Goal: Task Accomplishment & Management: Use online tool/utility

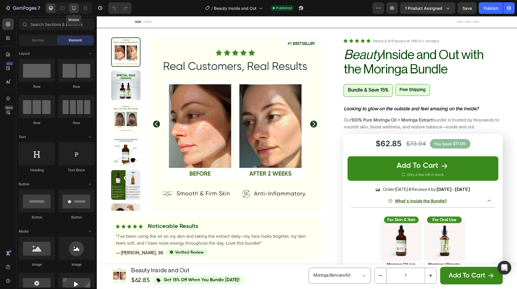
click at [76, 11] on icon at bounding box center [74, 8] width 6 height 6
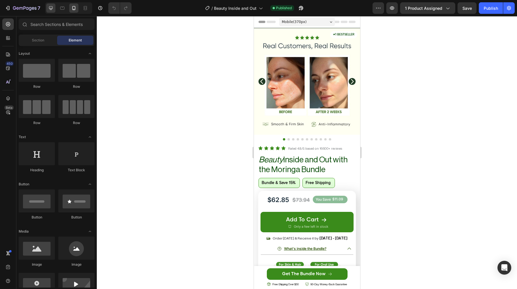
click at [53, 11] on div at bounding box center [50, 7] width 9 height 9
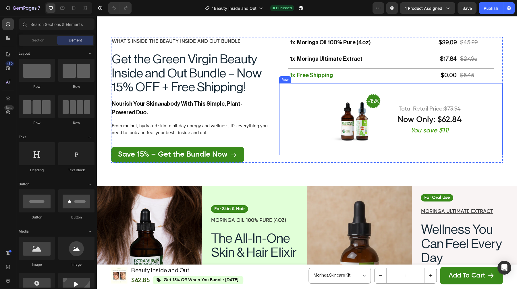
scroll to position [1092, 0]
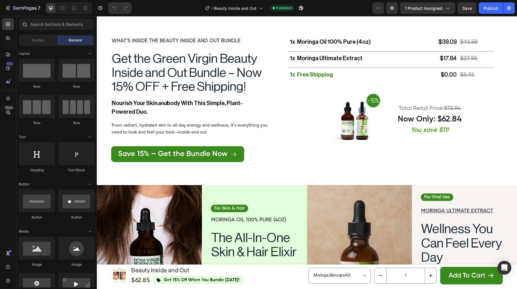
click at [24, 25] on icon at bounding box center [24, 24] width 5 height 5
click at [38, 25] on input "text" at bounding box center [57, 23] width 76 height 11
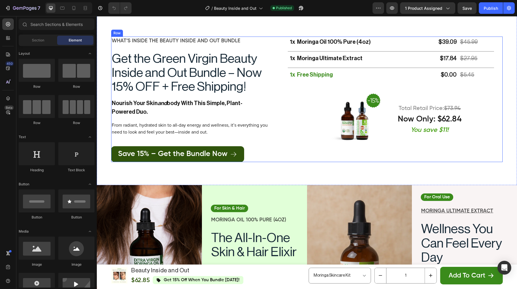
click at [118, 147] on link "Save 15% – Get the Bundle Now" at bounding box center [177, 154] width 133 height 16
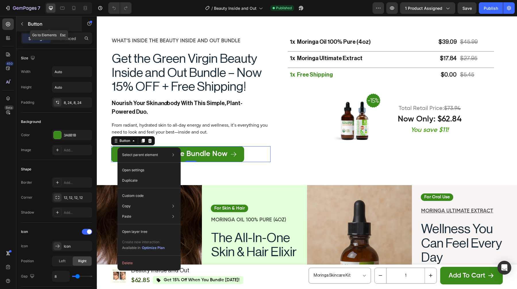
click at [23, 24] on icon "button" at bounding box center [22, 24] width 5 height 5
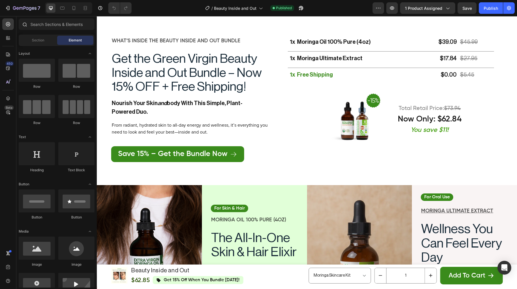
click at [41, 31] on div at bounding box center [56, 25] width 80 height 14
click at [40, 28] on input "text" at bounding box center [57, 23] width 76 height 11
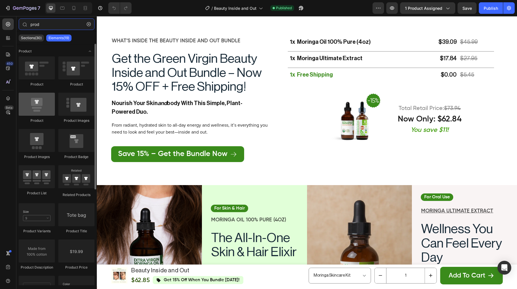
type input "prod"
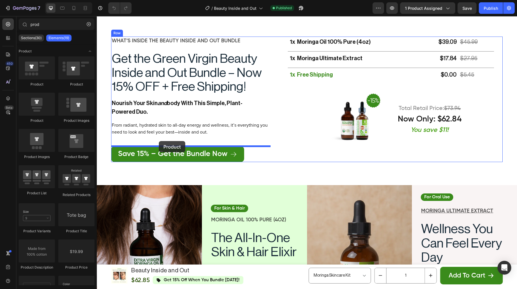
drag, startPoint x: 139, startPoint y: 124, endPoint x: 159, endPoint y: 142, distance: 26.9
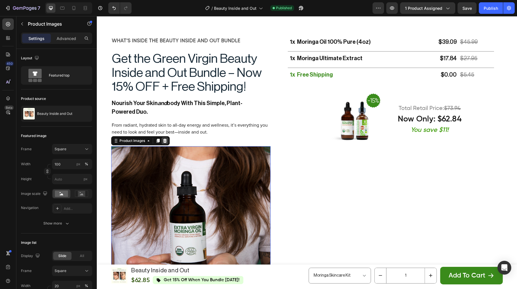
click at [164, 143] on div at bounding box center [165, 140] width 7 height 7
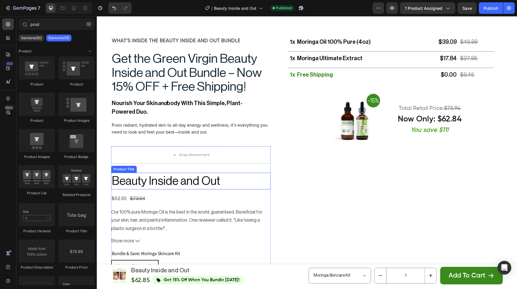
click at [136, 185] on h2 "Beauty Inside and Out" at bounding box center [191, 180] width 160 height 16
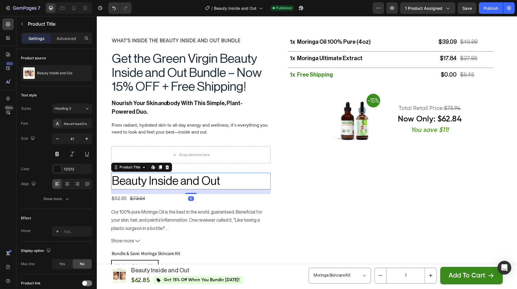
click at [172, 170] on div "Drop element here Beauty Inside and Out Product Title Edit content in Shopify 1…" at bounding box center [191, 247] width 160 height 202
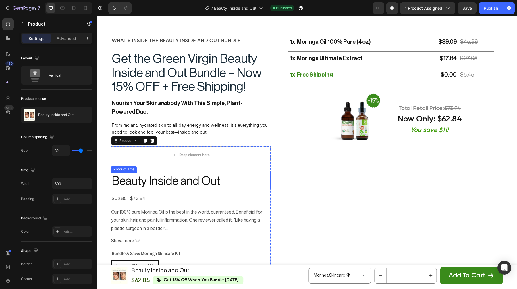
click at [143, 179] on h2 "Beauty Inside and Out" at bounding box center [191, 180] width 160 height 16
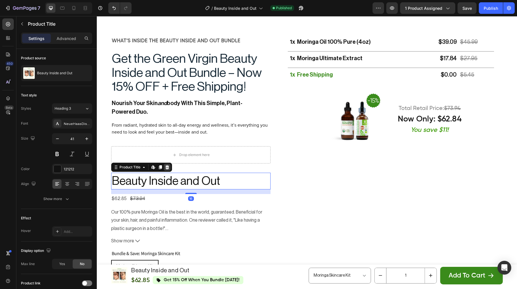
click at [167, 166] on icon at bounding box center [168, 167] width 4 height 4
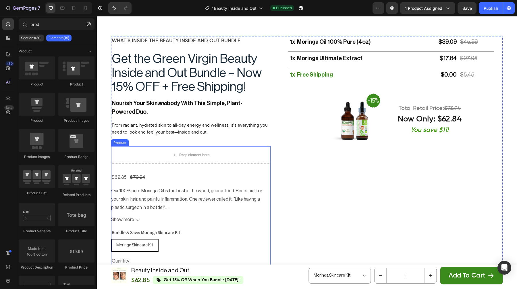
click at [158, 183] on div "$62.85 Product Price Product Price $73.94 Product Price Product Price Row Our 1…" at bounding box center [191, 249] width 160 height 155
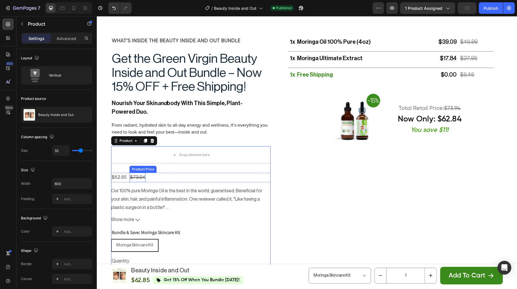
click at [130, 181] on div "$73.94" at bounding box center [138, 176] width 16 height 9
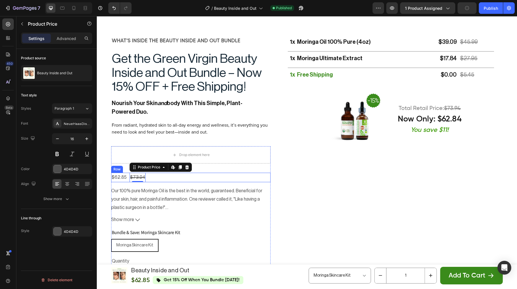
click at [165, 175] on div "$62.85 Product Price Product Price $73.94 Product Price Edit content in Shopify…" at bounding box center [191, 176] width 160 height 9
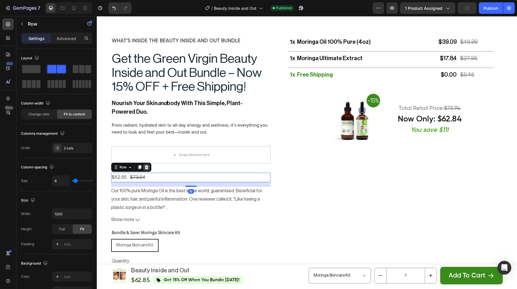
click at [148, 166] on icon at bounding box center [146, 167] width 5 height 5
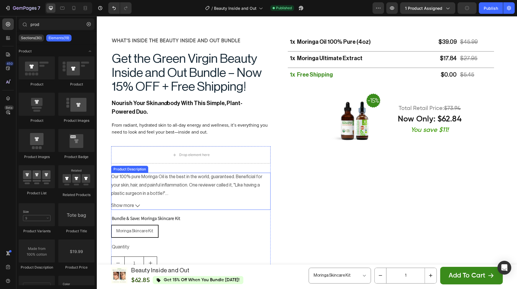
click at [140, 180] on div "Our 100% pure Moringa Oil is the best in the world, guaranteed. Beneficial for …" at bounding box center [191, 184] width 160 height 24
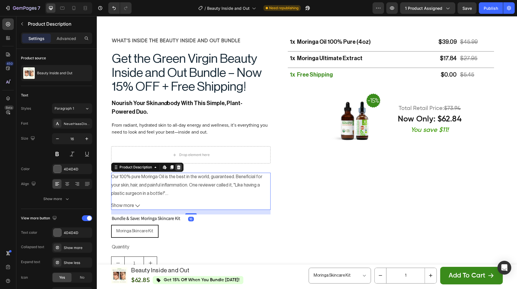
click at [178, 166] on icon at bounding box center [179, 167] width 4 height 4
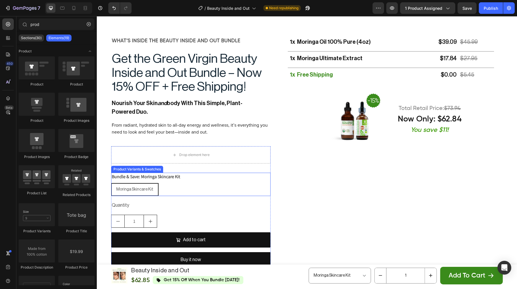
click at [168, 182] on div "Bundle & Save: Moringa Skincare Kit Moringa Skincare Kit Moringa Skincare Kit M…" at bounding box center [191, 183] width 160 height 23
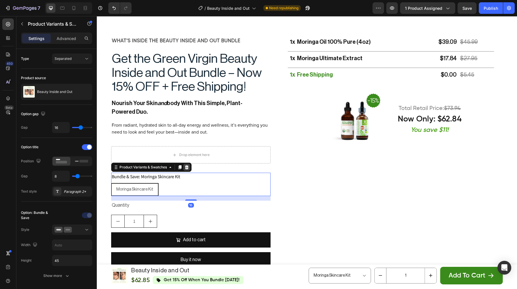
click at [187, 166] on icon at bounding box center [187, 167] width 4 height 4
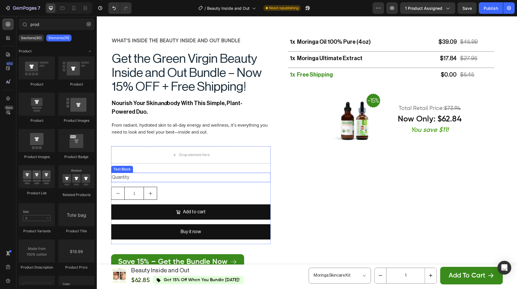
click at [141, 176] on div "Quantity" at bounding box center [191, 176] width 160 height 9
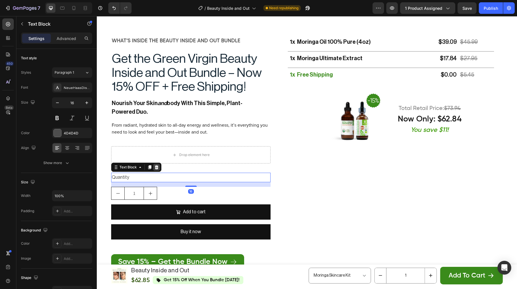
click at [158, 167] on icon at bounding box center [156, 167] width 5 height 5
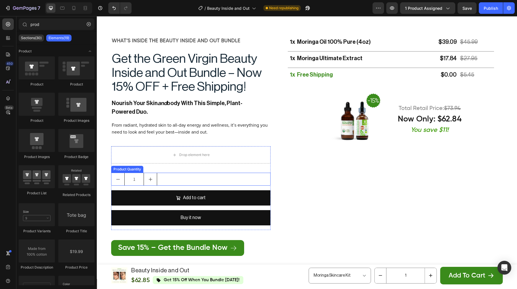
click at [164, 175] on div "1" at bounding box center [191, 178] width 160 height 13
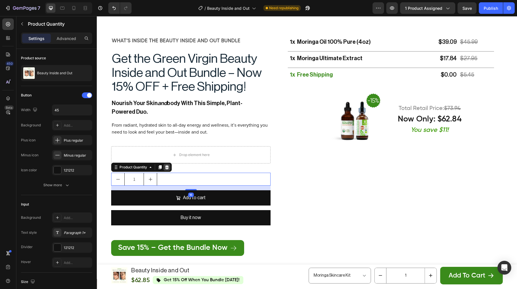
click at [166, 170] on div at bounding box center [167, 167] width 7 height 7
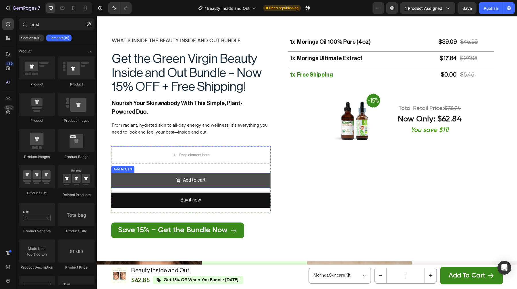
click at [165, 176] on button "Add to cart" at bounding box center [191, 179] width 160 height 15
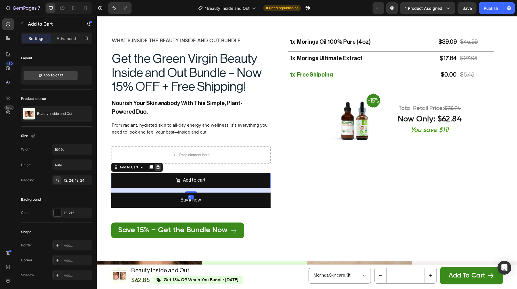
click at [157, 166] on icon at bounding box center [158, 167] width 4 height 4
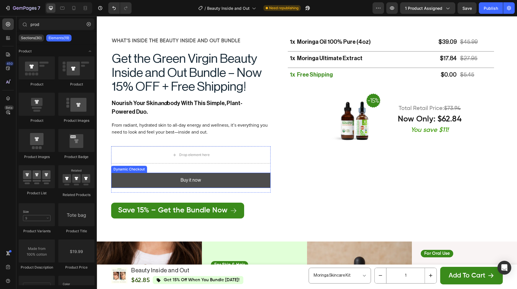
click at [162, 180] on button "Buy it now" at bounding box center [191, 179] width 160 height 15
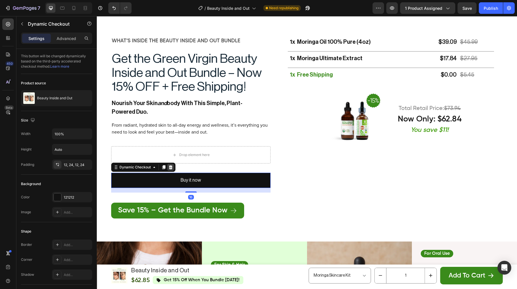
click at [167, 168] on div at bounding box center [170, 167] width 7 height 7
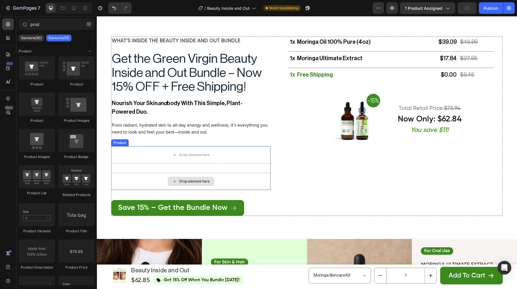
click at [166, 175] on div "Drop element here" at bounding box center [191, 180] width 160 height 17
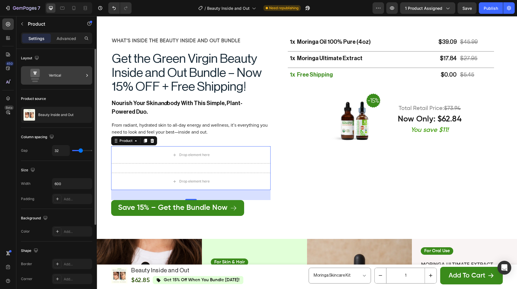
click at [62, 78] on div "Vertical" at bounding box center [66, 75] width 35 height 13
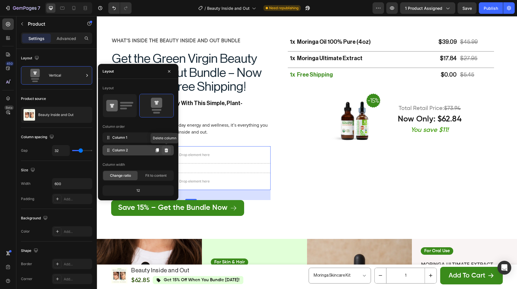
click at [167, 151] on icon at bounding box center [167, 150] width 4 height 4
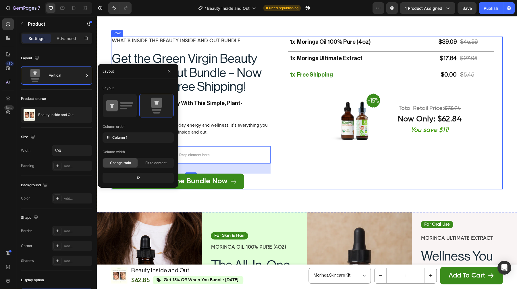
click at [348, 144] on img at bounding box center [356, 118] width 72 height 72
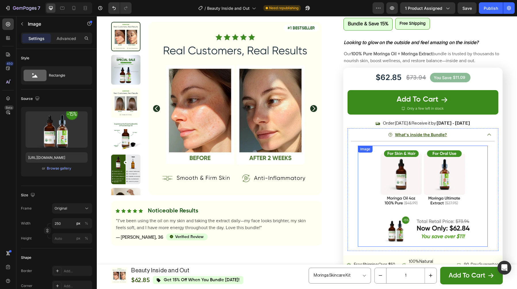
scroll to position [65, 0]
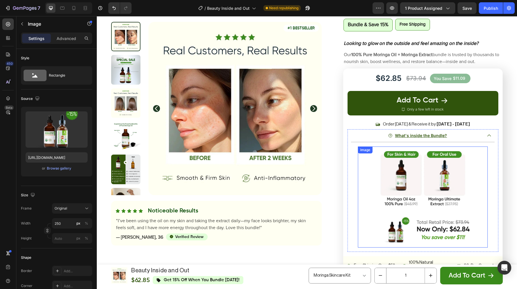
click at [383, 108] on button "Add To Cart" at bounding box center [423, 103] width 151 height 24
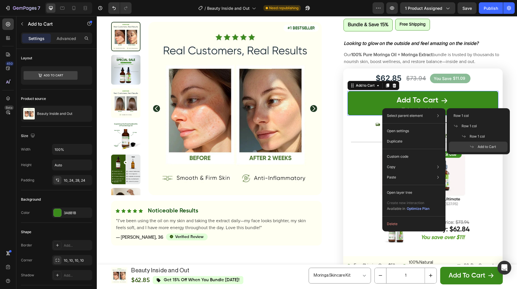
click at [356, 124] on div "Icon Order [DATE] & Receive it by [DATE] - [DATE] Delivery Date Row" at bounding box center [423, 124] width 151 height 10
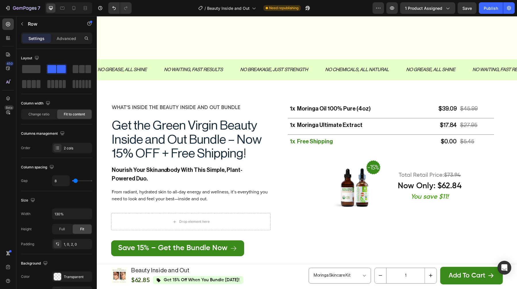
scroll to position [1124, 0]
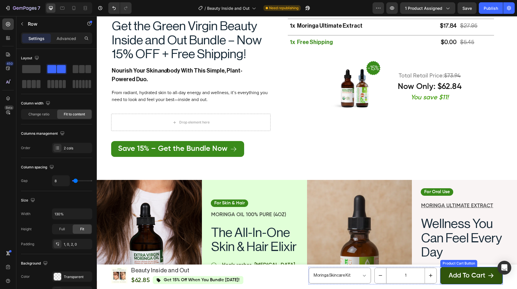
click at [446, 272] on button "Add to cart" at bounding box center [472, 275] width 62 height 18
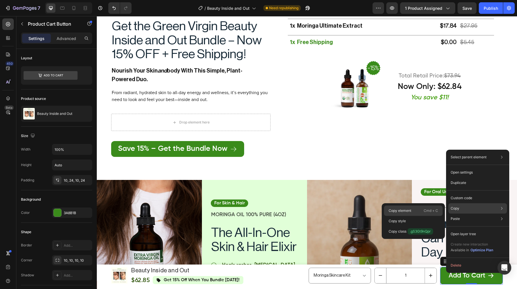
click at [412, 212] on div "Copy element Cmd + C" at bounding box center [413, 210] width 59 height 10
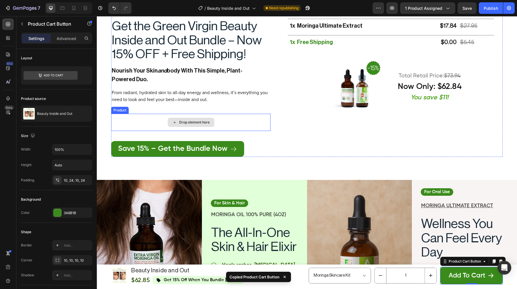
click at [187, 120] on div "Drop element here" at bounding box center [191, 122] width 47 height 9
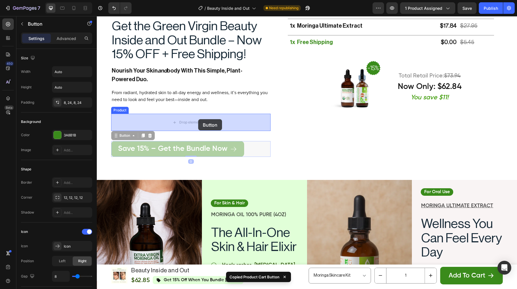
drag, startPoint x: 168, startPoint y: 144, endPoint x: 198, endPoint y: 119, distance: 39.0
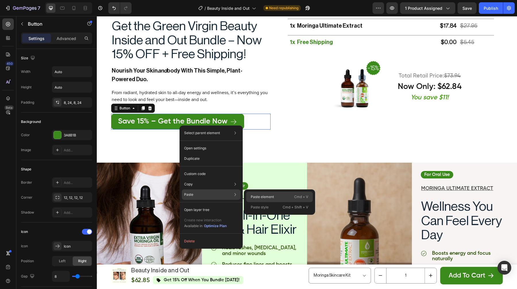
click at [253, 196] on p "Paste element" at bounding box center [262, 196] width 23 height 5
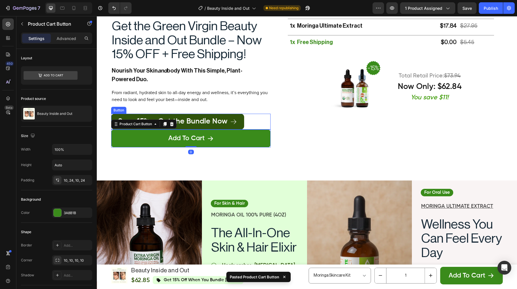
click at [242, 121] on link "Save 15% – Get the Bundle Now" at bounding box center [177, 122] width 133 height 16
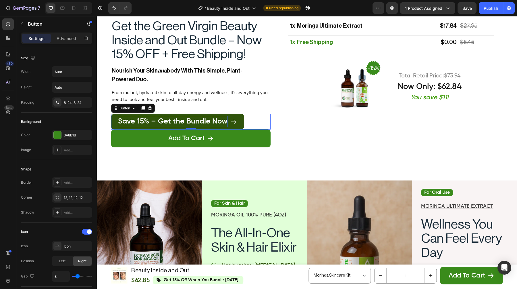
click at [178, 119] on p "Save 15% – Get the Bundle Now" at bounding box center [173, 121] width 110 height 11
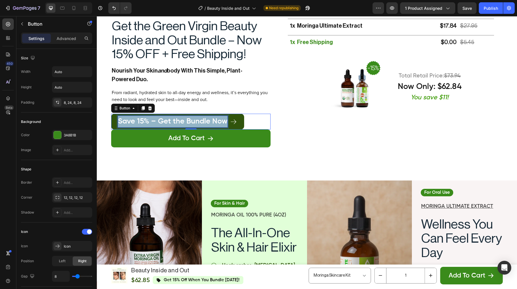
click at [178, 119] on p "Save 15% – Get the Bundle Now" at bounding box center [173, 121] width 110 height 11
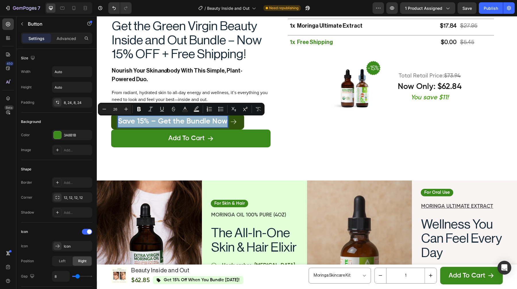
copy p "Save 15% – Get the Bundle Now"
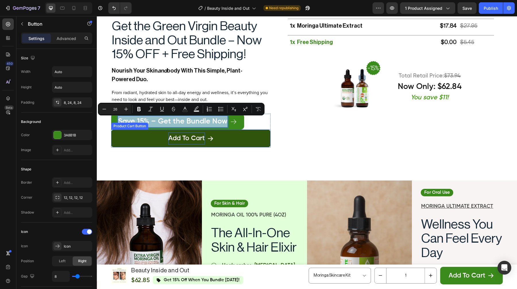
click at [177, 137] on div "Add to cart" at bounding box center [186, 138] width 37 height 12
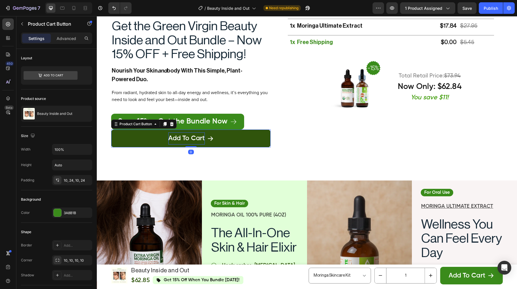
click at [177, 137] on div "Add to cart" at bounding box center [186, 138] width 37 height 12
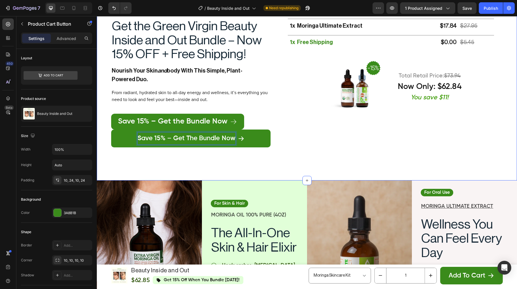
click at [252, 175] on div "1x moringa oil 100% pure (4oz) Text Block $39.09 Text Block $45.99 Text Block R…" at bounding box center [307, 80] width 421 height 199
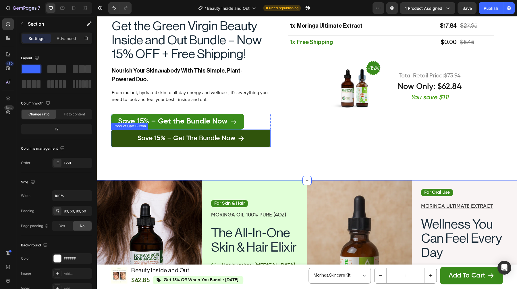
click at [246, 135] on button "Save 15% – Get the Bundle Now" at bounding box center [191, 138] width 160 height 18
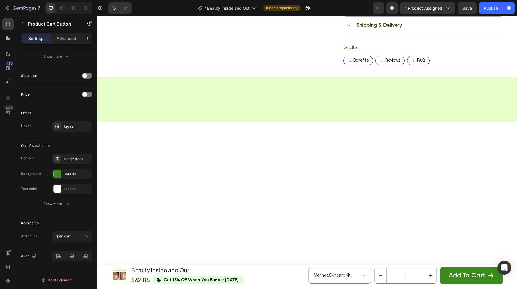
scroll to position [0, 0]
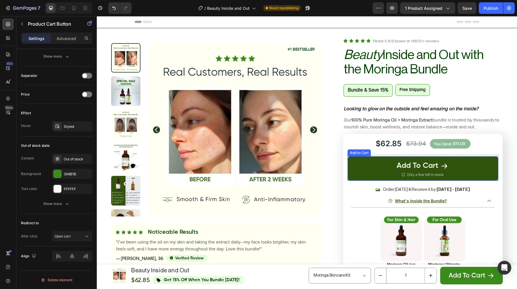
click at [357, 166] on button "Add To Cart" at bounding box center [423, 168] width 151 height 24
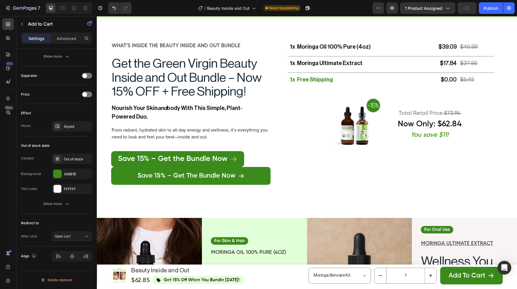
scroll to position [1128, 0]
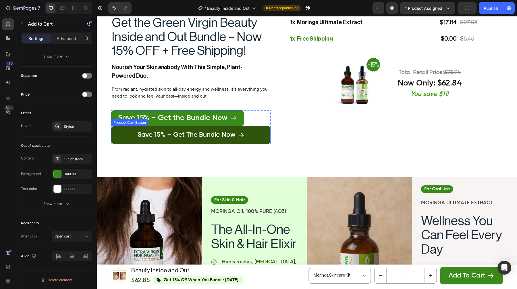
click at [255, 138] on button "Save 15% – Get the Bundle Now" at bounding box center [191, 135] width 160 height 18
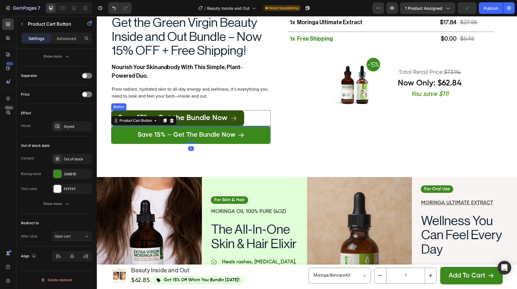
click at [236, 117] on icon at bounding box center [233, 117] width 7 height 7
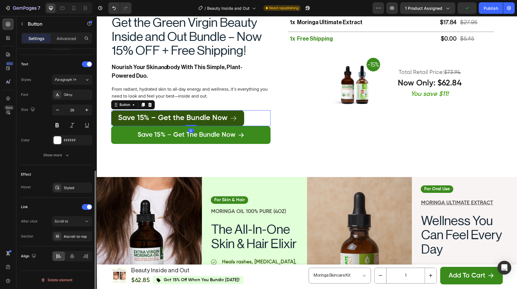
scroll to position [0, 0]
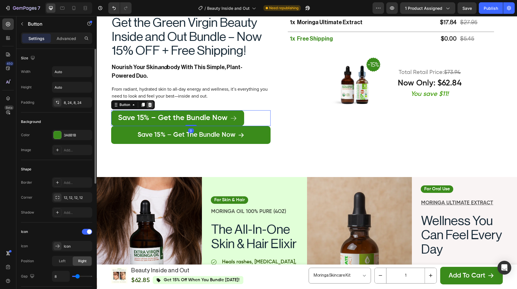
click at [152, 104] on icon at bounding box center [150, 104] width 5 height 5
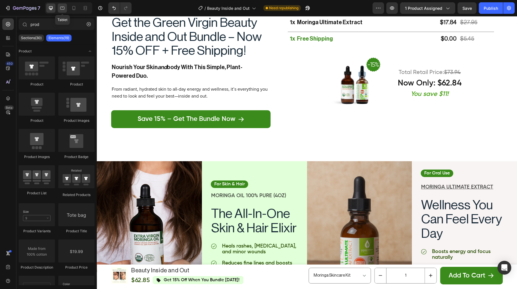
click at [64, 3] on div at bounding box center [62, 7] width 9 height 9
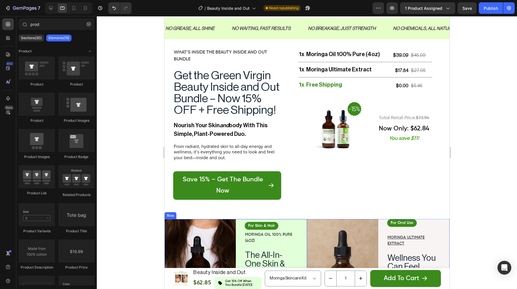
scroll to position [1063, 0]
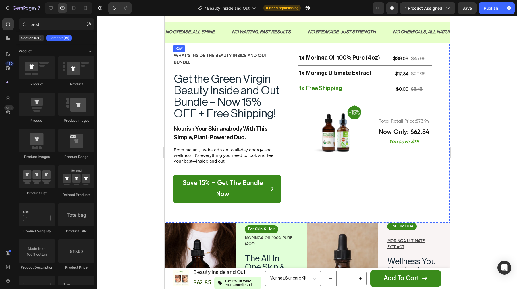
click at [316, 190] on div "1x moringa oil 100% pure (4oz) Text Block $39.09 Text Block $45.99 Text Block R…" at bounding box center [365, 132] width 151 height 161
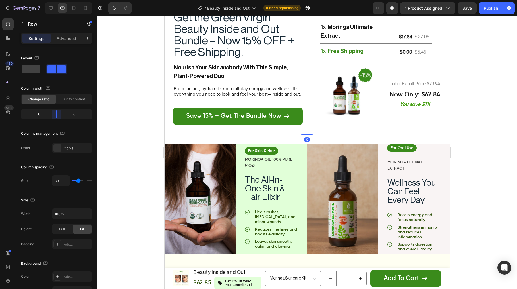
drag, startPoint x: 53, startPoint y: 116, endPoint x: 60, endPoint y: 116, distance: 6.9
click at [60, 0] on body "7 Version history / Beauty Inside and Out Need republishing Preview 1 product a…" at bounding box center [258, 0] width 517 height 0
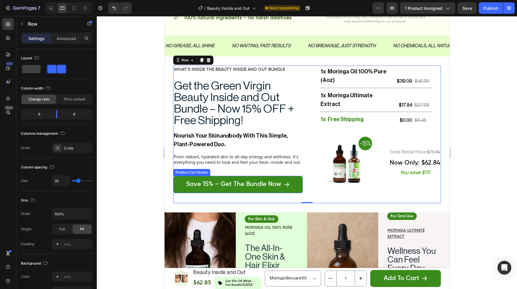
scroll to position [990, 0]
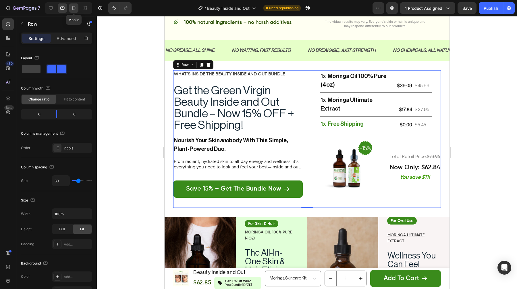
click at [71, 8] on icon at bounding box center [74, 8] width 6 height 6
type input "0"
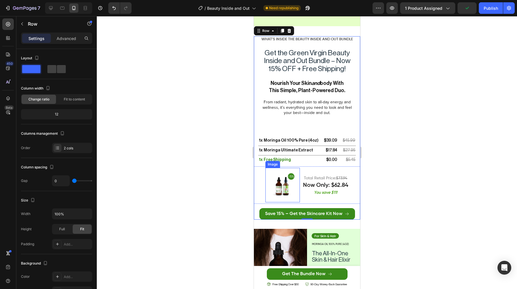
scroll to position [1015, 0]
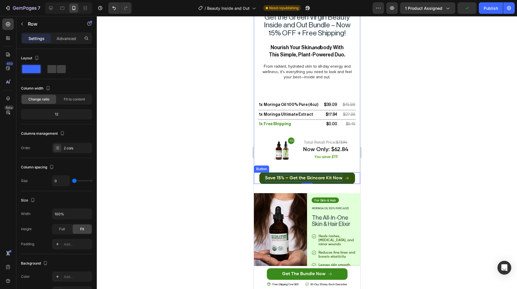
click at [266, 174] on p "Save 15% – Get the Skincare Kit Now" at bounding box center [303, 177] width 77 height 7
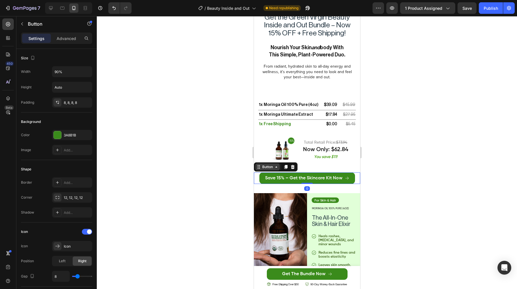
click at [260, 167] on icon at bounding box center [258, 166] width 5 height 5
click at [227, 153] on div at bounding box center [307, 152] width 421 height 272
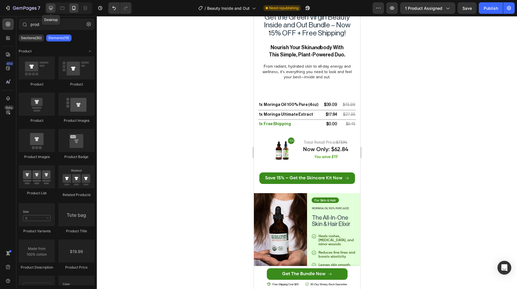
click at [51, 11] on icon at bounding box center [51, 8] width 6 height 6
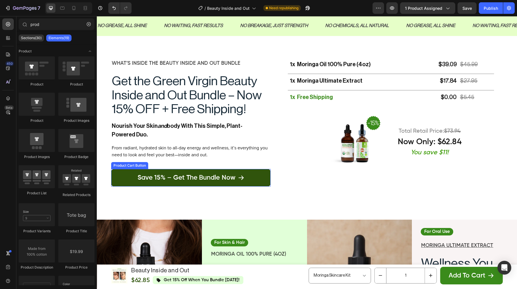
click at [185, 169] on button "Save 15% – Get the Bundle Now" at bounding box center [191, 178] width 160 height 18
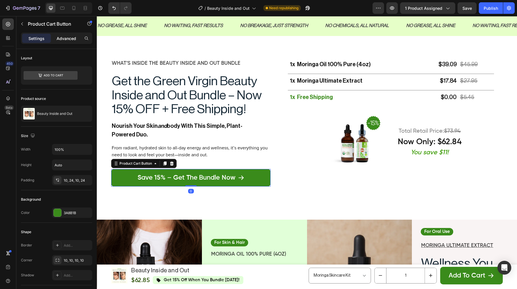
click at [72, 35] on p "Advanced" at bounding box center [67, 38] width 20 height 6
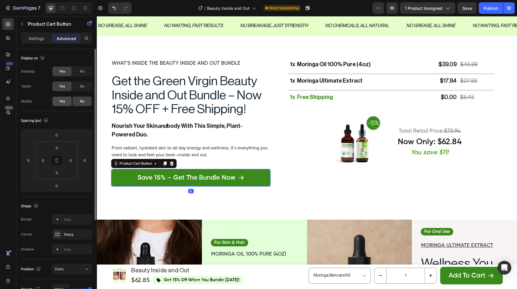
click at [66, 101] on div "Yes" at bounding box center [62, 101] width 19 height 9
click at [74, 10] on icon at bounding box center [74, 8] width 6 height 6
type input "5"
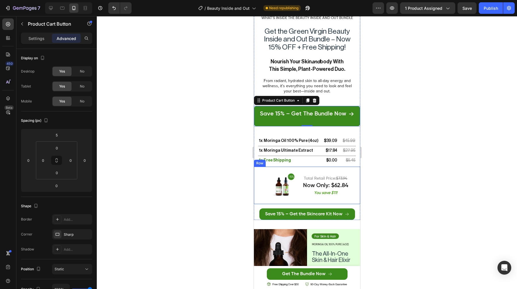
scroll to position [993, 0]
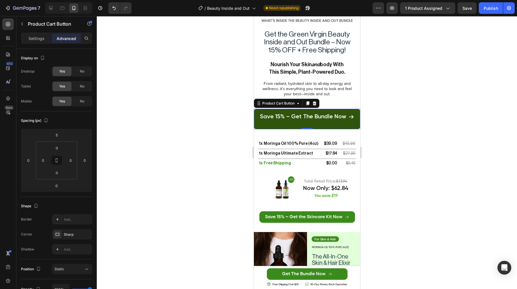
click at [267, 122] on button "Save 15% – Get the Bundle Now" at bounding box center [307, 119] width 106 height 20
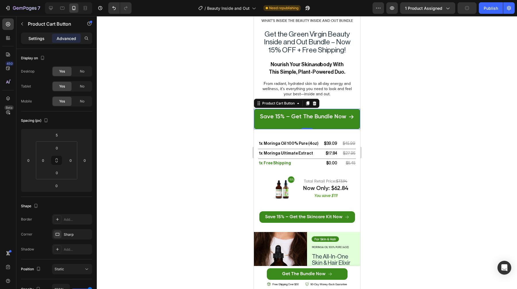
click at [33, 39] on p "Settings" at bounding box center [36, 38] width 16 height 6
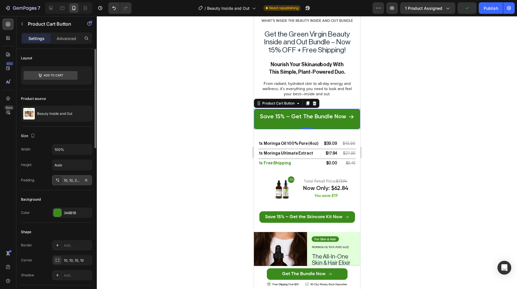
click at [72, 175] on div "10, 10, 25, 10" at bounding box center [72, 180] width 40 height 10
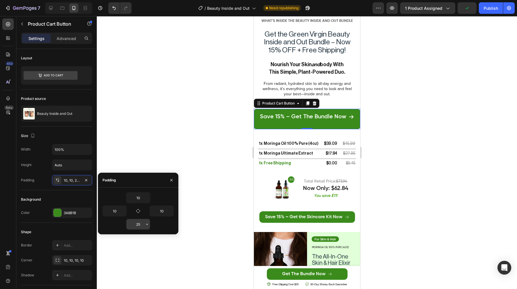
click at [141, 222] on input "25" at bounding box center [138, 224] width 24 height 10
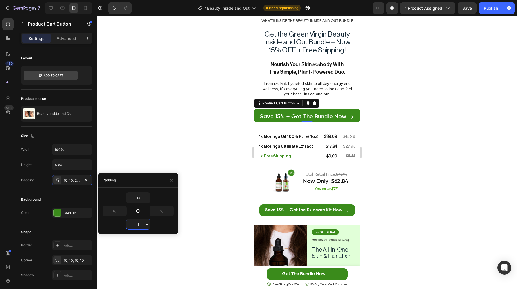
type input "10"
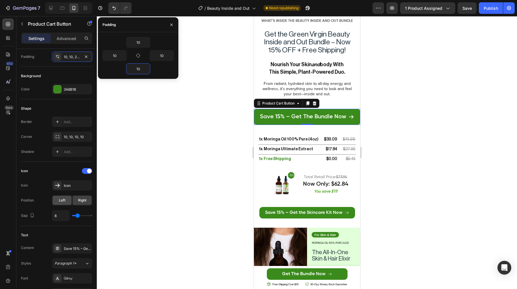
scroll to position [0, 0]
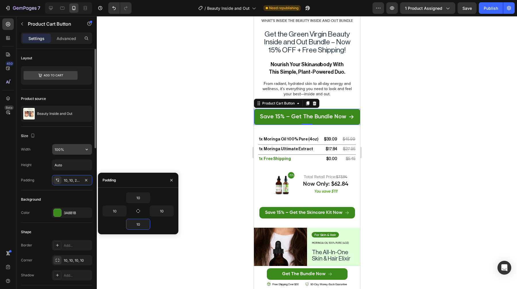
click at [68, 147] on input "100%" at bounding box center [72, 149] width 40 height 10
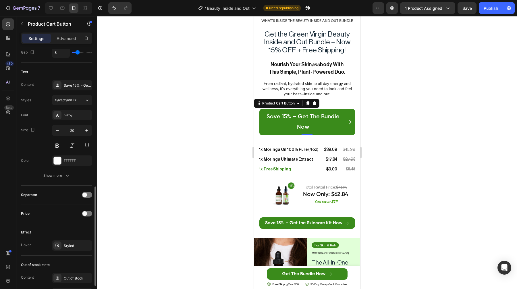
scroll to position [251, 0]
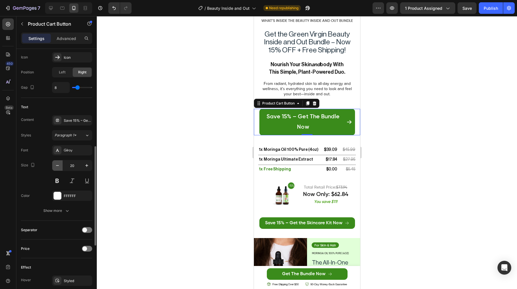
type input "90%"
click at [56, 166] on icon "button" at bounding box center [58, 165] width 6 height 6
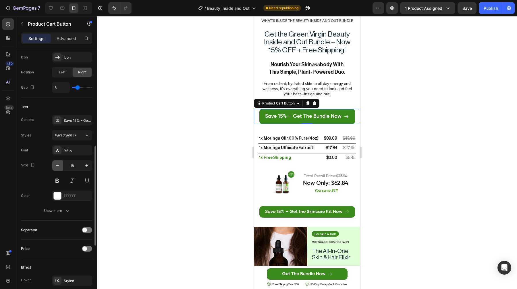
click at [56, 166] on icon "button" at bounding box center [58, 165] width 6 height 6
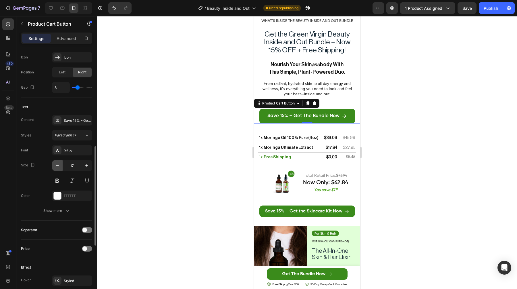
click at [56, 166] on icon "button" at bounding box center [58, 165] width 6 height 6
type input "16"
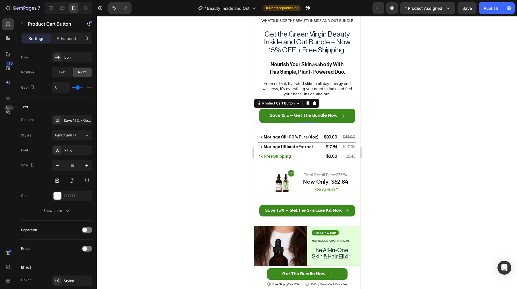
click at [151, 134] on div at bounding box center [307, 152] width 421 height 272
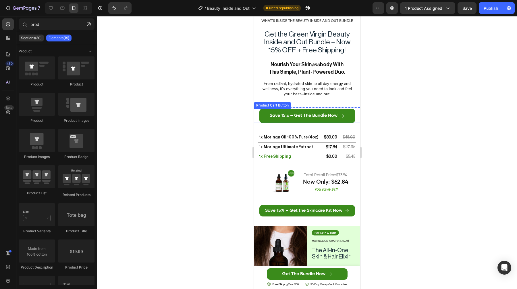
click at [255, 118] on div "Save 15% – Get the Bundle Now Product Cart Button" at bounding box center [307, 116] width 106 height 14
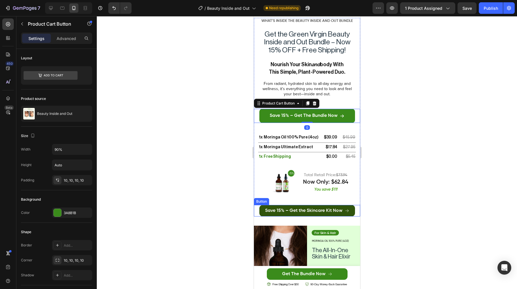
click at [270, 205] on link "Save 15% – Get the Skincare Kit Now" at bounding box center [307, 210] width 96 height 11
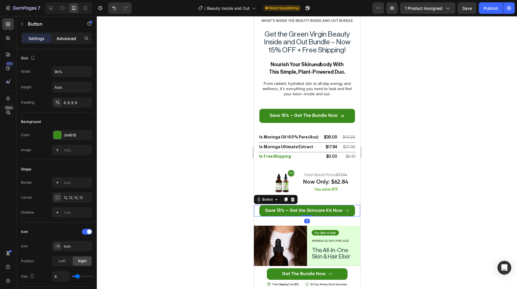
click at [65, 37] on p "Advanced" at bounding box center [67, 38] width 20 height 6
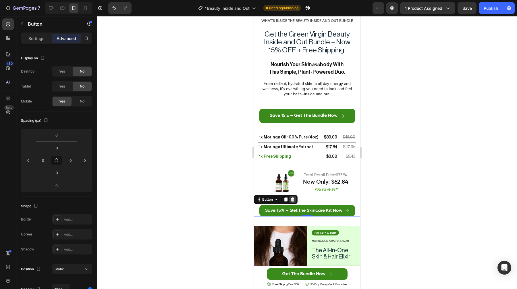
click at [292, 198] on icon at bounding box center [293, 199] width 4 height 4
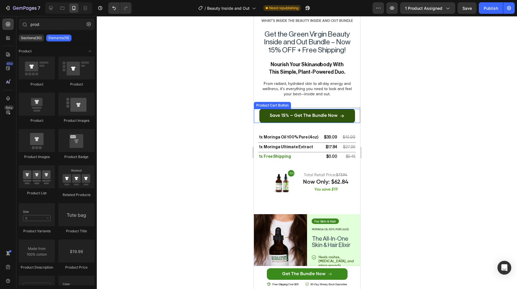
click at [260, 118] on button "Save 15% – Get the Bundle Now" at bounding box center [307, 116] width 96 height 14
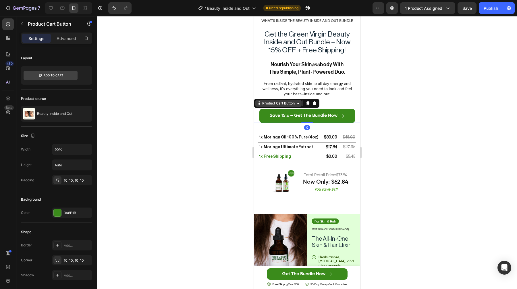
click at [269, 105] on div "Product Cart Button" at bounding box center [278, 103] width 35 height 5
click at [269, 97] on div "Product" at bounding box center [264, 93] width 20 height 9
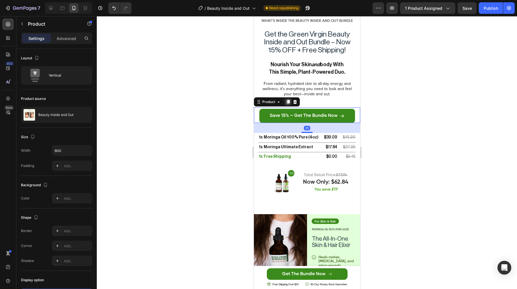
click at [288, 103] on icon at bounding box center [288, 102] width 3 height 4
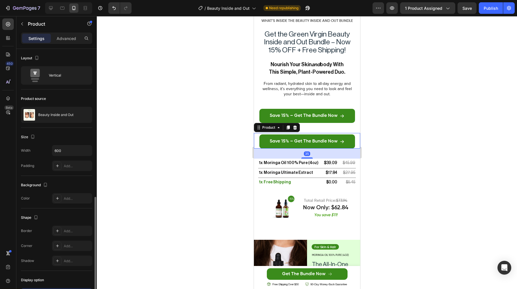
scroll to position [84, 0]
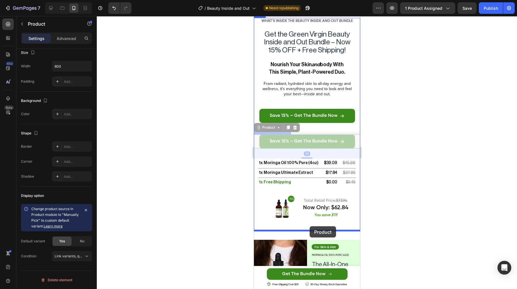
drag, startPoint x: 268, startPoint y: 127, endPoint x: 310, endPoint y: 226, distance: 107.6
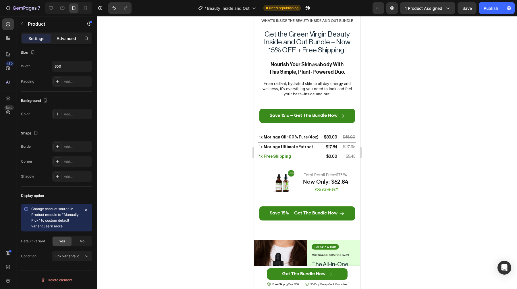
click at [69, 41] on div "Advanced" at bounding box center [66, 38] width 29 height 9
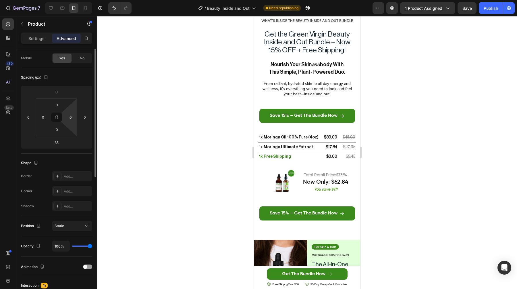
scroll to position [0, 0]
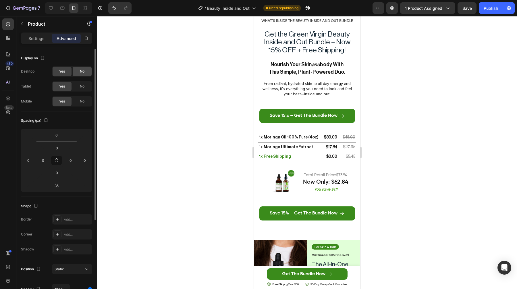
click at [74, 73] on div "No" at bounding box center [82, 71] width 19 height 9
click at [76, 84] on div "No" at bounding box center [82, 86] width 19 height 9
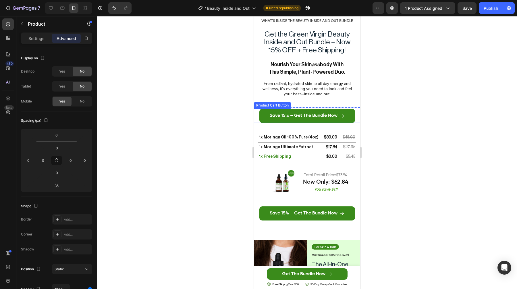
click at [257, 108] on div "Save 15% – Get the Bundle Now Product Cart Button" at bounding box center [307, 115] width 106 height 16
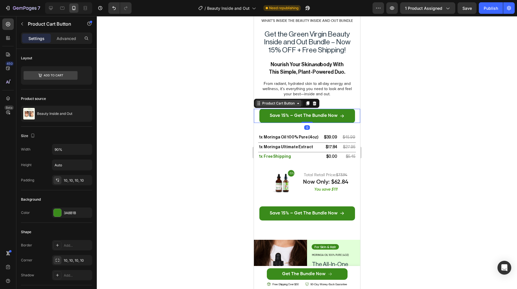
click at [278, 101] on div "Product Cart Button" at bounding box center [278, 103] width 35 height 5
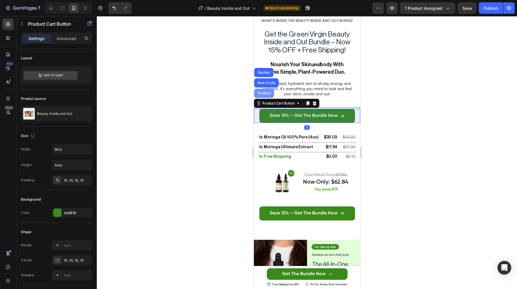
click at [268, 96] on div "Product" at bounding box center [264, 93] width 20 height 9
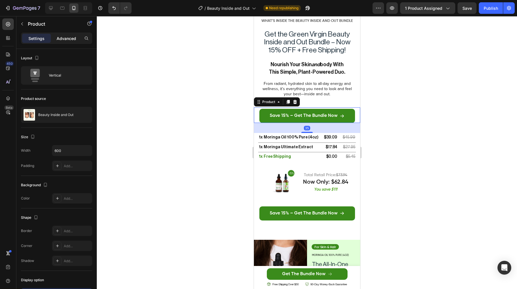
click at [69, 39] on p "Advanced" at bounding box center [67, 38] width 20 height 6
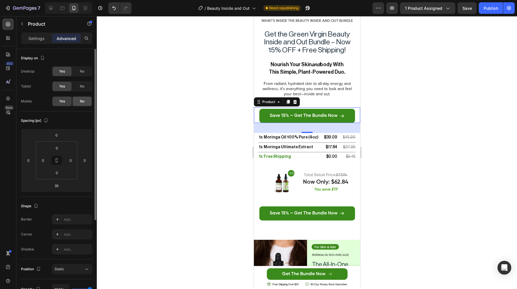
click at [80, 102] on span "No" at bounding box center [82, 101] width 5 height 5
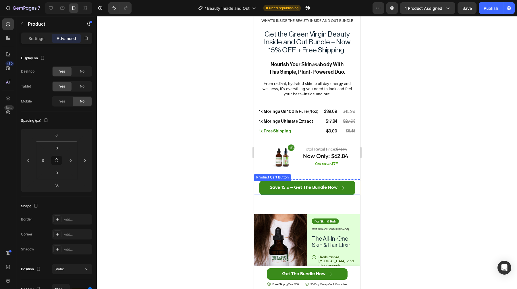
click at [259, 187] on div "Save 15% – Get the Bundle Now Product Cart Button" at bounding box center [307, 188] width 106 height 14
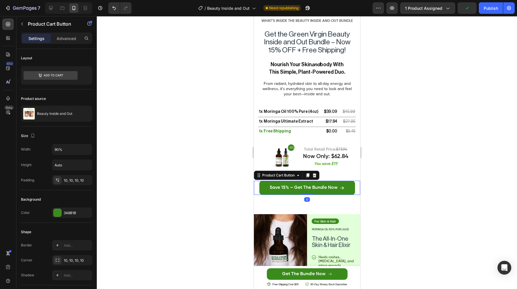
click at [270, 171] on div "Product Cart Button" at bounding box center [287, 174] width 66 height 9
click at [267, 175] on div "Product Cart Button" at bounding box center [278, 174] width 35 height 5
click at [266, 171] on div "Product Cart Button Product Row 2 cols Section" at bounding box center [287, 174] width 66 height 9
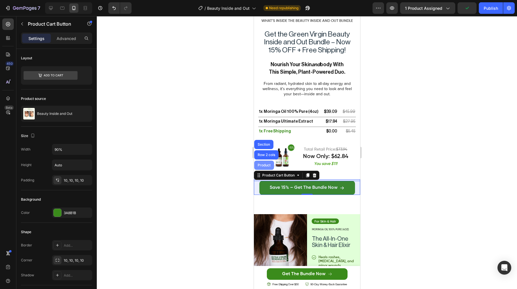
click at [264, 167] on div "Product" at bounding box center [264, 164] width 20 height 9
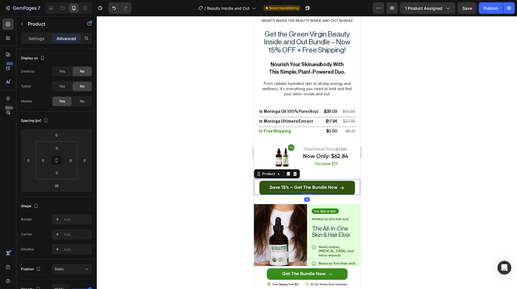
drag, startPoint x: 310, startPoint y: 204, endPoint x: 309, endPoint y: 188, distance: 15.2
click at [309, 188] on div "Save 15% – Get the Bundle Now Product Cart Button Product 0" at bounding box center [307, 187] width 106 height 16
type input "0"
click at [366, 171] on div at bounding box center [307, 152] width 421 height 272
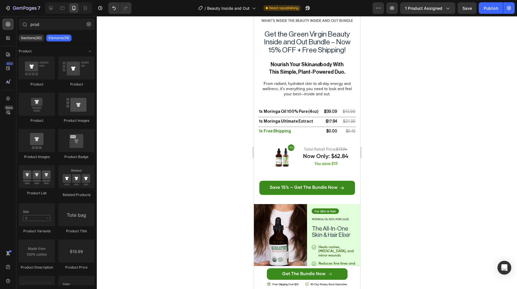
click at [306, 168] on div "total retail price: $73.94 Text Block now only: $62.84 Text Block You save $11!…" at bounding box center [325, 156] width 47 height 34
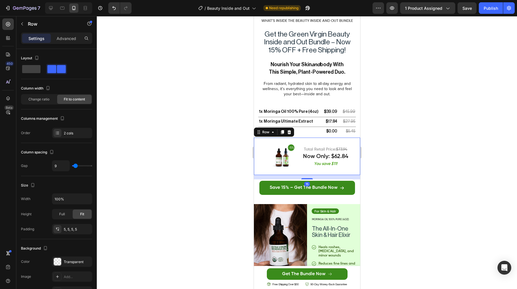
drag, startPoint x: 305, startPoint y: 179, endPoint x: 307, endPoint y: 137, distance: 41.7
click at [305, 138] on div "Image total retail price: $73.94 Text Block now only: $62.84 Text Block You sav…" at bounding box center [307, 155] width 106 height 37
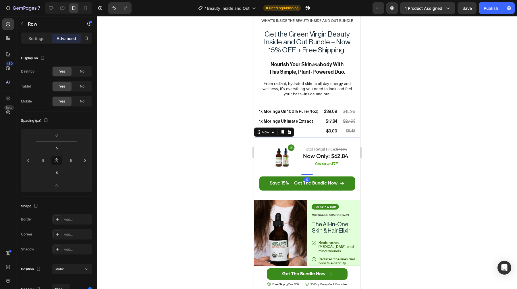
click at [399, 142] on div at bounding box center [307, 152] width 421 height 272
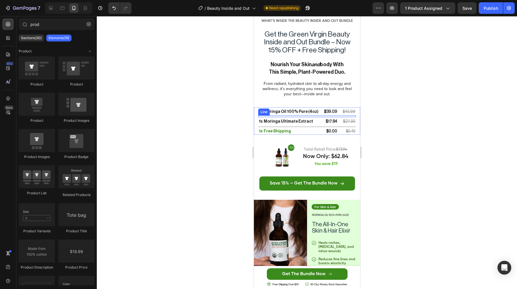
click at [324, 84] on p "From radiant, hydrated skin to all-day energy and wellness, it’s everything you…" at bounding box center [307, 89] width 95 height 16
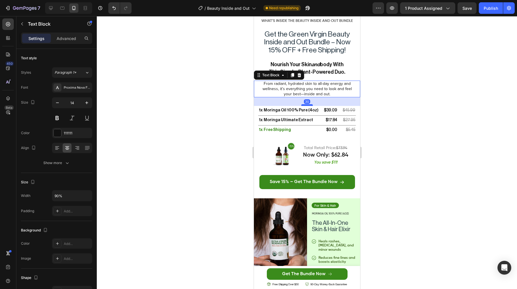
click at [310, 105] on div at bounding box center [306, 105] width 11 height 2
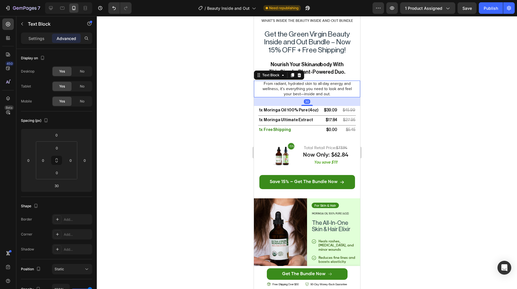
click at [428, 103] on div at bounding box center [307, 152] width 421 height 272
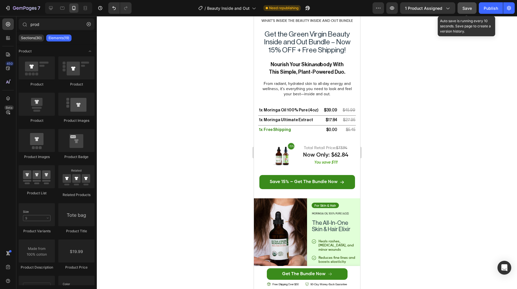
click at [466, 11] on button "Save" at bounding box center [467, 7] width 19 height 11
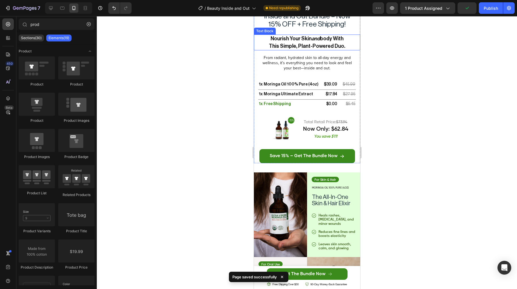
scroll to position [1018, 0]
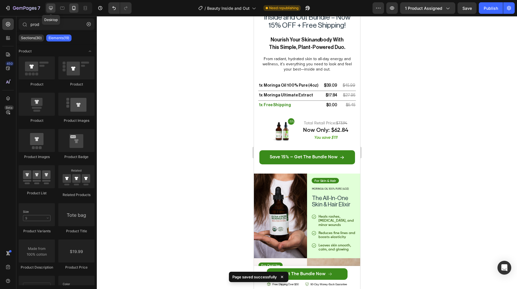
click at [52, 9] on icon at bounding box center [51, 8] width 6 height 6
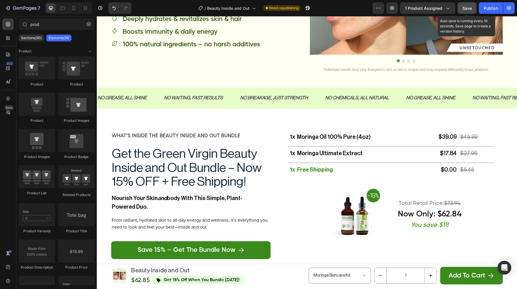
click at [467, 8] on span "Save" at bounding box center [467, 8] width 9 height 5
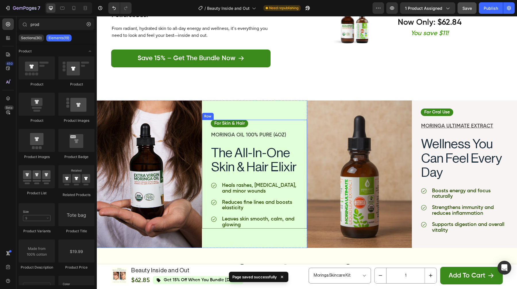
scroll to position [1100, 0]
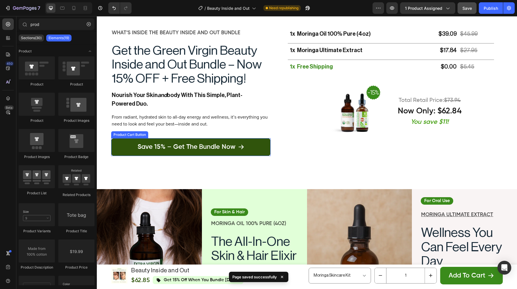
click at [267, 144] on button "Save 15% – Get the Bundle Now" at bounding box center [191, 147] width 160 height 18
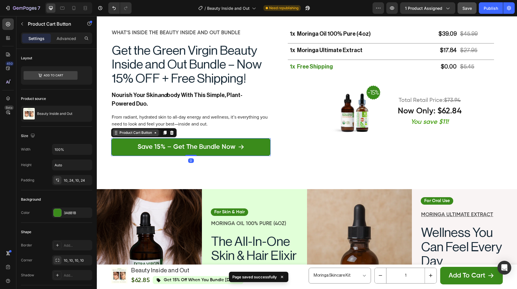
click at [141, 130] on div "Product Cart Button" at bounding box center [135, 132] width 35 height 5
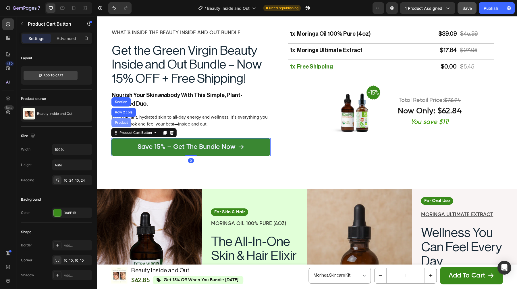
click at [126, 125] on div "Product" at bounding box center [122, 122] width 20 height 9
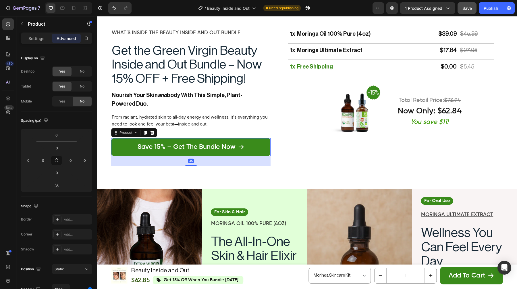
drag, startPoint x: 192, startPoint y: 164, endPoint x: 195, endPoint y: 124, distance: 39.8
click at [195, 124] on div "What’s Inside the Beauty Inside and Out Bundle Text Block Get the Green Virgin …" at bounding box center [191, 96] width 160 height 137
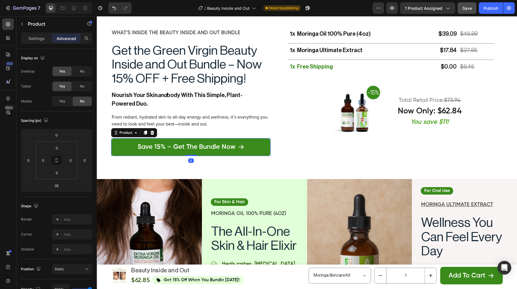
click at [283, 144] on div "Image total retail price: $73.94 Text Block now only: $62.84 Text Block You sav…" at bounding box center [391, 110] width 224 height 72
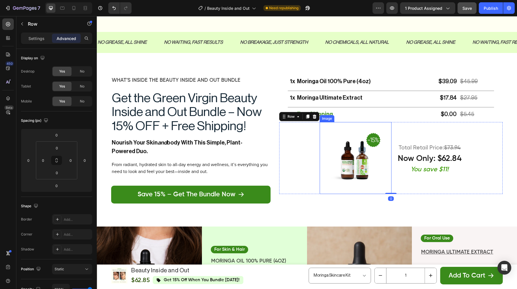
scroll to position [1049, 0]
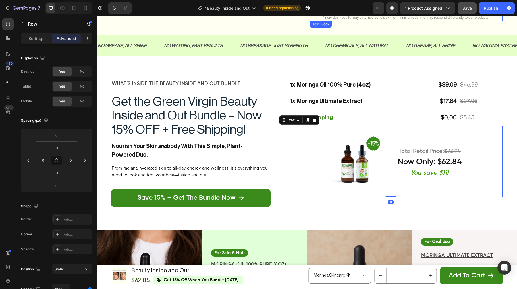
click at [470, 6] on span "Save" at bounding box center [467, 8] width 9 height 5
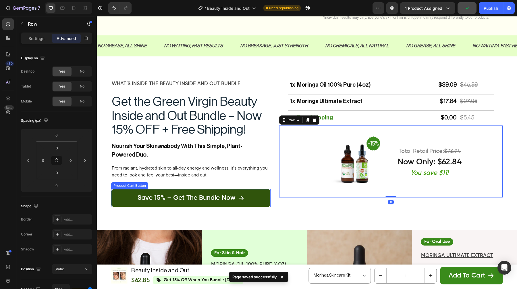
click at [126, 199] on button "Save 15% – Get the Bundle Now" at bounding box center [191, 198] width 160 height 18
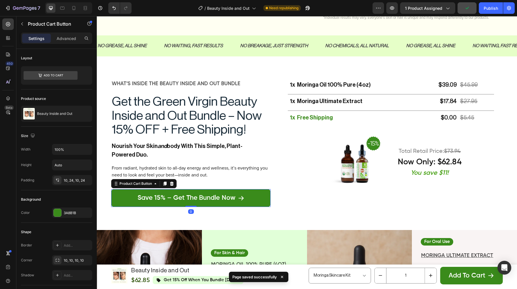
click at [128, 187] on div "Product Cart Button" at bounding box center [144, 183] width 66 height 9
click at [128, 187] on div "Product Cart Button" at bounding box center [136, 183] width 46 height 7
click at [125, 181] on div "Product Cart Button" at bounding box center [135, 183] width 35 height 5
click at [125, 186] on div "Product Cart Button" at bounding box center [136, 183] width 46 height 7
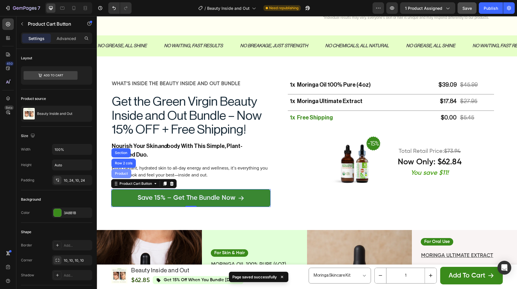
click at [122, 177] on div "Product" at bounding box center [122, 173] width 20 height 9
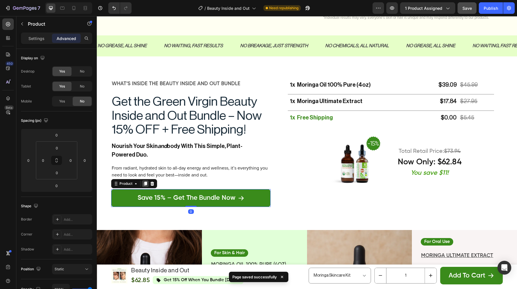
click at [145, 182] on icon at bounding box center [145, 184] width 3 height 4
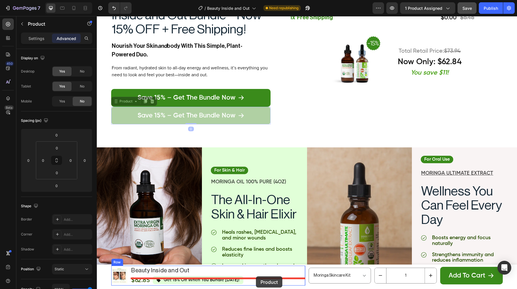
scroll to position [1152, 0]
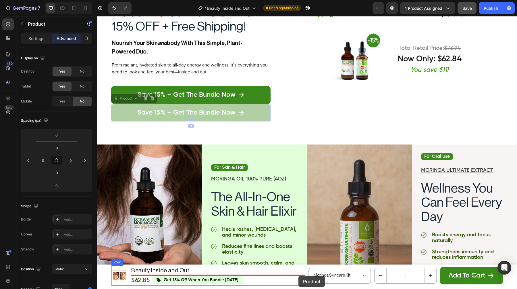
drag, startPoint x: 232, startPoint y: 172, endPoint x: 299, endPoint y: 276, distance: 123.6
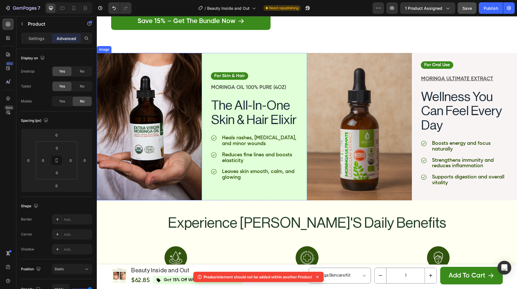
scroll to position [1202, 0]
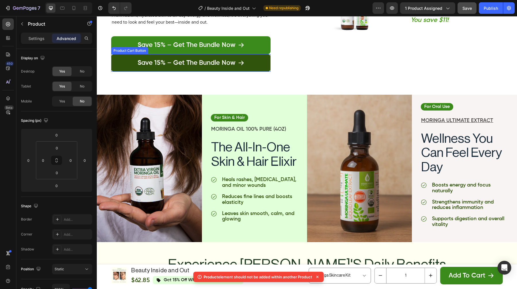
click at [124, 56] on button "Save 15% – Get the Bundle Now" at bounding box center [191, 63] width 160 height 18
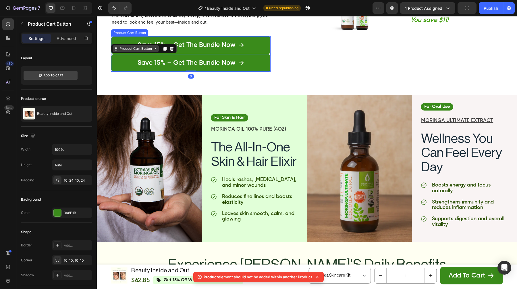
click at [123, 51] on div "Product Cart Button" at bounding box center [136, 48] width 46 height 7
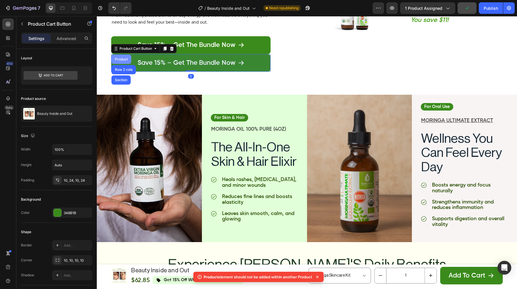
click at [120, 61] on div "Product" at bounding box center [122, 59] width 20 height 9
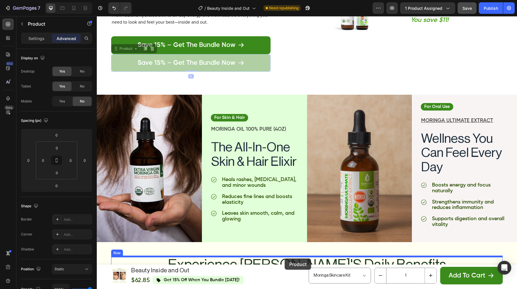
drag, startPoint x: 121, startPoint y: 49, endPoint x: 285, endPoint y: 258, distance: 265.8
type input "50"
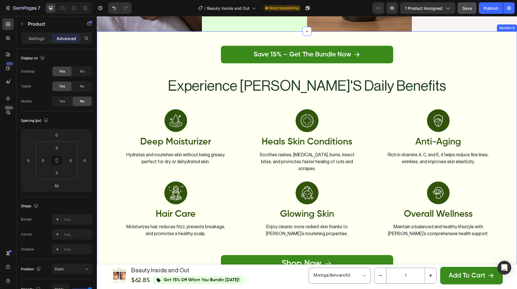
scroll to position [1381, 0]
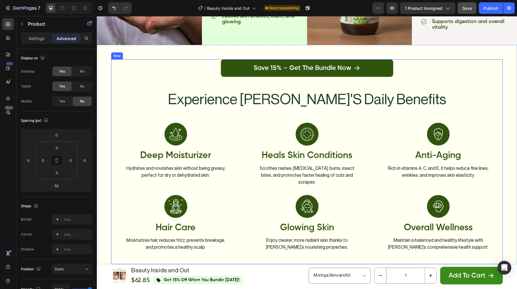
click at [241, 60] on button "Save 15% – Get the Bundle Now" at bounding box center [307, 68] width 172 height 18
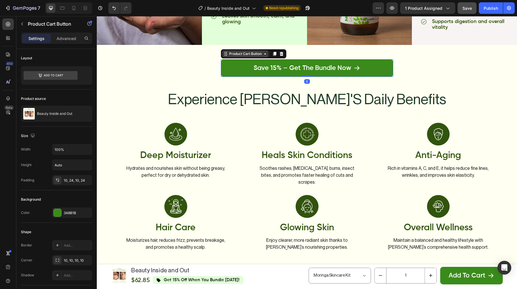
click at [236, 53] on div "Product Cart Button" at bounding box center [245, 53] width 35 height 5
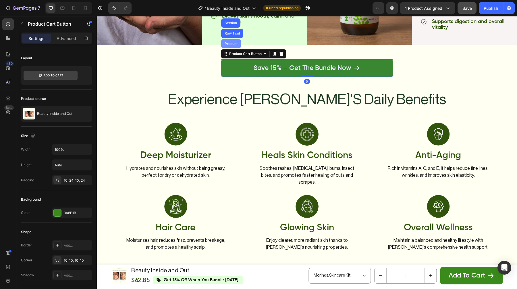
click at [231, 47] on div "Product" at bounding box center [231, 43] width 20 height 9
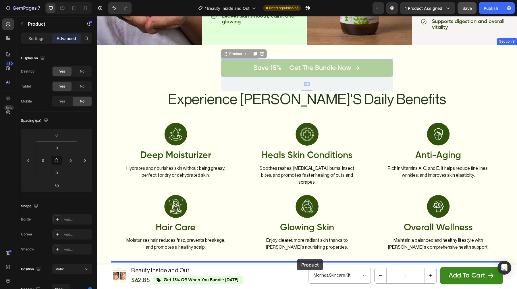
drag, startPoint x: 227, startPoint y: 54, endPoint x: 297, endPoint y: 259, distance: 216.3
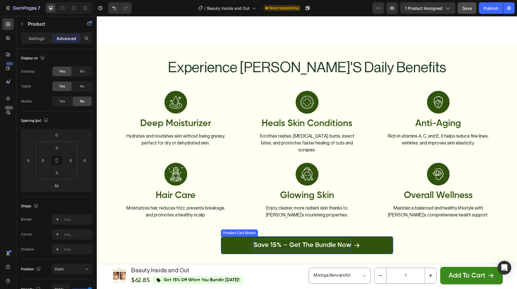
scroll to position [1487, 0]
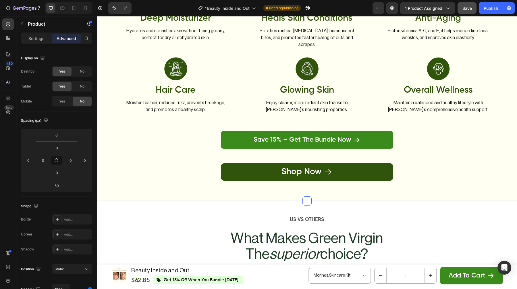
click at [259, 171] on link "Shop Now" at bounding box center [307, 172] width 172 height 18
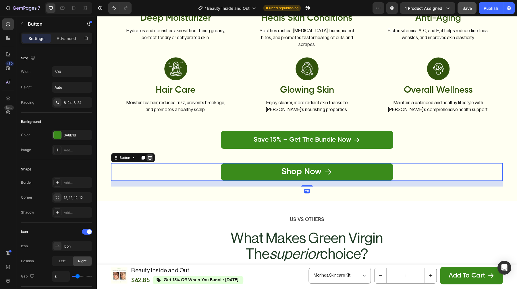
click at [151, 156] on icon at bounding box center [150, 158] width 4 height 4
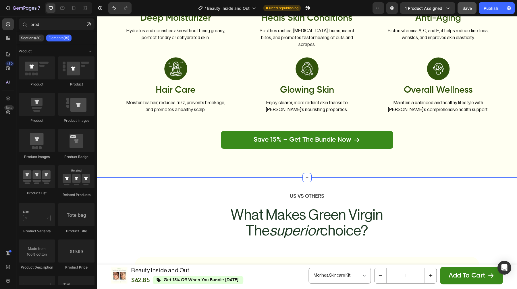
click at [199, 144] on div "experience [PERSON_NAME]'s daily benefits Heading Image Deep Moisturizer Text B…" at bounding box center [307, 58] width 392 height 209
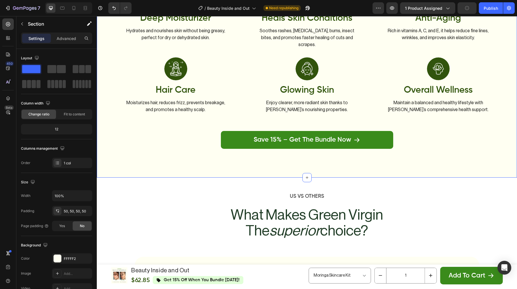
click at [202, 140] on div "experience [PERSON_NAME]'s daily benefits Heading Image Deep Moisturizer Text B…" at bounding box center [307, 58] width 392 height 209
click at [215, 137] on div "experience [PERSON_NAME]'s daily benefits Heading Image Deep Moisturizer Text B…" at bounding box center [307, 58] width 392 height 209
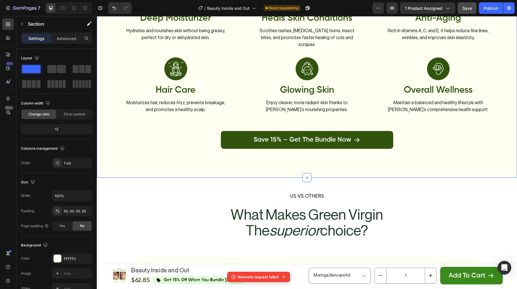
click at [231, 136] on button "Save 15% – Get the Bundle Now" at bounding box center [307, 140] width 172 height 18
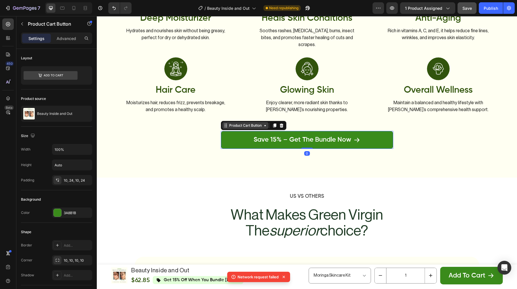
click at [234, 123] on div "Product Cart Button" at bounding box center [245, 125] width 35 height 5
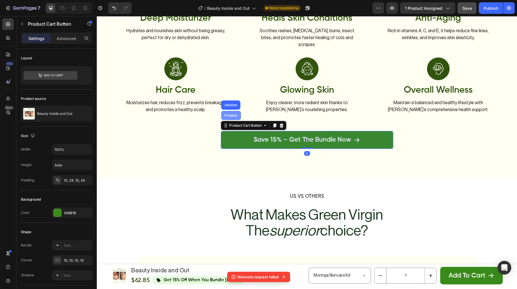
click at [234, 114] on div "Product" at bounding box center [231, 115] width 15 height 3
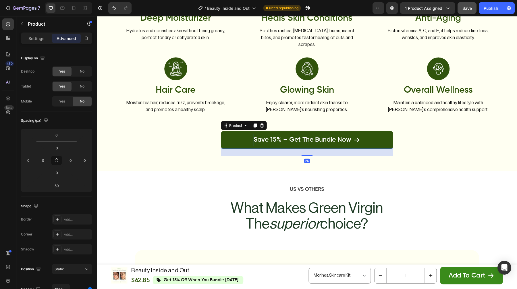
drag, startPoint x: 306, startPoint y: 155, endPoint x: 306, endPoint y: 127, distance: 28.2
click at [306, 131] on div "Save 15% – Get the Bundle Now Product Cart Button Product 26" at bounding box center [307, 140] width 172 height 18
type input "0"
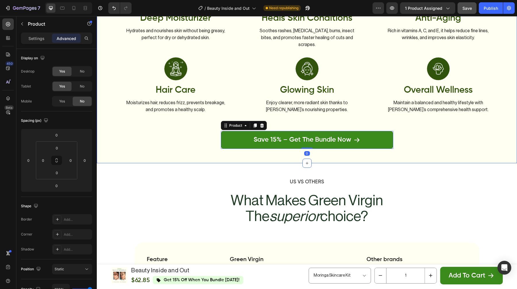
click at [408, 143] on div "experience [PERSON_NAME]'s daily benefits Heading Image Deep Moisturizer Text B…" at bounding box center [307, 51] width 421 height 223
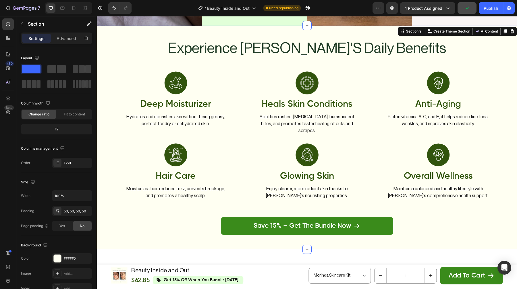
scroll to position [1449, 0]
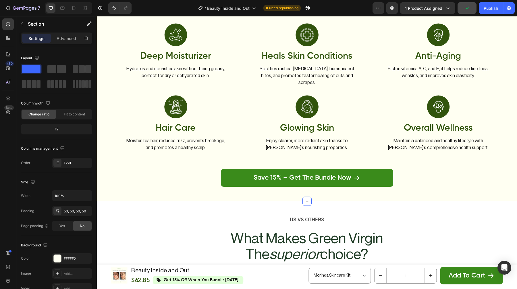
click at [417, 185] on div "experience [PERSON_NAME]'s daily benefits Heading Image Deep Moisturizer Text B…" at bounding box center [307, 89] width 421 height 223
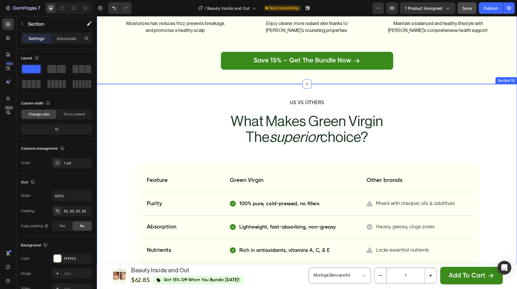
scroll to position [1594, 0]
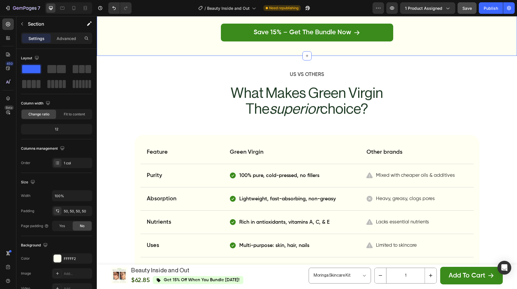
click at [463, 10] on span "Save" at bounding box center [467, 8] width 9 height 5
click at [73, 11] on div at bounding box center [73, 7] width 9 height 9
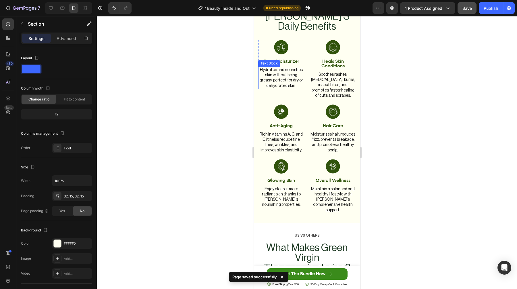
scroll to position [1430, 0]
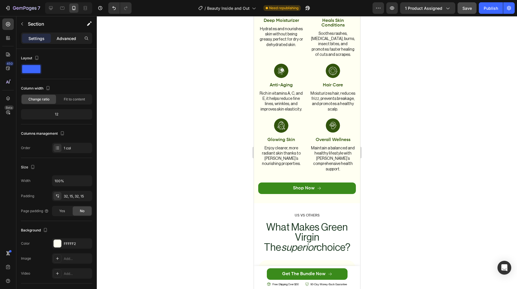
click at [62, 39] on p "Advanced" at bounding box center [67, 38] width 20 height 6
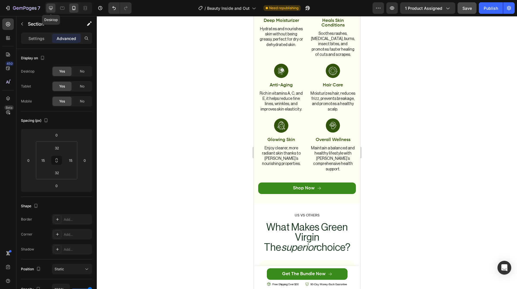
click at [51, 9] on icon at bounding box center [51, 8] width 6 height 6
type input "50"
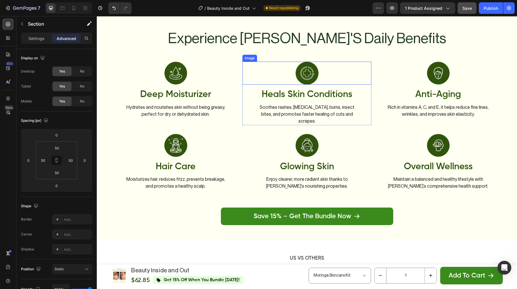
scroll to position [1450, 0]
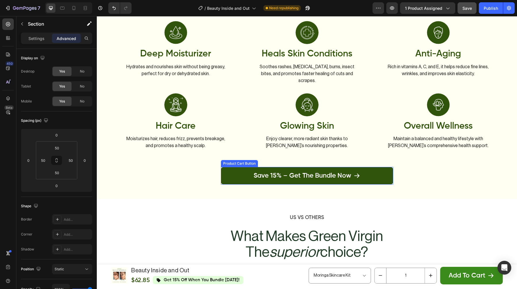
click at [245, 167] on button "Save 15% – Get the Bundle Now" at bounding box center [307, 176] width 172 height 18
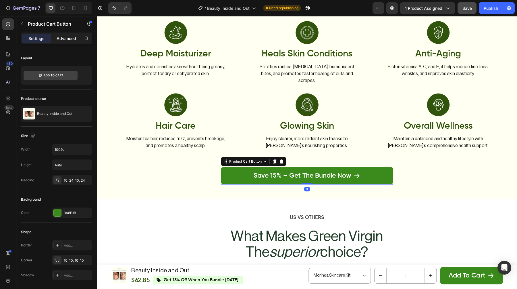
click at [64, 41] on p "Advanced" at bounding box center [67, 38] width 20 height 6
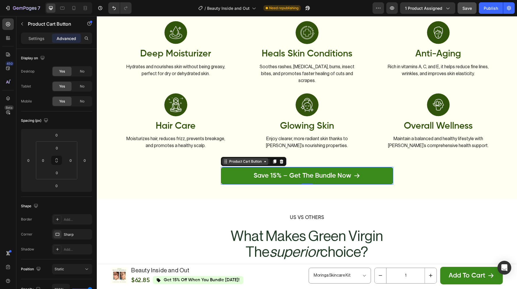
click at [243, 159] on div "Product Cart Button" at bounding box center [245, 161] width 35 height 5
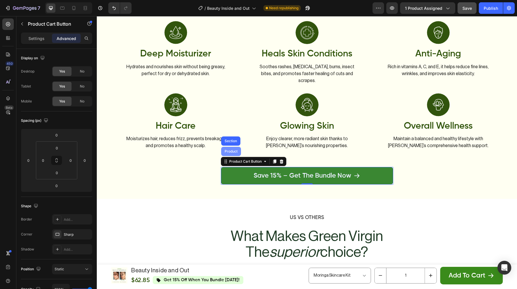
click at [233, 149] on div "Product" at bounding box center [231, 150] width 15 height 3
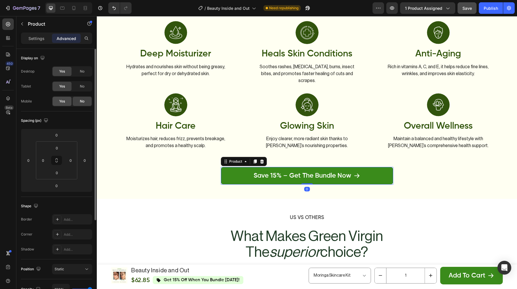
click at [68, 101] on div "Yes" at bounding box center [62, 101] width 19 height 9
click at [73, 11] on div at bounding box center [73, 7] width 9 height 9
type input "35"
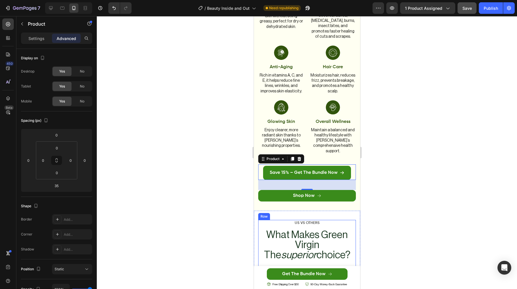
scroll to position [1443, 0]
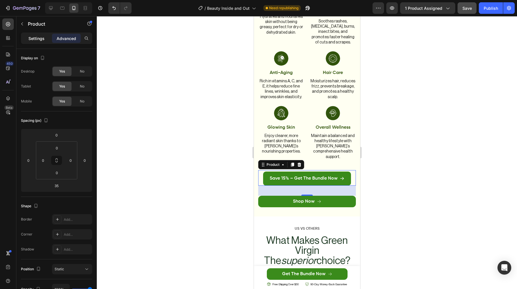
click at [41, 37] on p "Settings" at bounding box center [36, 38] width 16 height 6
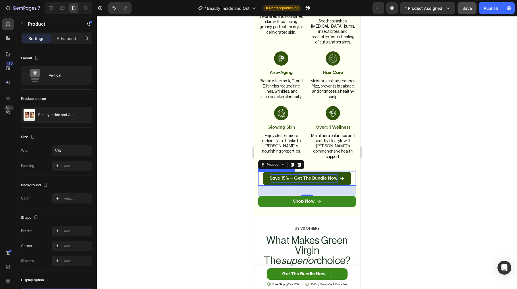
click at [273, 174] on div "Save 15% – Get the Bundle Now" at bounding box center [304, 178] width 68 height 8
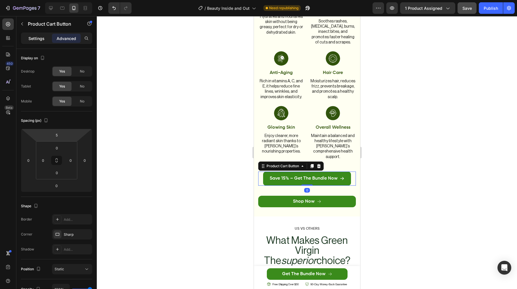
click at [32, 34] on div "Settings" at bounding box center [36, 38] width 29 height 9
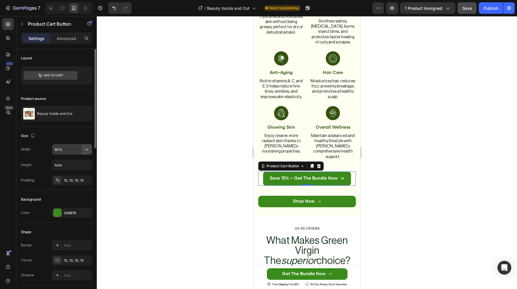
click at [84, 149] on button "button" at bounding box center [87, 149] width 10 height 10
click at [69, 171] on div "Full 100%" at bounding box center [66, 174] width 47 height 11
type input "100%"
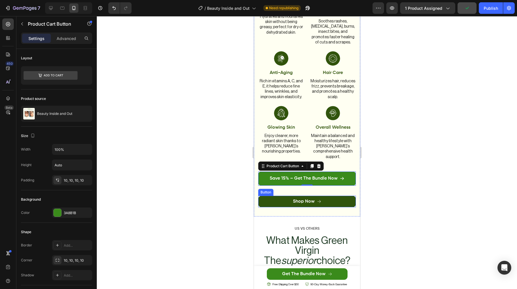
click at [289, 195] on link "Shop Now" at bounding box center [307, 200] width 98 height 11
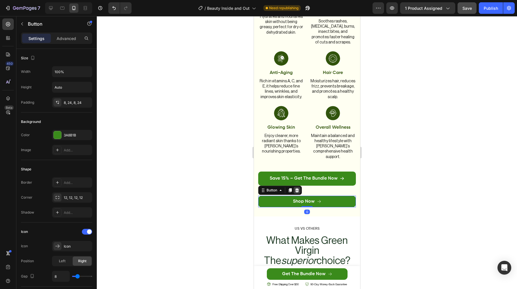
click at [297, 188] on icon at bounding box center [297, 190] width 4 height 4
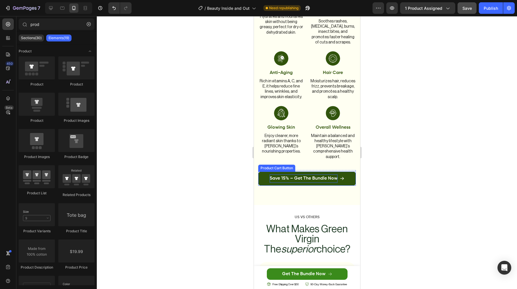
click at [274, 174] on div "Save 15% – Get the Bundle Now" at bounding box center [304, 178] width 68 height 8
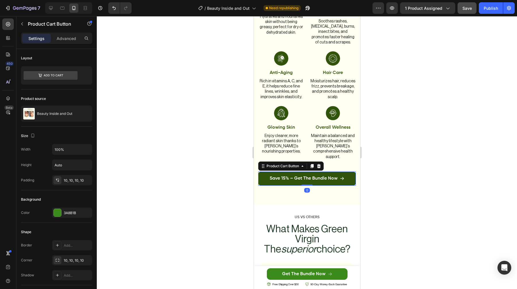
click at [267, 171] on button "Save 15% – Get the Bundle Now" at bounding box center [307, 178] width 98 height 14
click at [270, 163] on div "Product Cart Button" at bounding box center [282, 165] width 35 height 5
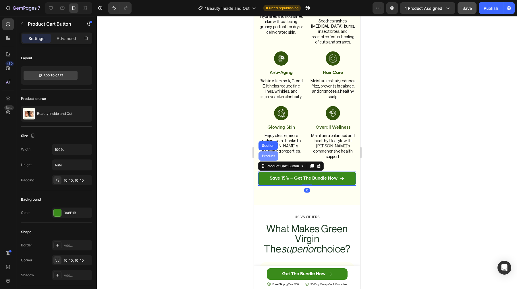
click at [269, 151] on div "Product" at bounding box center [268, 155] width 20 height 9
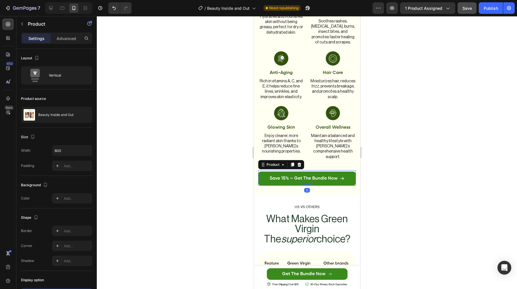
drag, startPoint x: 309, startPoint y: 174, endPoint x: 309, endPoint y: 128, distance: 46.6
click at [309, 129] on div "experience [PERSON_NAME]'s daily benefits Heading Image Deep Moisturizer Text B…" at bounding box center [307, 66] width 98 height 238
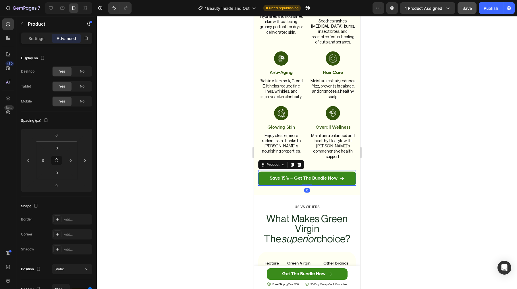
click at [394, 137] on div at bounding box center [307, 152] width 421 height 272
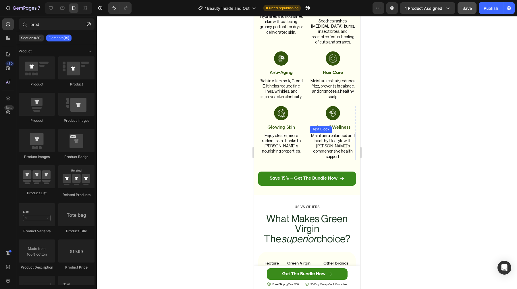
click at [311, 133] on p "Maintain a balanced and healthy lifestyle with [PERSON_NAME]’s comprehensive he…" at bounding box center [332, 146] width 45 height 26
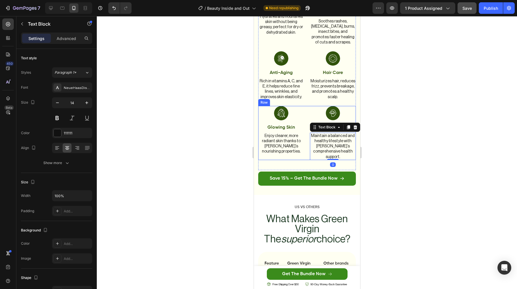
click at [304, 133] on div "Image Hair Care Text Block Moisturizes hair, reduces frizz, prevents breakage, …" at bounding box center [307, 133] width 98 height 54
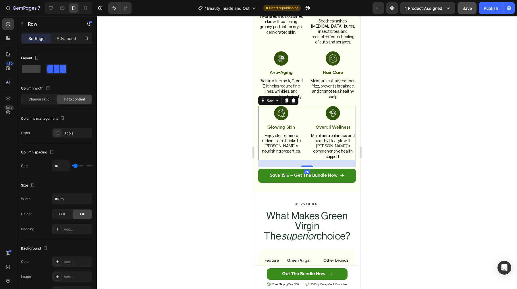
click at [308, 165] on div at bounding box center [306, 166] width 11 height 2
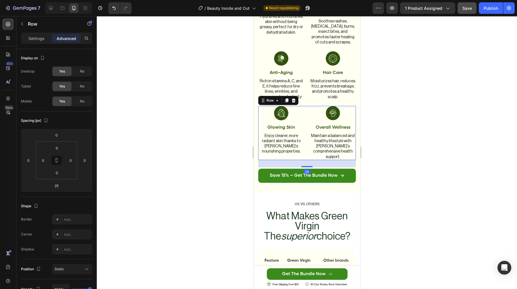
click at [450, 145] on div at bounding box center [307, 152] width 421 height 272
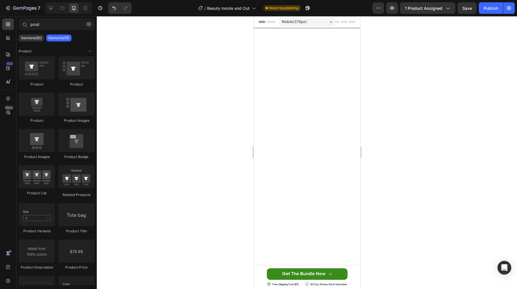
scroll to position [1443, 0]
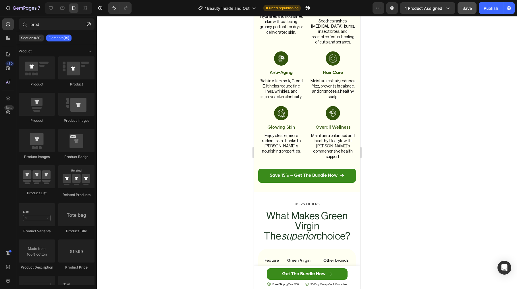
click at [463, 13] on button "Save" at bounding box center [467, 7] width 19 height 11
click at [51, 8] on icon at bounding box center [51, 8] width 6 height 6
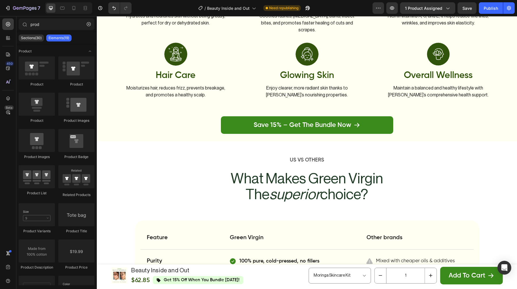
scroll to position [1478, 0]
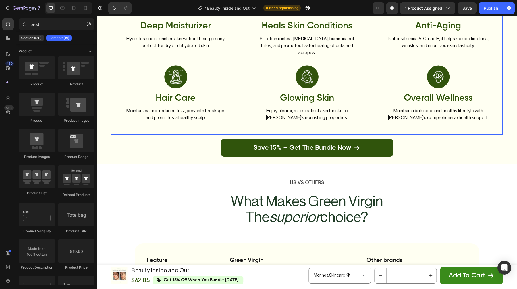
click at [229, 139] on button "Save 15% – Get the Bundle Now" at bounding box center [307, 148] width 172 height 18
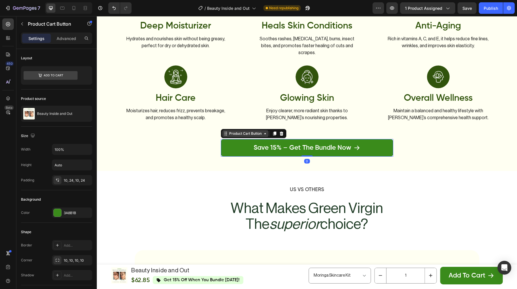
click at [233, 131] on div "Product Cart Button" at bounding box center [245, 133] width 35 height 5
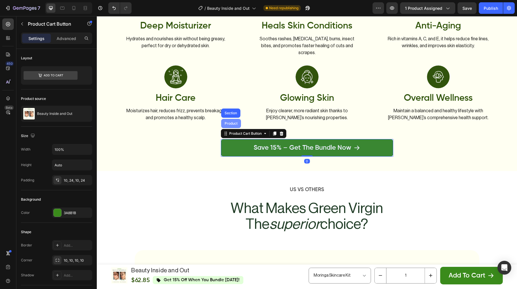
click at [231, 119] on div "Product" at bounding box center [231, 123] width 20 height 9
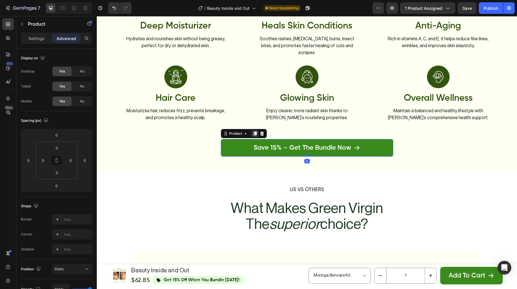
click at [255, 131] on icon at bounding box center [255, 133] width 3 height 4
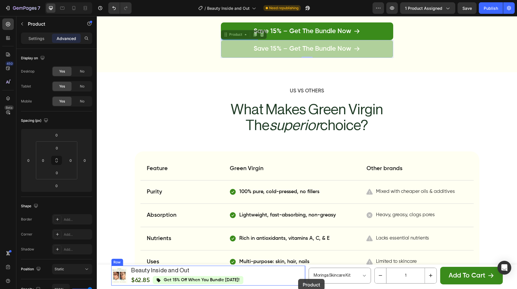
scroll to position [1626, 0]
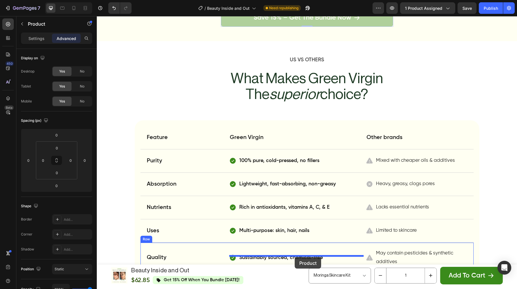
drag, startPoint x: 232, startPoint y: 26, endPoint x: 295, endPoint y: 257, distance: 239.7
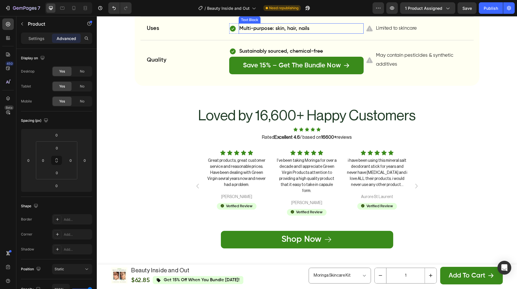
scroll to position [1804, 0]
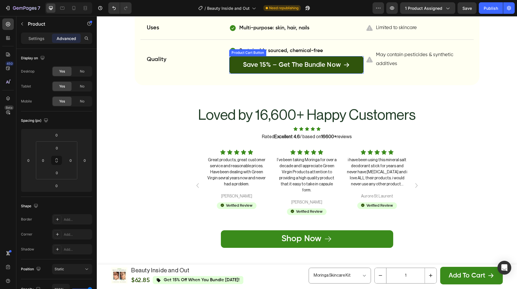
click at [233, 69] on button "Save 15% – Get the Bundle Now" at bounding box center [296, 65] width 135 height 18
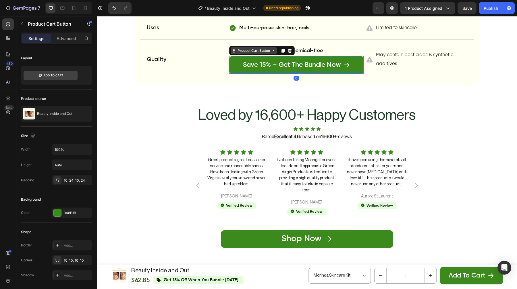
click at [241, 52] on div "Product Cart Button" at bounding box center [254, 50] width 35 height 5
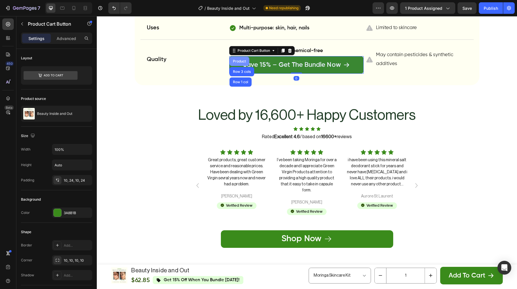
click at [241, 58] on div "Product" at bounding box center [240, 61] width 20 height 9
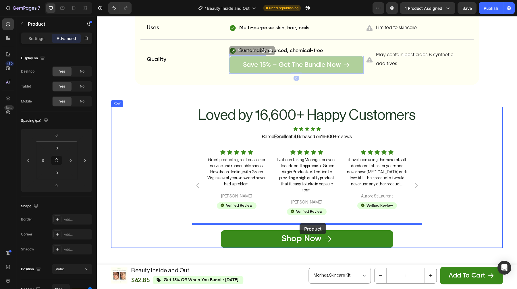
drag, startPoint x: 243, startPoint y: 52, endPoint x: 300, endPoint y: 223, distance: 179.8
type input "30"
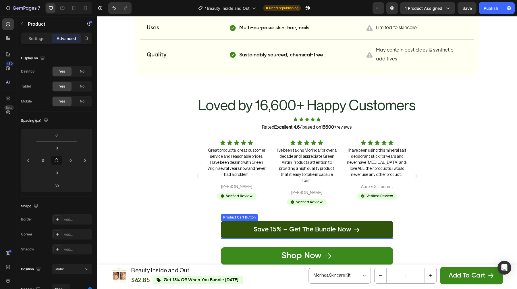
scroll to position [1840, 0]
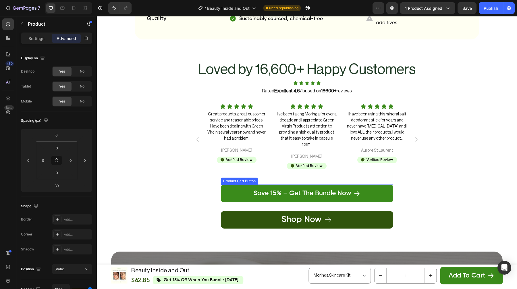
click at [363, 211] on link "Shop Now" at bounding box center [307, 220] width 172 height 18
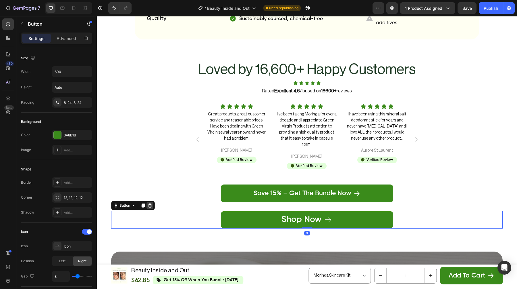
click at [152, 203] on icon at bounding box center [150, 205] width 5 height 5
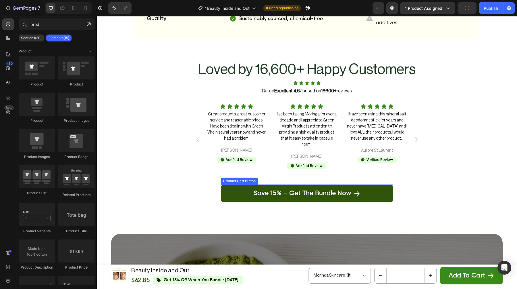
click at [223, 190] on button "Save 15% – Get the Bundle Now" at bounding box center [307, 193] width 172 height 18
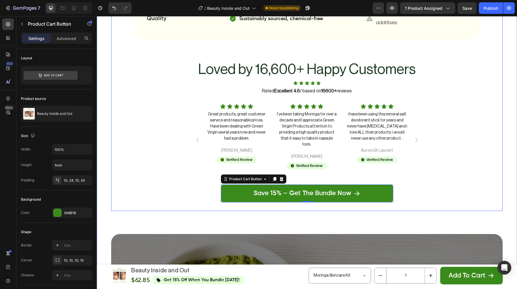
click at [138, 47] on div "Us VS Others Text Block what makes green virgin the superior choice? Heading Fe…" at bounding box center [307, 14] width 392 height 394
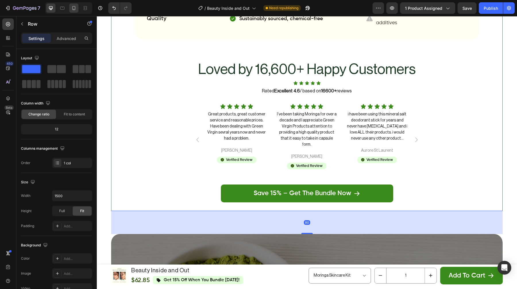
click at [73, 8] on icon at bounding box center [74, 8] width 6 height 6
type input "100%"
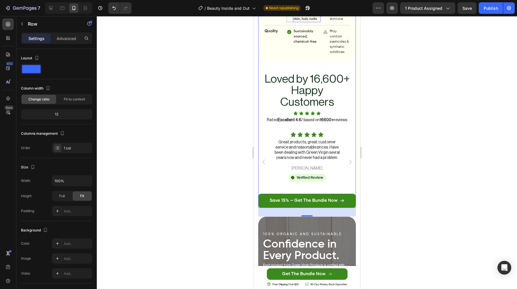
scroll to position [1761, 0]
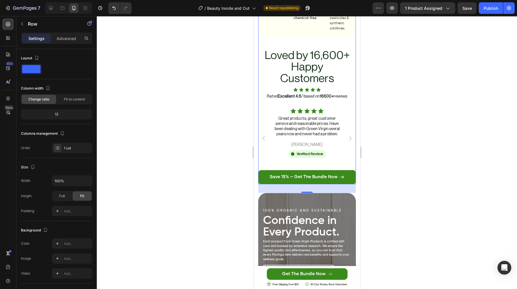
click at [392, 138] on div at bounding box center [307, 152] width 421 height 272
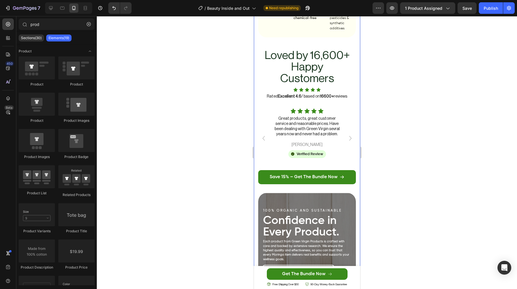
click at [257, 64] on div "Us VS Others Text Block what makes green virgin the superior choice? Heading Fe…" at bounding box center [307, 180] width 106 height 689
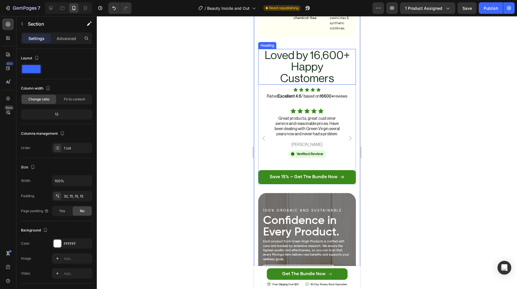
click at [291, 62] on h2 "Loved by 16,600+ Happy Customers" at bounding box center [307, 67] width 88 height 36
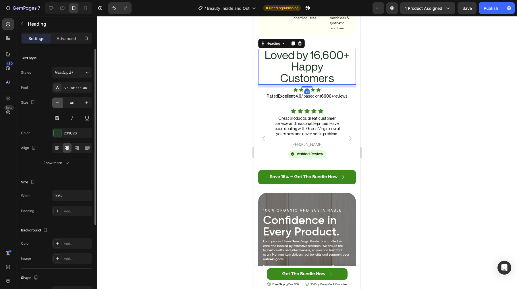
click at [55, 101] on icon "button" at bounding box center [58, 103] width 6 height 6
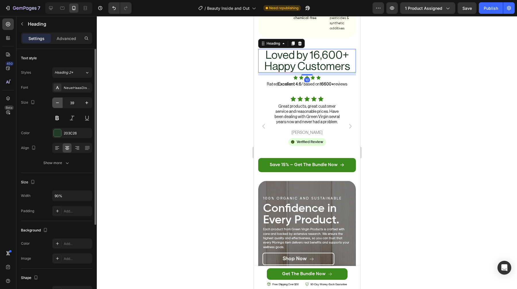
click at [55, 101] on icon "button" at bounding box center [58, 103] width 6 height 6
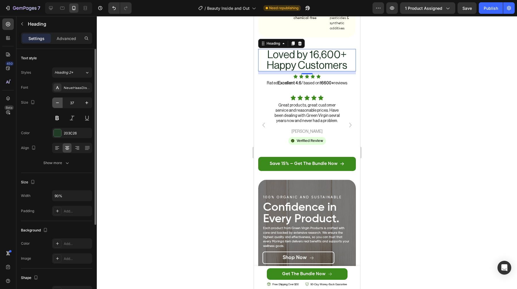
click at [55, 101] on icon "button" at bounding box center [58, 103] width 6 height 6
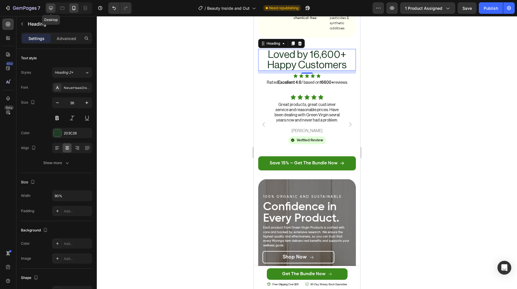
click at [50, 7] on icon at bounding box center [51, 8] width 6 height 6
type input "50"
type input "100%"
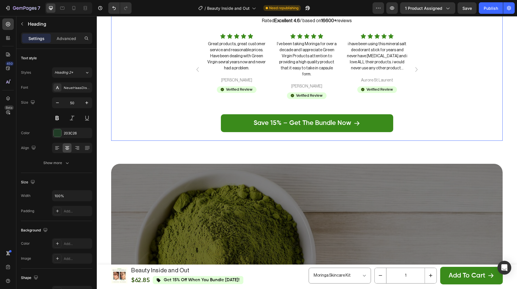
scroll to position [1824, 0]
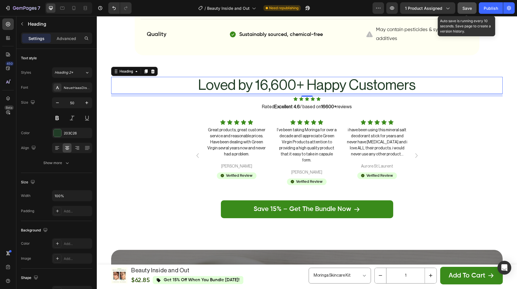
click at [471, 10] on span "Save" at bounding box center [467, 8] width 9 height 5
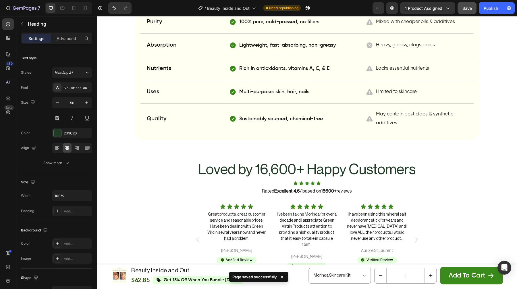
scroll to position [1718, 0]
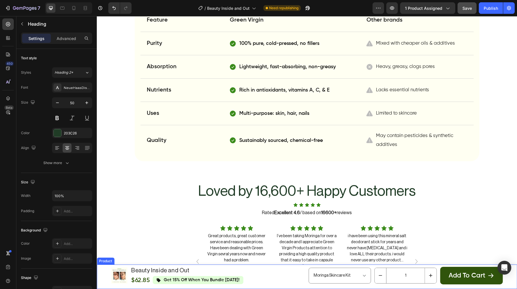
click at [448, 274] on button "Add to cart" at bounding box center [472, 275] width 62 height 18
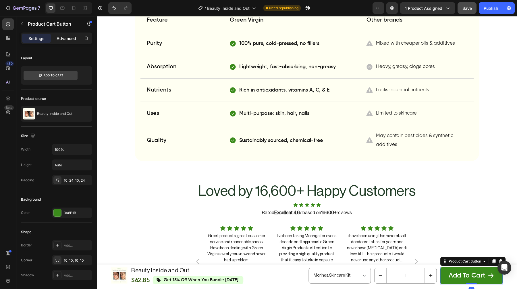
click at [68, 38] on p "Advanced" at bounding box center [67, 38] width 20 height 6
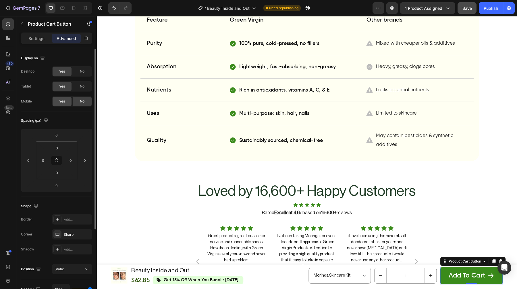
click at [61, 102] on span "Yes" at bounding box center [62, 101] width 6 height 5
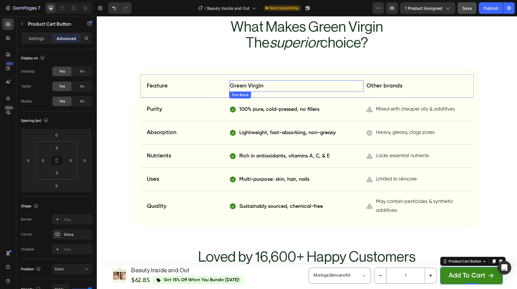
scroll to position [1547, 0]
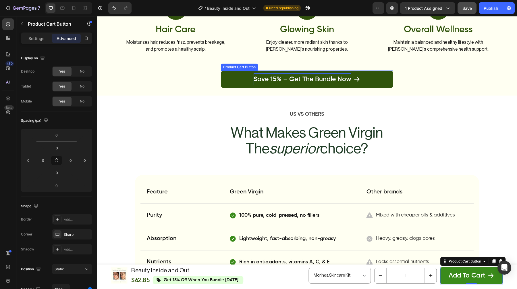
click at [283, 73] on div "Save 15% – Get the Bundle Now" at bounding box center [303, 79] width 98 height 12
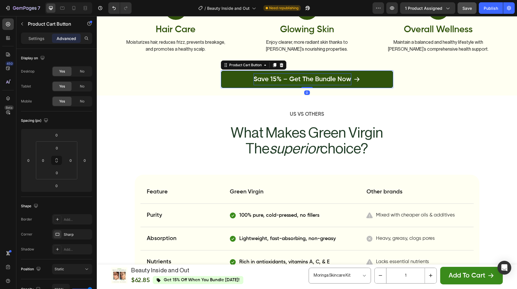
click at [283, 73] on div "Save 15% – Get the Bundle Now" at bounding box center [303, 79] width 98 height 12
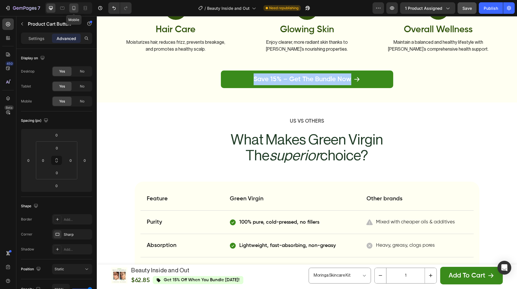
click at [72, 10] on icon at bounding box center [74, 8] width 6 height 6
type input "5"
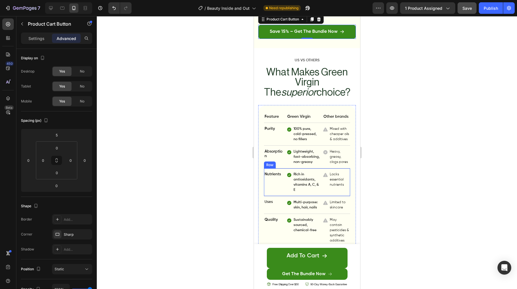
scroll to position [1603, 0]
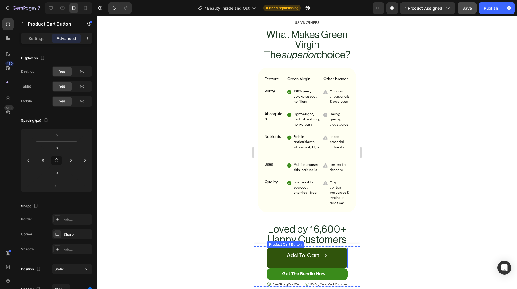
click at [283, 261] on button "Add to cart" at bounding box center [307, 257] width 81 height 20
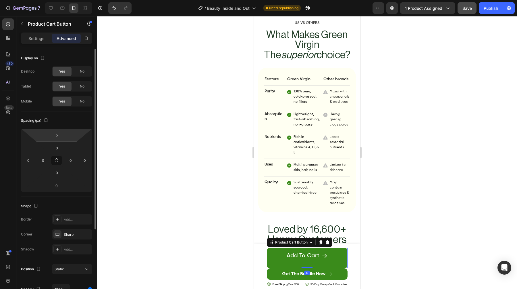
click at [37, 39] on p "Settings" at bounding box center [36, 38] width 16 height 6
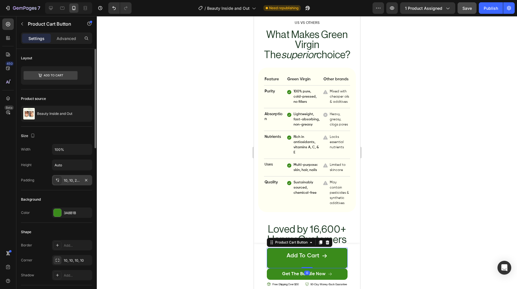
click at [71, 181] on div "10, 10, 25, 10" at bounding box center [72, 180] width 17 height 5
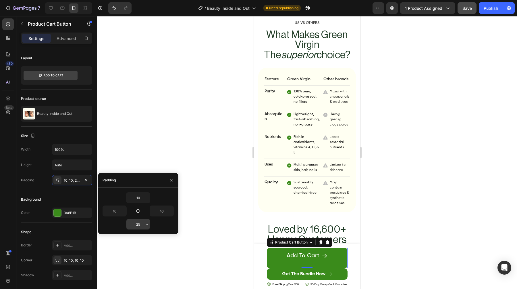
click at [139, 229] on input "25" at bounding box center [138, 224] width 24 height 10
type input "10"
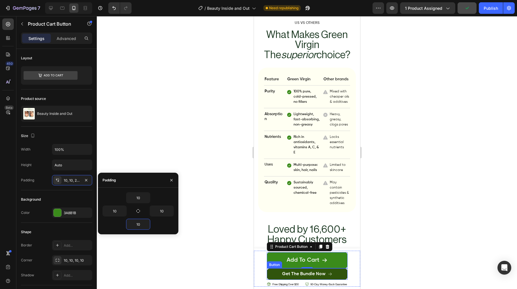
click at [276, 271] on link "Get The Bundle Now" at bounding box center [307, 273] width 81 height 11
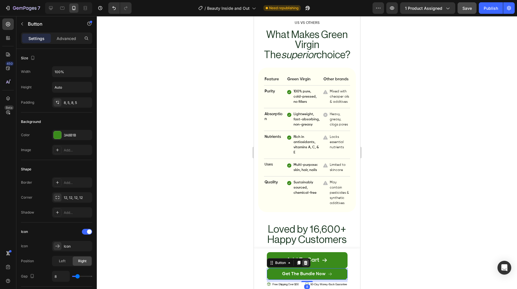
click at [304, 263] on icon at bounding box center [306, 262] width 4 height 4
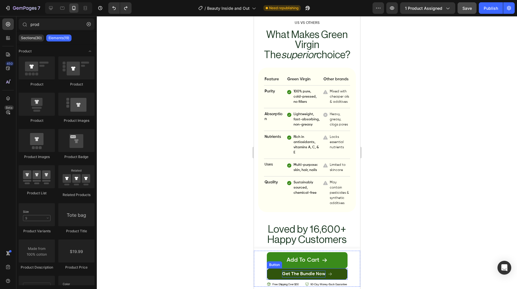
click at [299, 272] on p "Get The Bundle Now" at bounding box center [303, 273] width 43 height 7
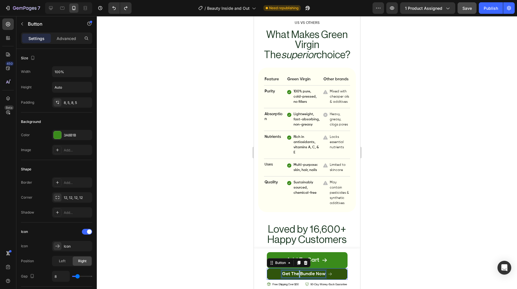
click at [299, 272] on p "Get The Bundle Now" at bounding box center [303, 273] width 43 height 7
copy p "Get The Bundle Now"
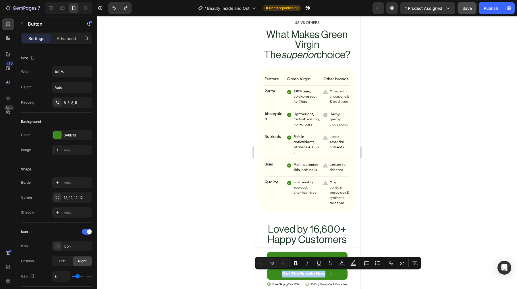
click at [417, 240] on div at bounding box center [307, 152] width 421 height 272
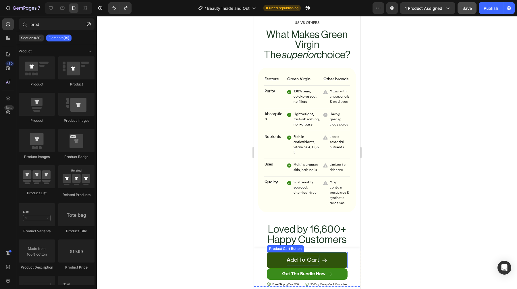
click at [309, 260] on div "Add to cart" at bounding box center [303, 260] width 32 height 10
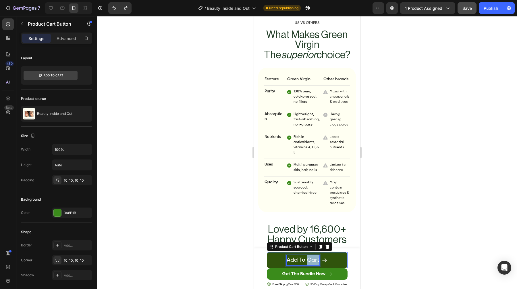
click at [309, 260] on p "Add to cart" at bounding box center [303, 260] width 32 height 10
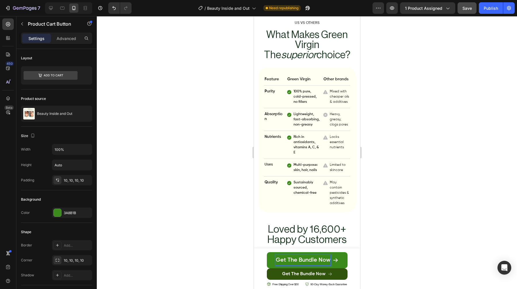
click at [339, 272] on link "Get The Bundle Now" at bounding box center [307, 273] width 81 height 11
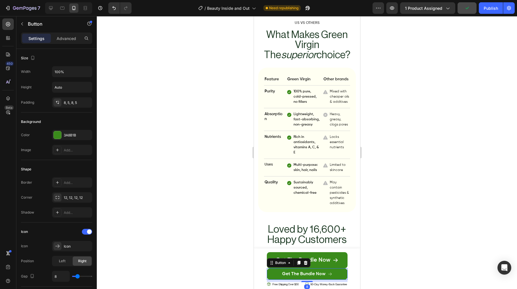
click at [303, 258] on div "Button" at bounding box center [289, 262] width 44 height 9
click at [303, 262] on icon at bounding box center [305, 262] width 5 height 5
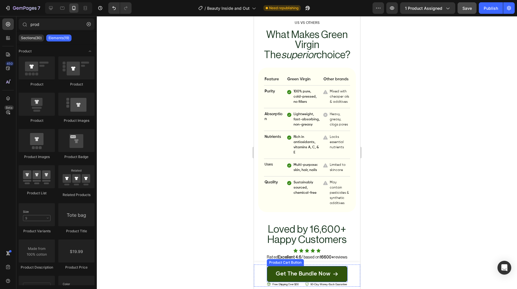
click at [274, 267] on button "Get The Bundle Now" at bounding box center [307, 274] width 81 height 16
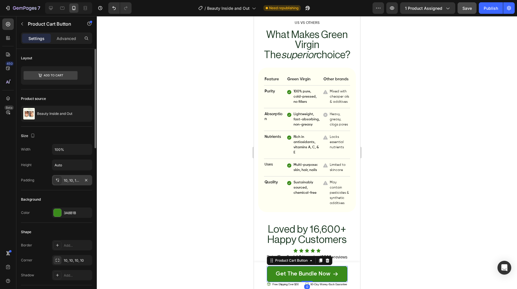
click at [70, 183] on div "10, 10, 10, 10" at bounding box center [72, 180] width 40 height 10
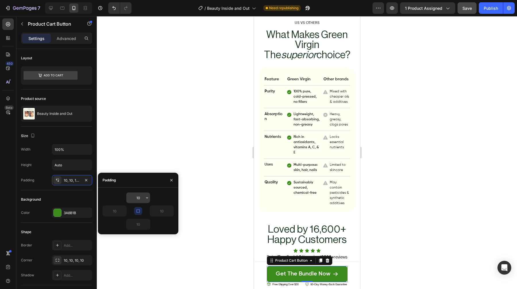
click at [139, 201] on input "10" at bounding box center [138, 197] width 24 height 10
click at [139, 210] on icon "button" at bounding box center [138, 210] width 3 height 3
click at [139, 210] on icon "button" at bounding box center [138, 210] width 5 height 5
click at [139, 199] on input "10" at bounding box center [138, 197] width 24 height 10
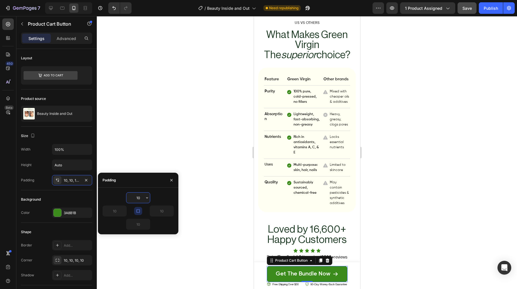
click at [139, 199] on input "10" at bounding box center [138, 197] width 24 height 10
type input "7"
click at [167, 196] on div "7" at bounding box center [138, 197] width 71 height 11
type input "7"
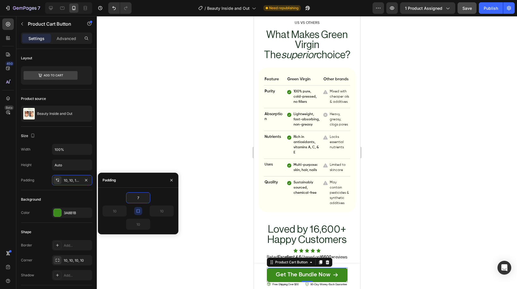
type input "7"
click at [113, 201] on div "7" at bounding box center [138, 197] width 71 height 11
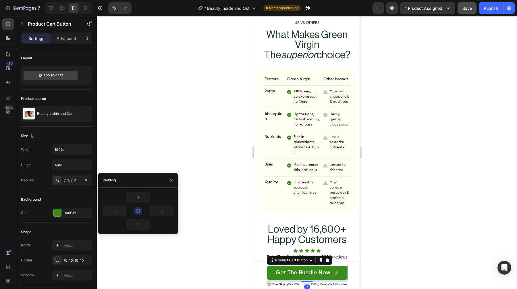
click at [304, 283] on div "Get The Bundle Now Product Cart Button 7 Icon free shipping over $50 Text Block…" at bounding box center [307, 275] width 81 height 22
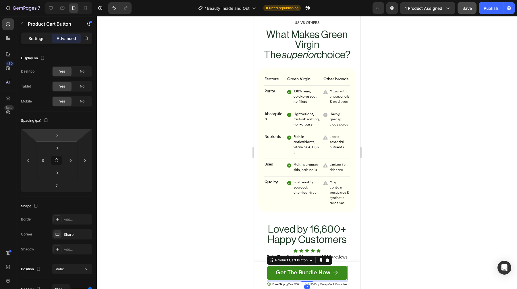
click at [33, 41] on p "Settings" at bounding box center [36, 38] width 16 height 6
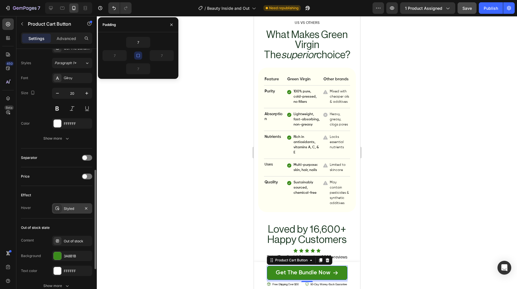
scroll to position [294, 0]
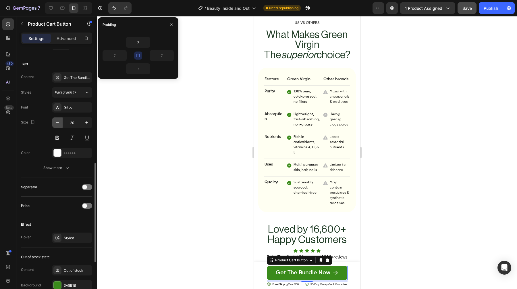
click at [57, 118] on button "button" at bounding box center [57, 122] width 10 height 10
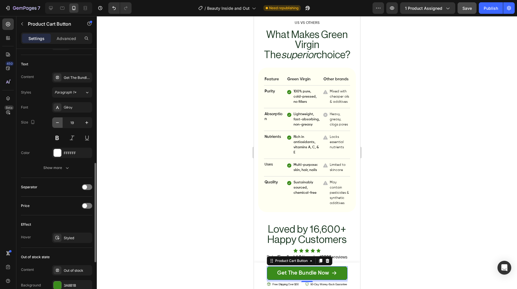
click at [57, 118] on button "button" at bounding box center [57, 122] width 10 height 10
type input "17"
click at [433, 161] on div at bounding box center [307, 152] width 421 height 272
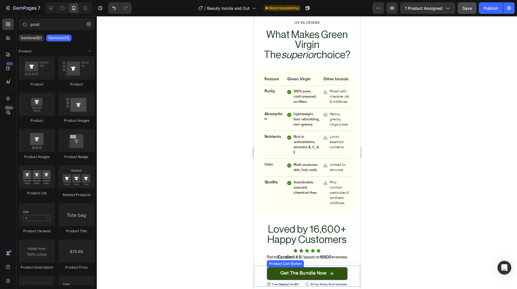
click at [271, 272] on button "Get The Bundle Now" at bounding box center [307, 273] width 81 height 13
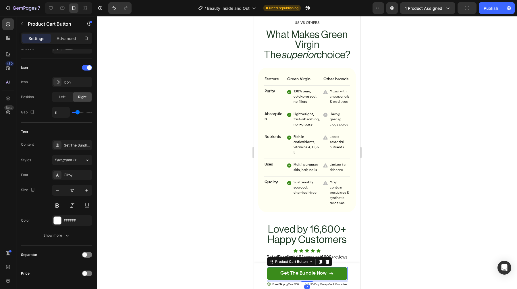
scroll to position [405, 0]
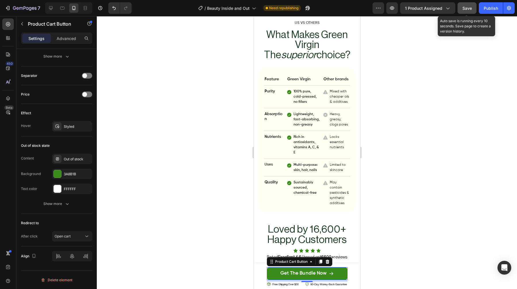
click at [469, 7] on span "Save" at bounding box center [467, 8] width 9 height 5
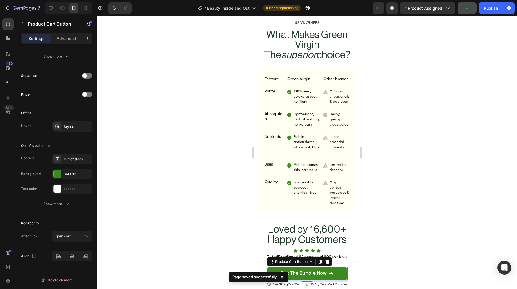
click at [379, 109] on div at bounding box center [307, 152] width 421 height 272
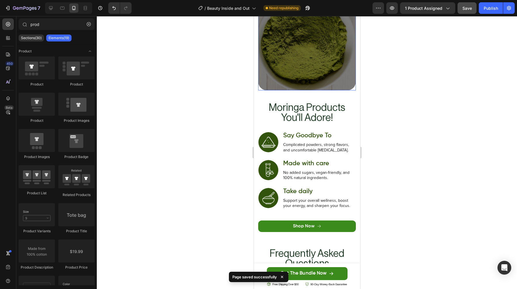
scroll to position [2095, 0]
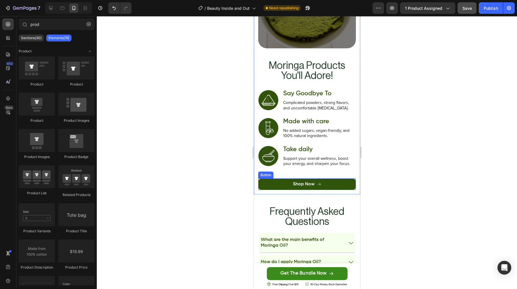
click at [268, 178] on link "Shop Now" at bounding box center [307, 183] width 98 height 11
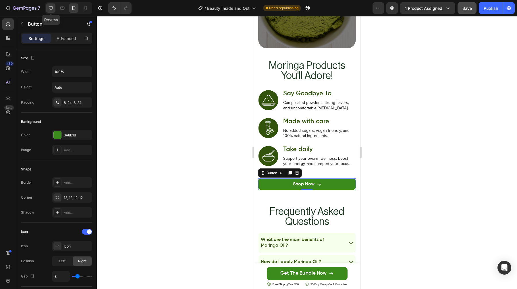
click at [50, 8] on icon at bounding box center [51, 8] width 6 height 6
type input "85%"
type input "30"
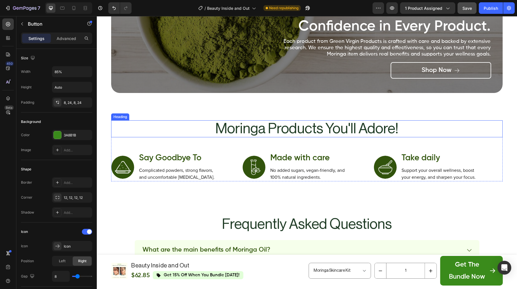
scroll to position [2182, 0]
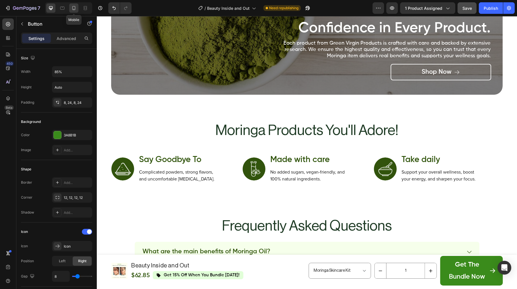
click at [74, 10] on icon at bounding box center [73, 8] width 3 height 4
type input "100%"
type input "16"
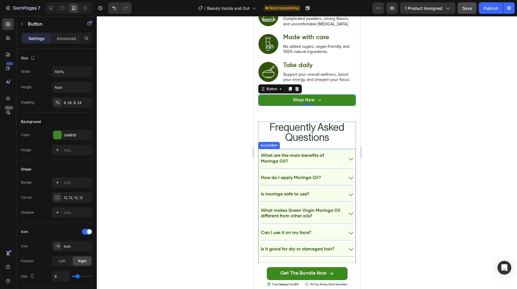
scroll to position [2138, 0]
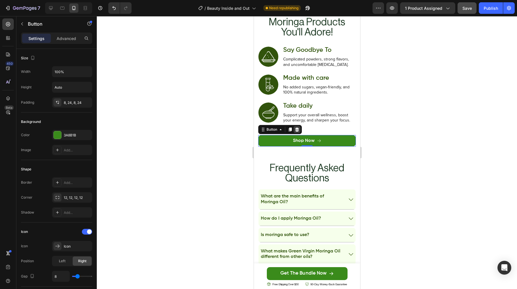
click at [297, 127] on icon at bounding box center [297, 129] width 5 height 5
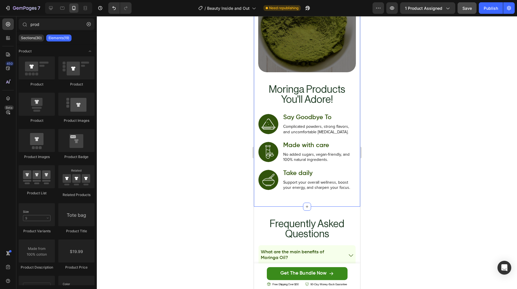
scroll to position [2066, 0]
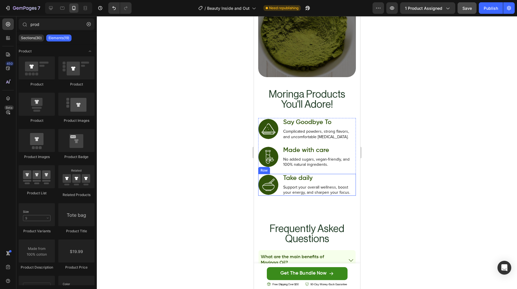
click at [281, 183] on div "Image Take daily Text Block Support your overall wellness, boost your energy, a…" at bounding box center [307, 185] width 98 height 22
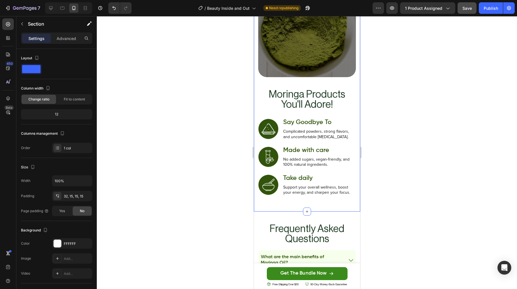
click at [64, 38] on p "Advanced" at bounding box center [67, 38] width 20 height 6
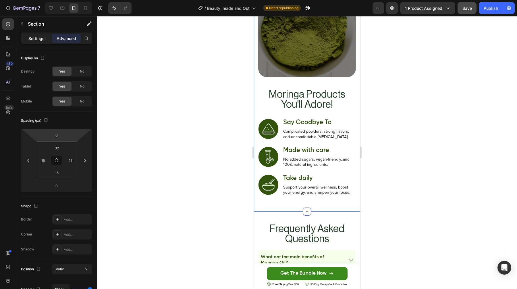
click at [37, 36] on p "Settings" at bounding box center [36, 38] width 16 height 6
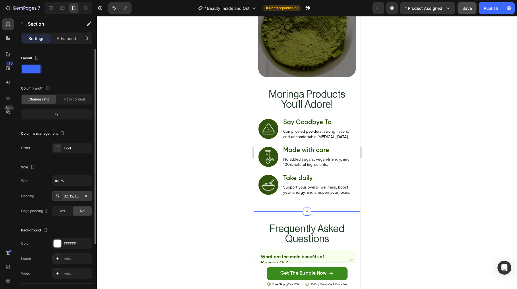
click at [69, 195] on div "32, 15, 15, 15" at bounding box center [72, 195] width 17 height 5
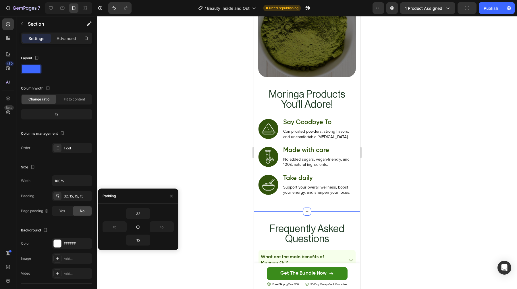
click at [158, 137] on div at bounding box center [307, 152] width 421 height 272
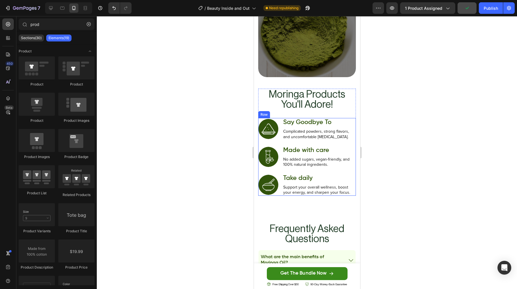
click at [280, 133] on div "Image Say Goodbye To Text Block Complicated powders, strong flavors, and uncomf…" at bounding box center [307, 132] width 98 height 28
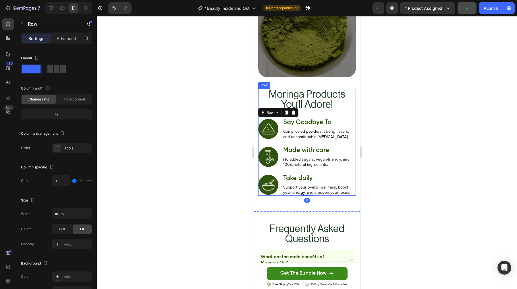
click at [327, 104] on div "Moringa Products You'll Adore! Heading Image Say Goodbye To Text Block Complica…" at bounding box center [307, 142] width 98 height 107
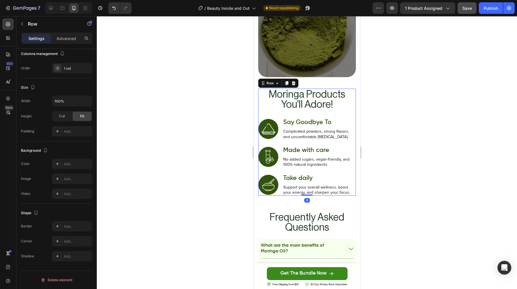
drag, startPoint x: 308, startPoint y: 196, endPoint x: 305, endPoint y: 173, distance: 22.9
click at [305, 173] on div "Moringa Products You'll Adore! Heading Image Say Goodbye To Text Block Complica…" at bounding box center [307, 142] width 98 height 107
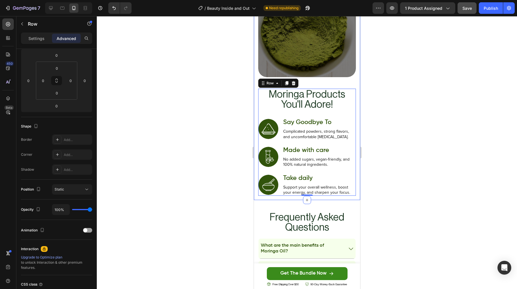
click at [383, 164] on div at bounding box center [307, 152] width 421 height 272
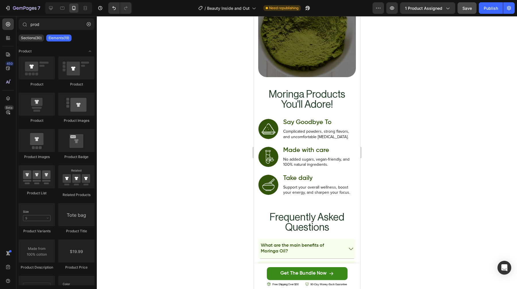
click at [469, 7] on span "Save" at bounding box center [467, 8] width 9 height 5
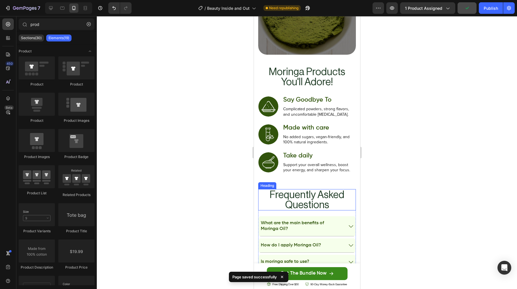
scroll to position [2089, 0]
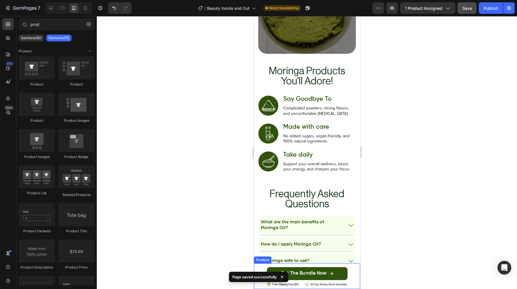
click at [344, 269] on button "Get The Bundle Now" at bounding box center [307, 273] width 81 height 13
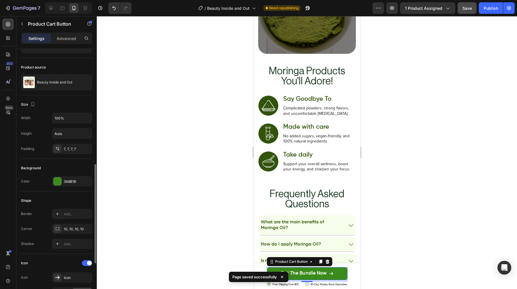
scroll to position [0, 0]
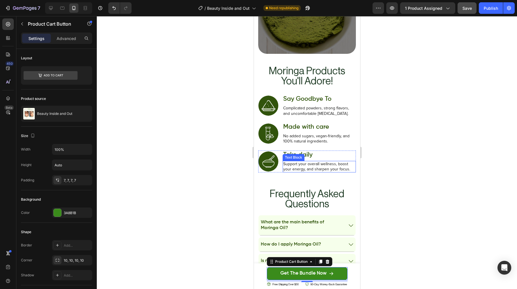
click at [437, 162] on div at bounding box center [307, 152] width 421 height 272
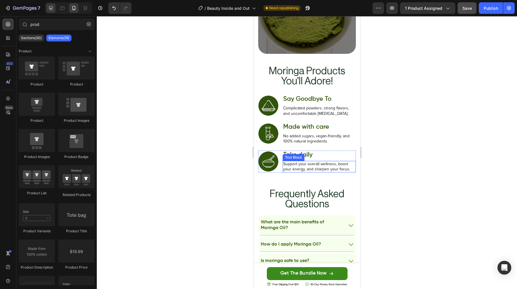
click at [51, 8] on icon at bounding box center [51, 8] width 4 height 4
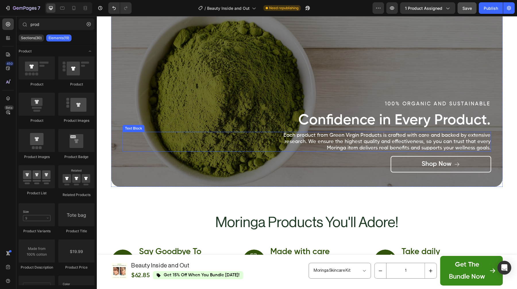
scroll to position [2171, 0]
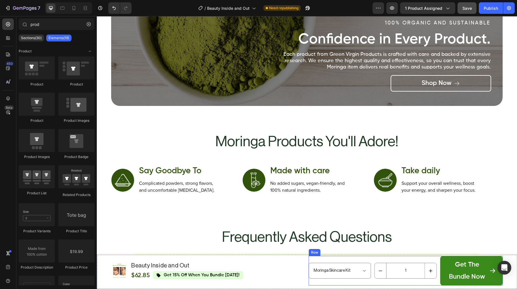
click at [372, 259] on div "Moringa Skincare Kit Product Variants & Swatches 1 Product Quantity Get The Bun…" at bounding box center [406, 271] width 194 height 30
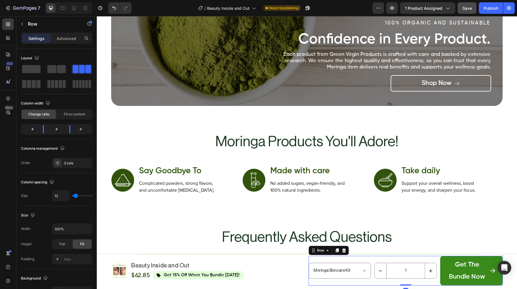
click at [345, 262] on div "Moringa Skincare Kit Product Variants & Swatches" at bounding box center [340, 271] width 62 height 30
click at [338, 268] on select "Moringa Skincare Kit" at bounding box center [340, 270] width 62 height 16
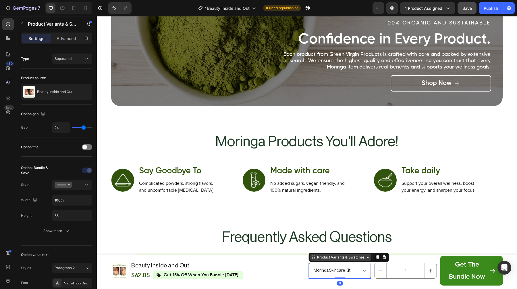
click at [328, 257] on div "Product Variants & Swatches" at bounding box center [341, 256] width 50 height 5
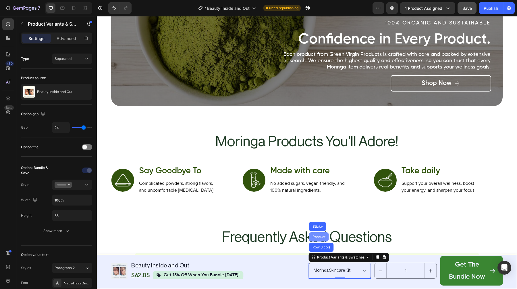
click at [320, 239] on div "Product" at bounding box center [319, 236] width 20 height 9
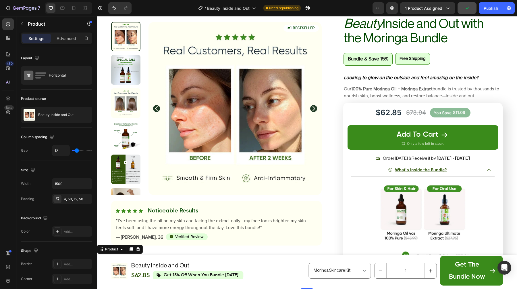
scroll to position [59, 0]
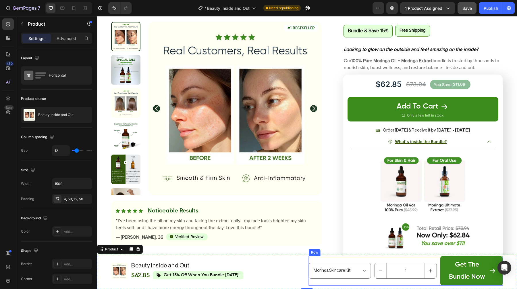
click at [373, 264] on div "Moringa Skincare Kit Product Variants & Swatches 1 Product Quantity Get The Bun…" at bounding box center [406, 271] width 194 height 30
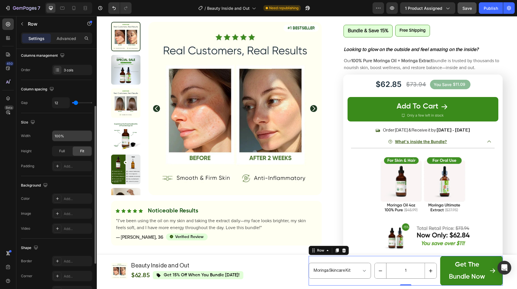
scroll to position [134, 0]
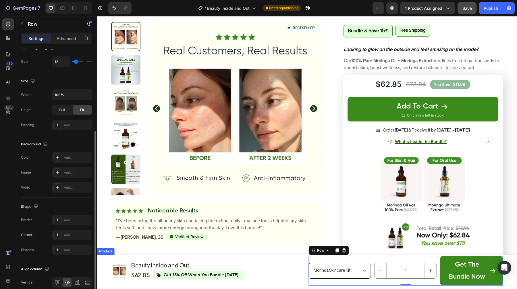
click at [313, 265] on select "Moringa Skincare Kit" at bounding box center [340, 270] width 62 height 16
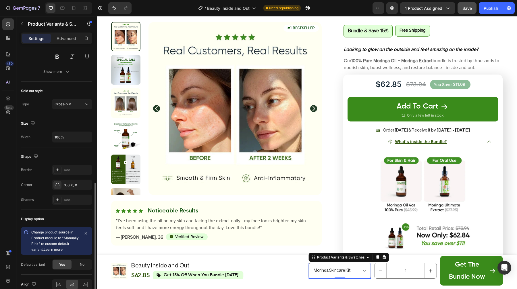
scroll to position [256, 0]
click at [383, 254] on div at bounding box center [384, 257] width 7 height 7
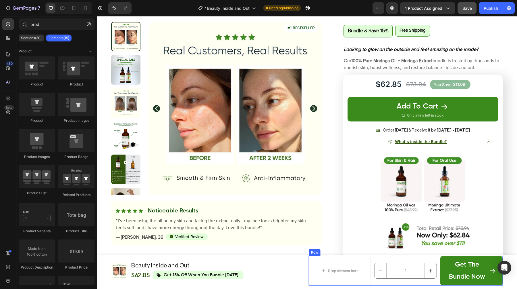
click at [438, 263] on div "Drop element here 1 Product Quantity Get The Bundle Now Product Cart Button Ico…" at bounding box center [406, 271] width 194 height 30
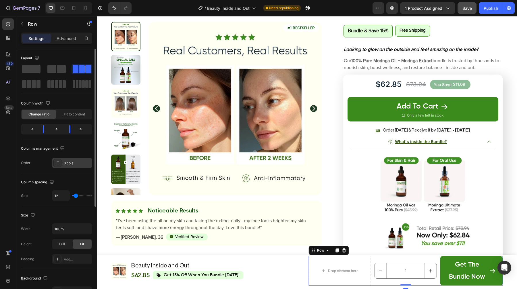
click at [65, 160] on div "3 cols" at bounding box center [72, 163] width 40 height 10
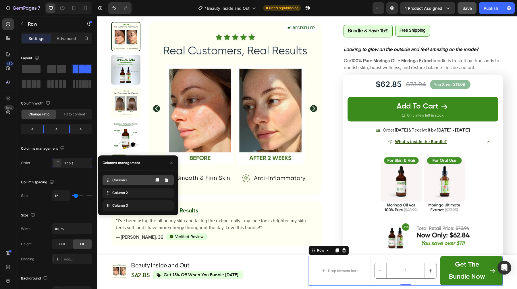
click at [172, 179] on div "Column 1 Delete column" at bounding box center [138, 180] width 71 height 10
click at [168, 179] on icon at bounding box center [167, 180] width 4 height 4
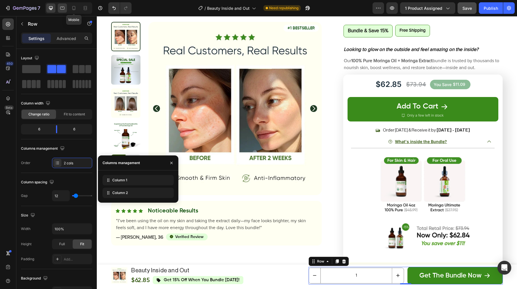
click at [66, 6] on div at bounding box center [62, 7] width 9 height 9
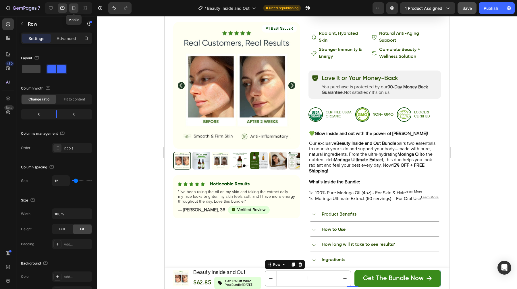
scroll to position [292, 0]
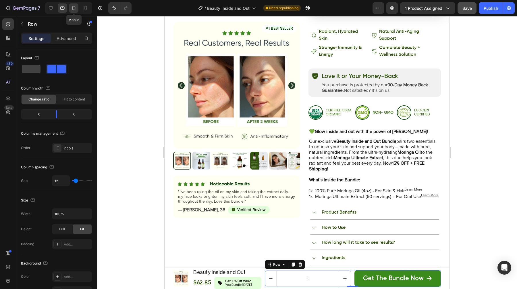
click at [74, 6] on icon at bounding box center [73, 8] width 3 height 4
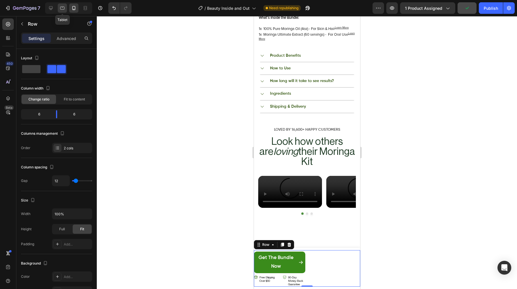
scroll to position [477, 0]
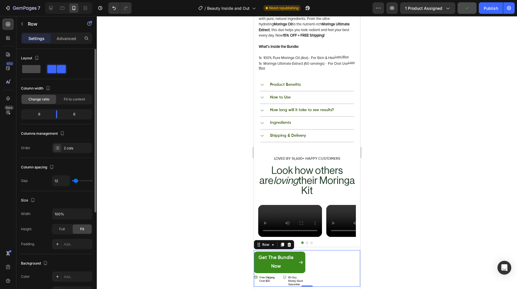
click at [33, 73] on div at bounding box center [31, 69] width 21 height 10
type input "0"
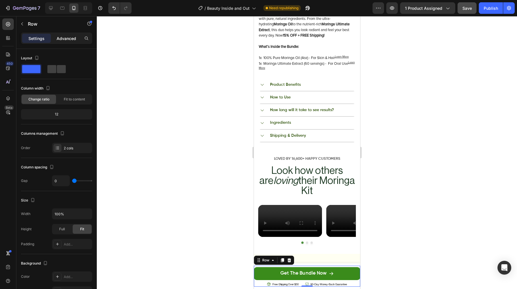
click at [64, 41] on div "Advanced" at bounding box center [66, 38] width 29 height 9
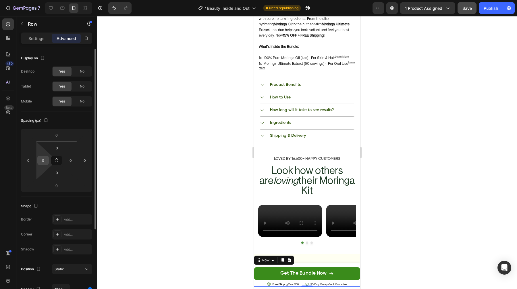
click at [48, 159] on div "0" at bounding box center [42, 160] width 11 height 9
click at [42, 159] on input "0" at bounding box center [43, 160] width 9 height 9
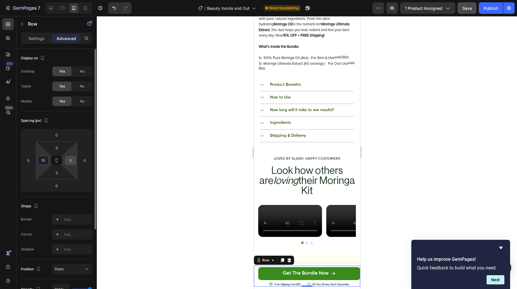
type input "15"
click at [71, 161] on input "0" at bounding box center [70, 160] width 9 height 9
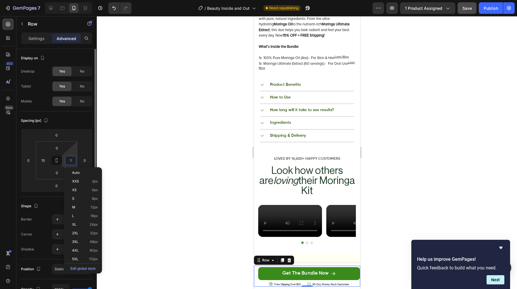
type input "15"
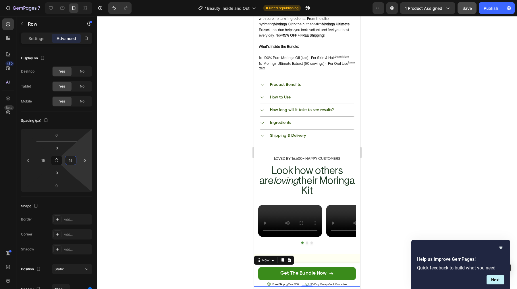
click at [157, 127] on div at bounding box center [307, 152] width 421 height 272
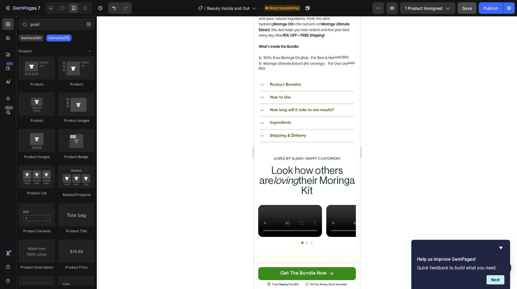
click at [496, 115] on div at bounding box center [307, 152] width 421 height 272
click at [465, 9] on span "Save" at bounding box center [467, 8] width 9 height 5
click at [60, 7] on icon at bounding box center [63, 8] width 6 height 6
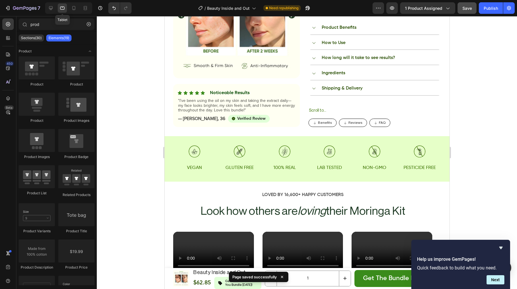
scroll to position [469, 0]
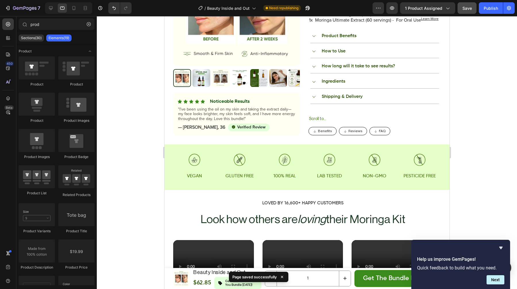
click at [135, 244] on div at bounding box center [307, 152] width 421 height 272
click at [501, 246] on icon "Hide survey" at bounding box center [501, 247] width 3 height 3
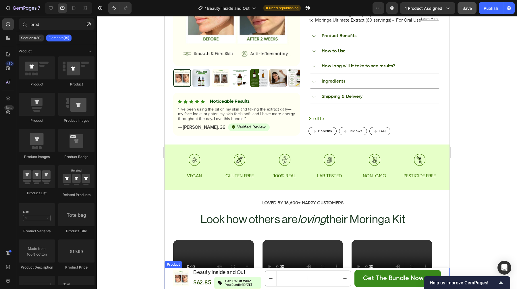
click at [262, 269] on div "Product Images Beauty Inside and Out Product Title Icon get 15% off when you su…" at bounding box center [306, 278] width 285 height 21
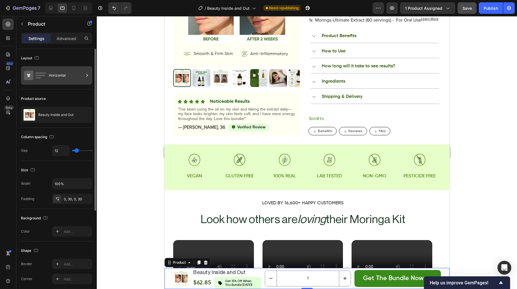
click at [70, 80] on div "Horizontal" at bounding box center [66, 75] width 35 height 13
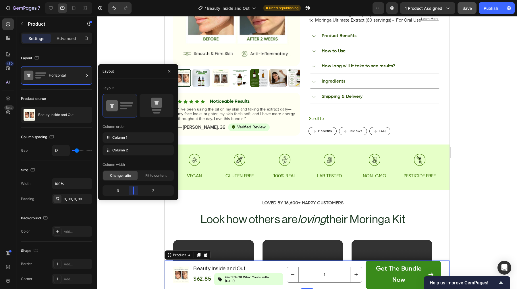
drag, startPoint x: 128, startPoint y: 190, endPoint x: 134, endPoint y: 190, distance: 6.3
click at [134, 0] on body "7 Version history / Beauty Inside and Out Need republishing Preview 1 product a…" at bounding box center [258, 0] width 517 height 0
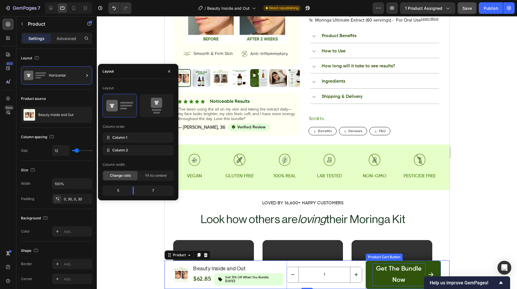
click at [373, 275] on p "Get The Bundle Now" at bounding box center [399, 274] width 53 height 23
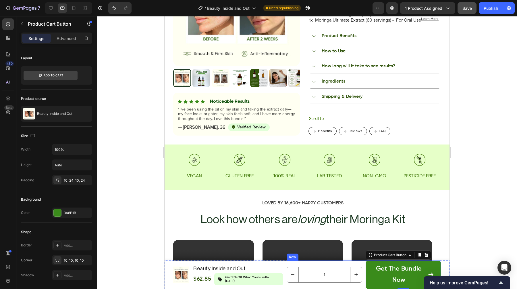
click at [365, 265] on div "1 Product Quantity Get The Bundle Now Product Cart Button 0 Icon free shipping …" at bounding box center [364, 274] width 154 height 28
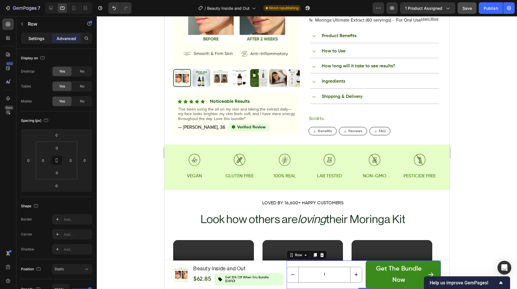
click at [40, 34] on div "Settings" at bounding box center [36, 38] width 29 height 9
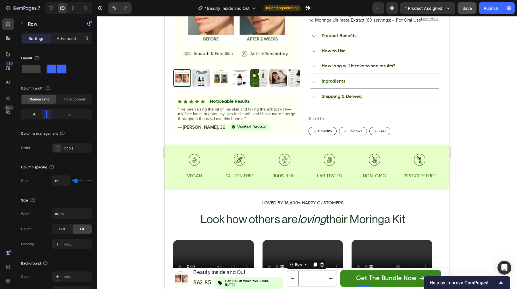
drag, startPoint x: 59, startPoint y: 117, endPoint x: 45, endPoint y: 117, distance: 13.8
click at [45, 0] on body "7 Version history / Beauty Inside and Out Need republishing Preview 1 product a…" at bounding box center [258, 0] width 517 height 0
click at [471, 103] on div at bounding box center [307, 152] width 421 height 272
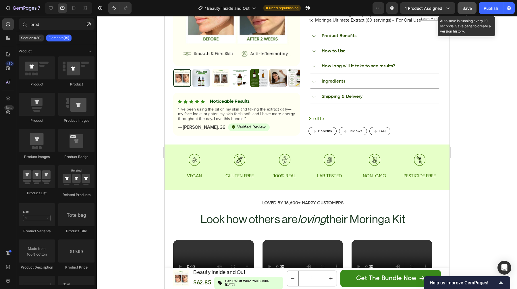
click at [460, 9] on button "Save" at bounding box center [467, 7] width 19 height 11
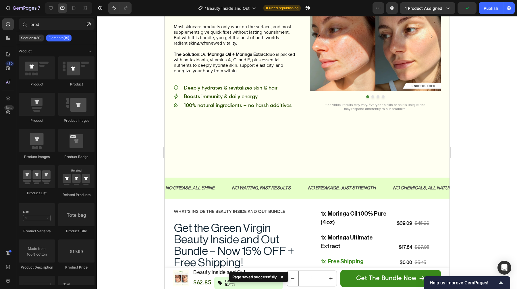
scroll to position [922, 0]
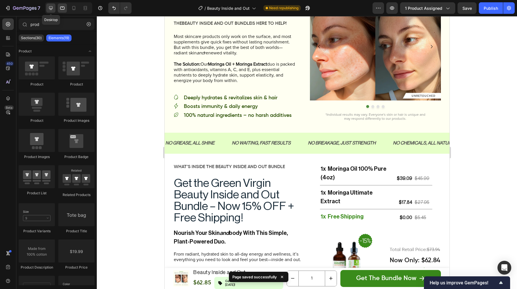
click at [49, 9] on icon at bounding box center [51, 8] width 6 height 6
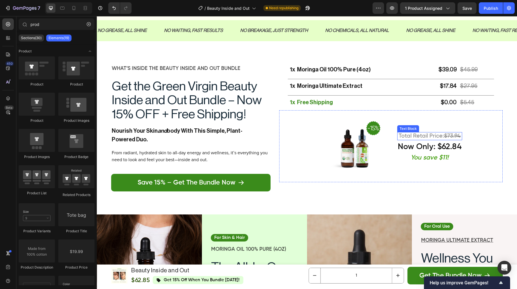
scroll to position [1121, 0]
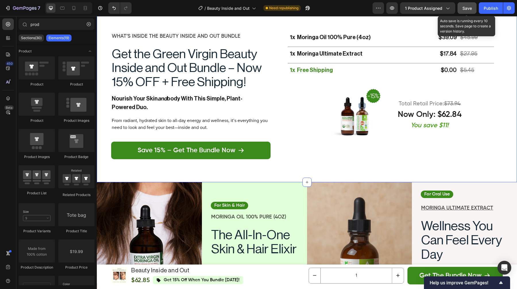
click at [469, 12] on button "Save" at bounding box center [467, 7] width 19 height 11
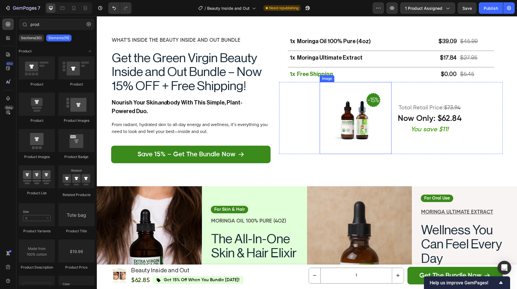
scroll to position [1087, 0]
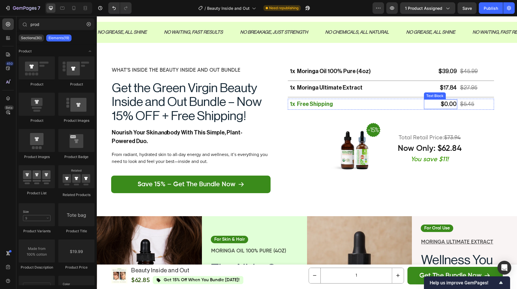
click at [449, 102] on strong "$0.00" at bounding box center [449, 104] width 16 height 6
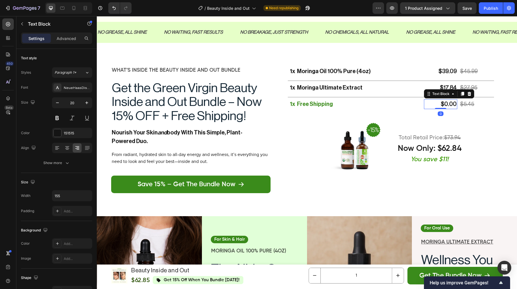
click at [449, 102] on strong "$0.00" at bounding box center [449, 104] width 16 height 6
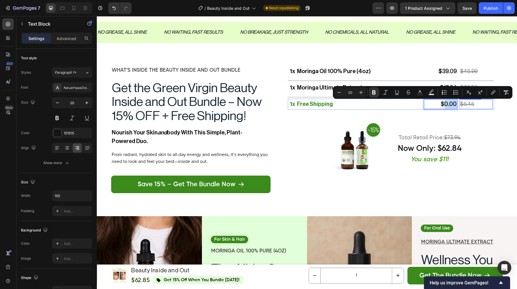
click at [464, 104] on s "$5.45" at bounding box center [467, 104] width 14 height 6
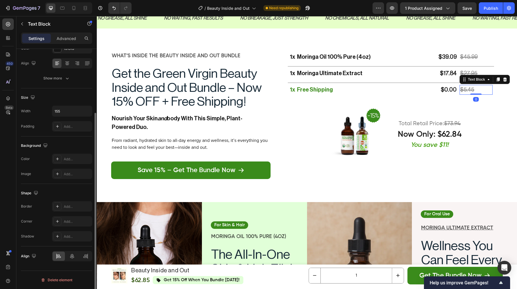
click at [464, 93] on s "$5.45" at bounding box center [467, 90] width 14 height 6
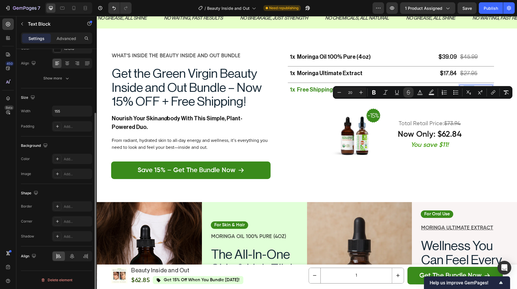
click at [464, 93] on s "$5.45" at bounding box center [467, 90] width 14 height 6
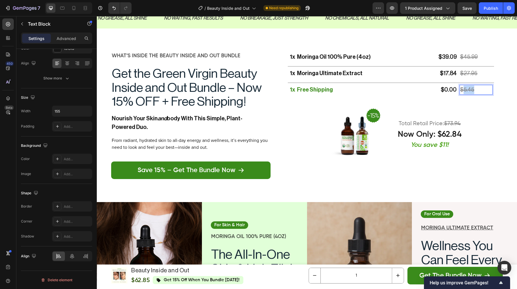
drag, startPoint x: 464, startPoint y: 104, endPoint x: 474, endPoint y: 104, distance: 10.3
click at [474, 94] on p "$5.45" at bounding box center [476, 89] width 32 height 9
click at [452, 126] on s "$73.94" at bounding box center [452, 124] width 17 height 6
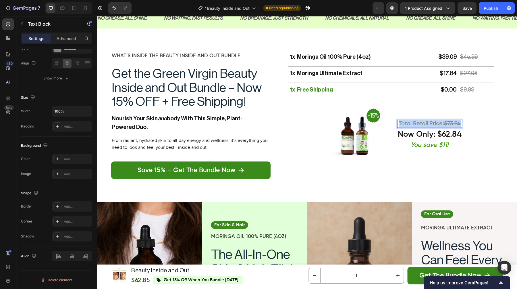
click at [452, 126] on s "$73.94" at bounding box center [452, 124] width 17 height 6
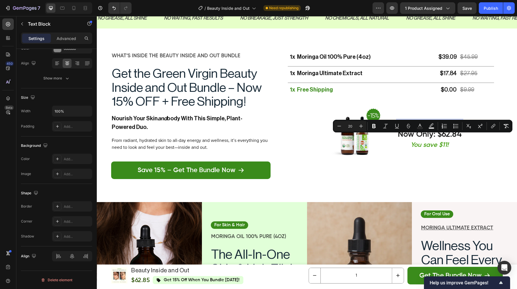
click at [452, 126] on s "$73.94" at bounding box center [452, 124] width 17 height 6
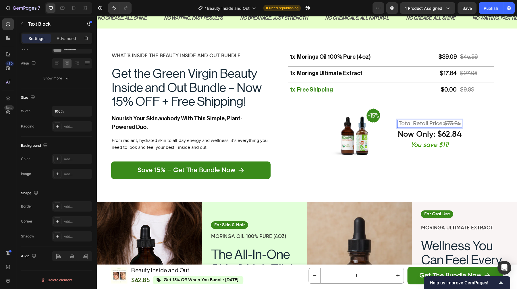
click at [452, 126] on s "$73.94" at bounding box center [452, 124] width 17 height 6
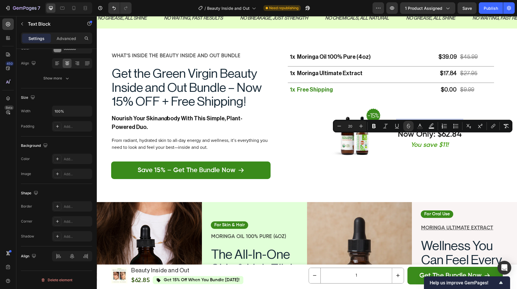
click at [452, 126] on s "$73.94" at bounding box center [452, 124] width 17 height 6
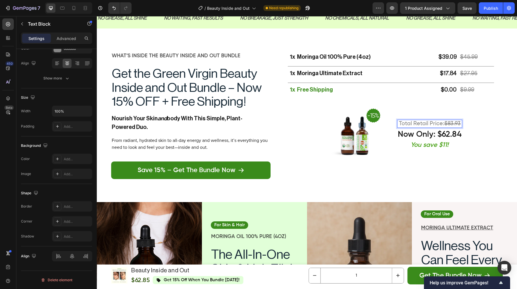
click at [445, 148] on strong "You save $11!" at bounding box center [430, 145] width 38 height 6
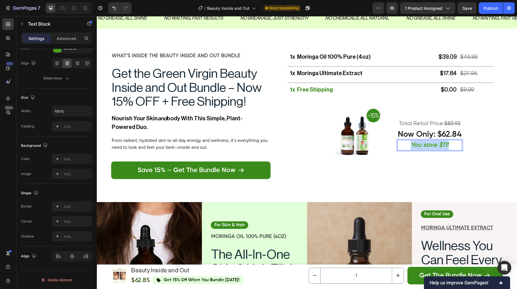
click at [445, 148] on strong "You save $11!" at bounding box center [430, 145] width 38 height 6
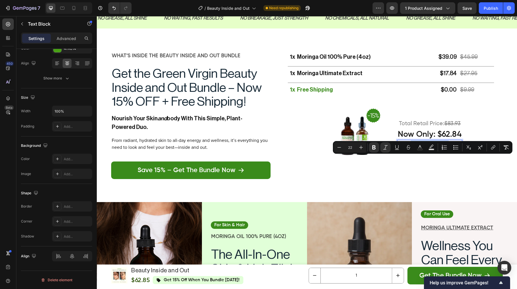
click at [446, 148] on strong "You save $11!" at bounding box center [430, 145] width 38 height 6
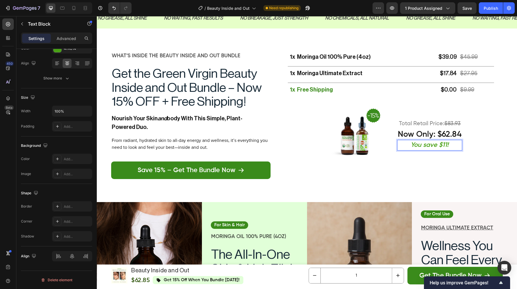
click at [446, 148] on strong "You save $11!" at bounding box center [430, 145] width 38 height 6
click at [473, 169] on div "Image total retail price: $83.93 Text Block now only: $62.84 Text Block You sav…" at bounding box center [391, 133] width 224 height 72
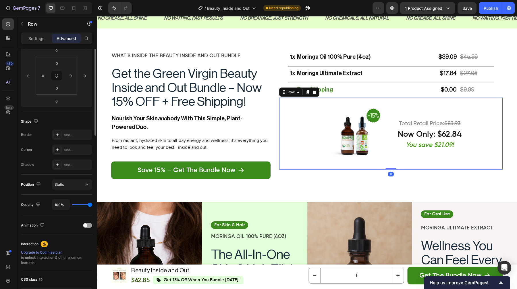
scroll to position [0, 0]
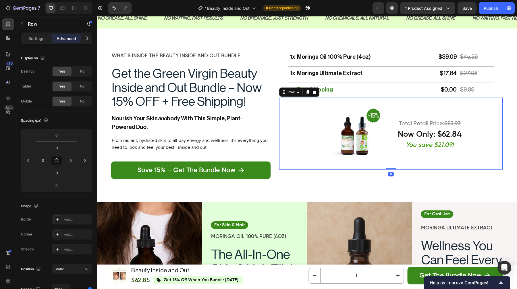
click at [356, 144] on img at bounding box center [356, 133] width 72 height 72
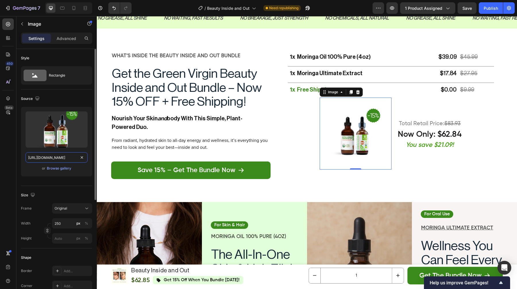
click at [65, 159] on input "[URL][DOMAIN_NAME]" at bounding box center [57, 157] width 62 height 10
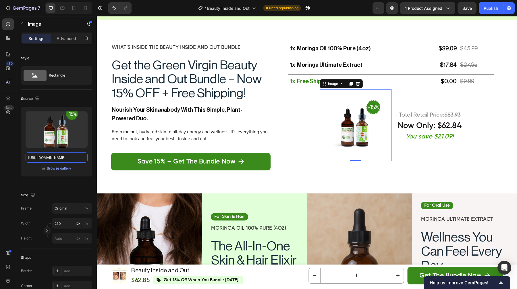
scroll to position [1111, 0]
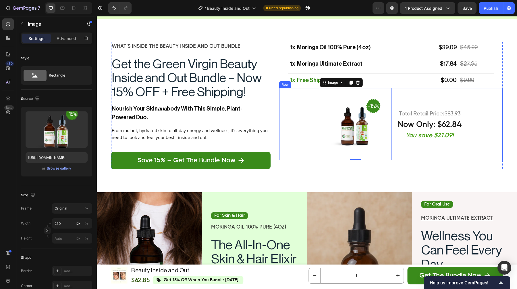
click at [398, 168] on div "1x moringa oil 100% pure (4oz) Text Block $39.09 Text Block $45.99 Text Block R…" at bounding box center [391, 105] width 224 height 127
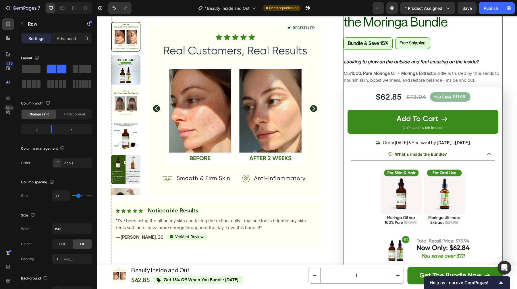
scroll to position [2914, 0]
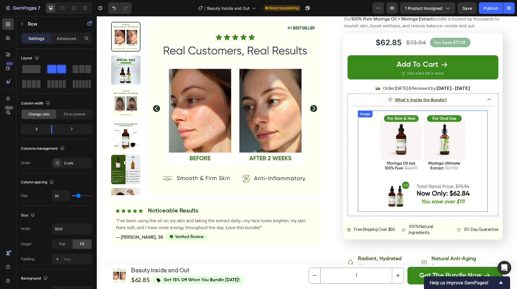
click at [387, 162] on img at bounding box center [423, 160] width 130 height 101
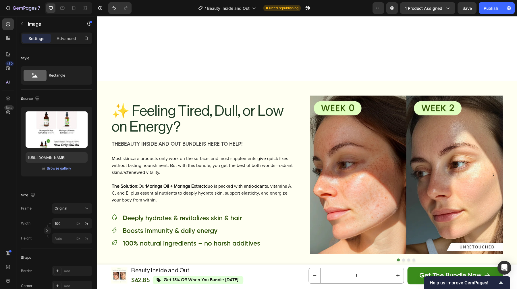
scroll to position [1134, 0]
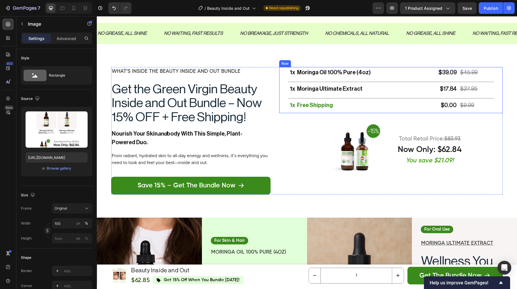
click at [350, 162] on img at bounding box center [356, 149] width 72 height 72
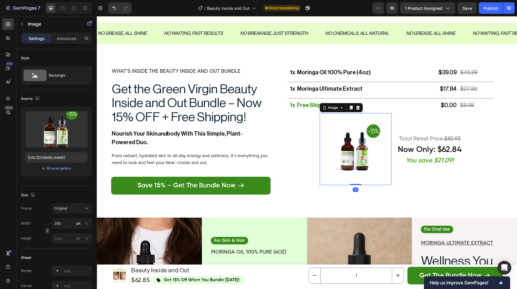
click at [355, 150] on img at bounding box center [356, 149] width 72 height 72
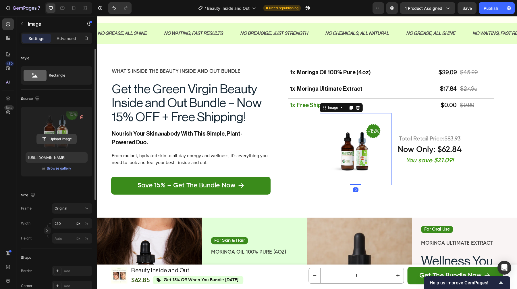
click at [57, 140] on input "file" at bounding box center [57, 139] width 40 height 10
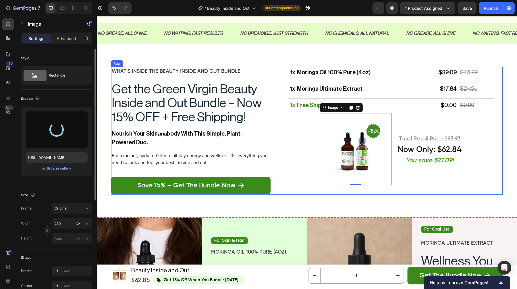
type input "https://cdn.shopify.com/s/files/1/0671/1142/0004/files/gempages_540956623456174…"
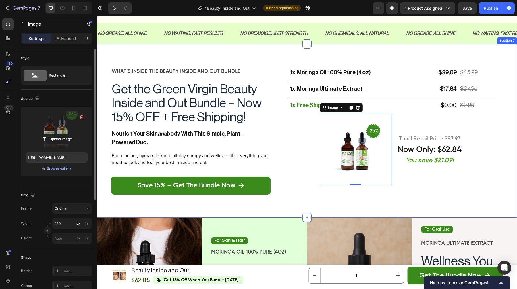
click at [510, 161] on div "1x moringa oil 100% pure (4oz) Text Block $39.09 Text Block $45.99 Text Block R…" at bounding box center [307, 130] width 421 height 173
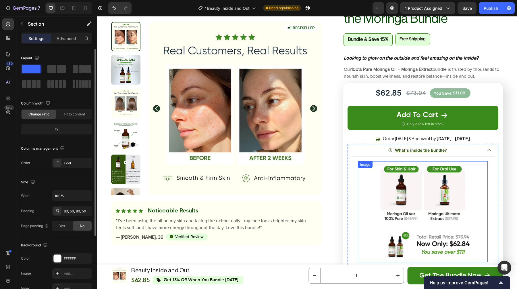
scroll to position [124, 0]
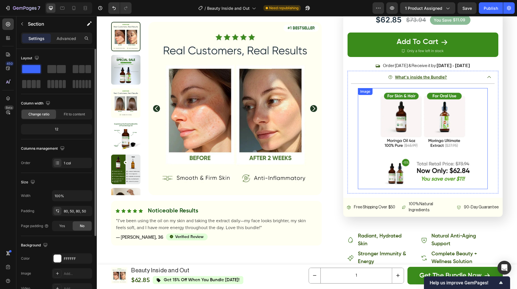
click at [462, 156] on img at bounding box center [423, 138] width 130 height 101
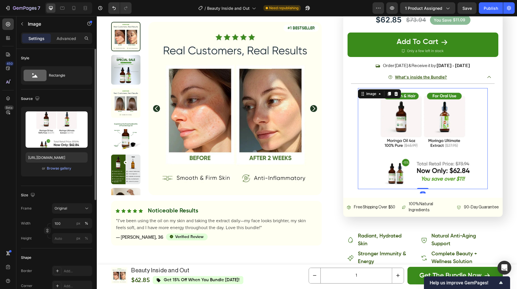
click at [49, 148] on div "Upload Image https://cdn.shopify.com/s/files/1/0671/1142/0004/files/gempages_54…" at bounding box center [56, 142] width 71 height 70
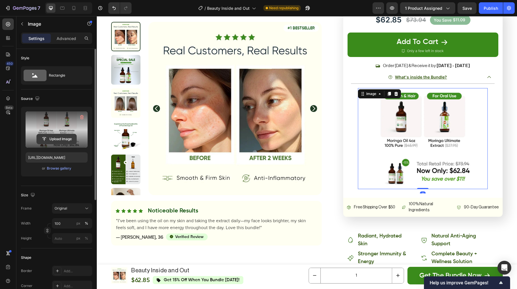
click at [51, 136] on input "file" at bounding box center [57, 139] width 40 height 10
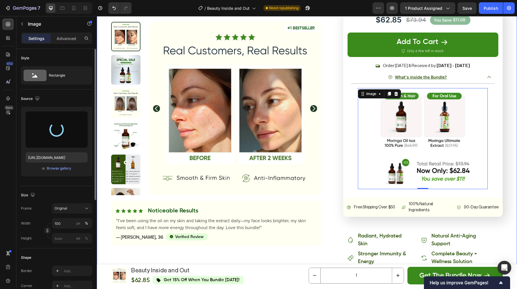
type input "https://cdn.shopify.com/s/files/1/0671/1142/0004/files/gempages_540956623456174…"
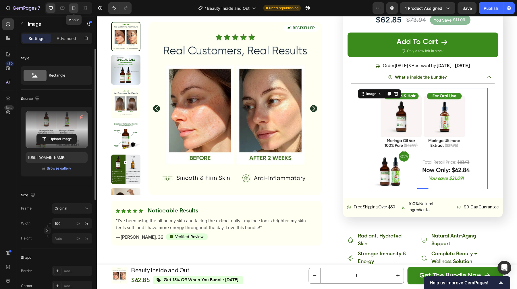
click at [75, 8] on icon at bounding box center [74, 8] width 6 height 6
type input "280"
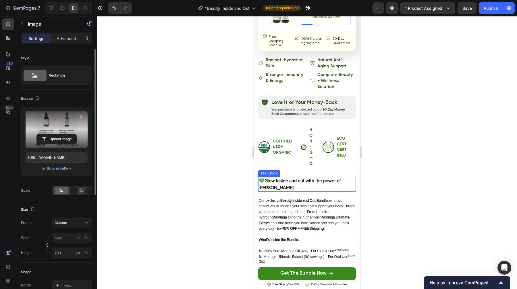
scroll to position [235, 0]
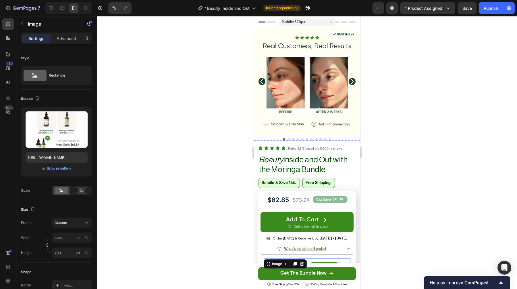
scroll to position [220, 0]
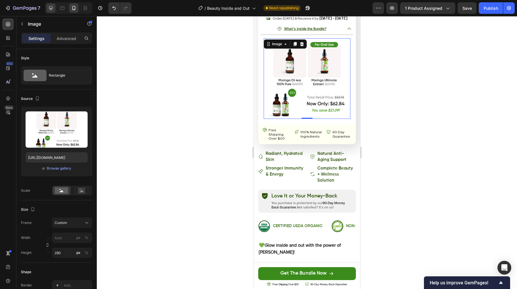
click at [54, 9] on div at bounding box center [50, 7] width 9 height 9
type input "100"
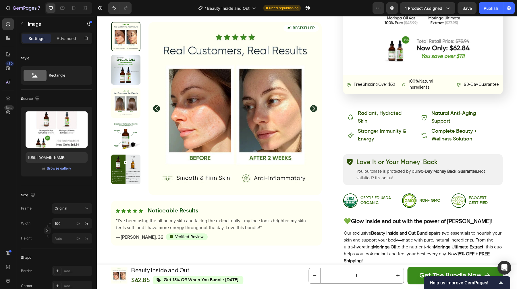
scroll to position [3129, 0]
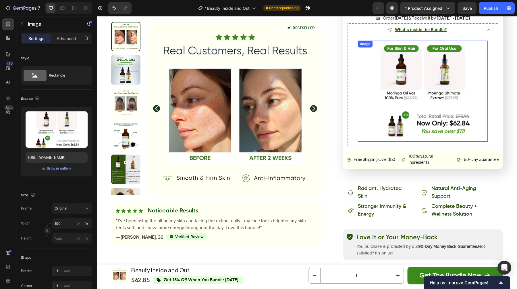
click at [389, 106] on img at bounding box center [423, 91] width 130 height 101
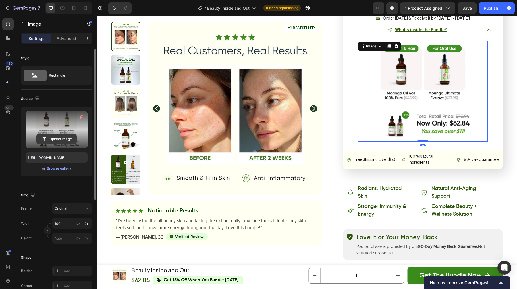
click at [62, 136] on input "file" at bounding box center [57, 139] width 40 height 10
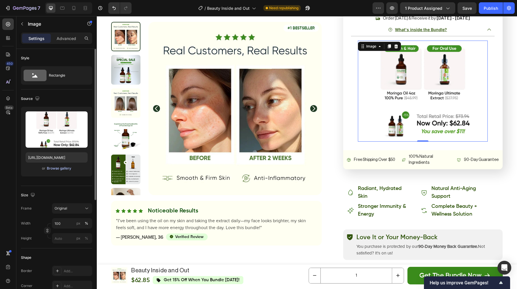
click at [55, 169] on div "Browse gallery" at bounding box center [59, 168] width 24 height 5
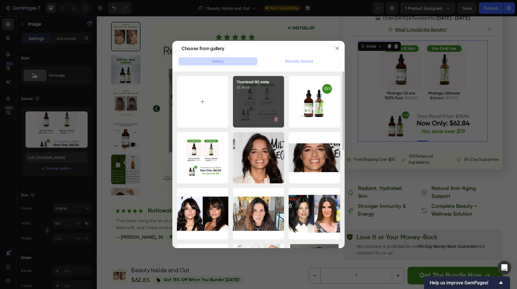
click at [246, 95] on div "Thumbnail (6).webp 35.96 kb" at bounding box center [258, 101] width 51 height 51
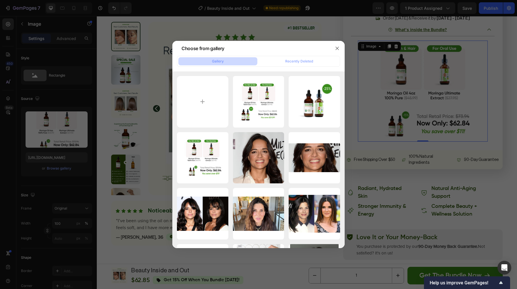
type input "https://cdn.shopify.com/s/files/1/0671/1142/0004/files/gempages_540956623456174…"
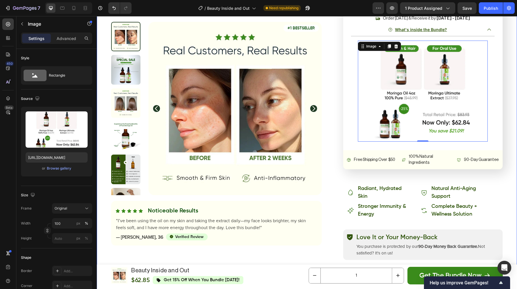
click at [515, 66] on div "get the green virgin moringa skincare kit – now 15% off! Heading Product Images…" at bounding box center [307, 158] width 421 height 702
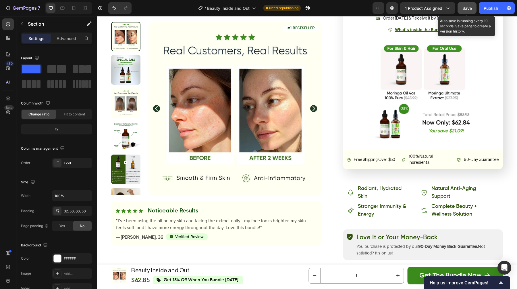
click at [472, 10] on button "Save" at bounding box center [467, 7] width 19 height 11
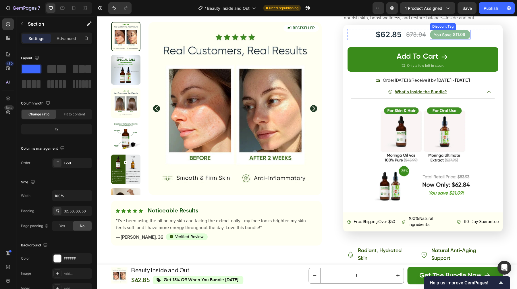
scroll to position [3034, 0]
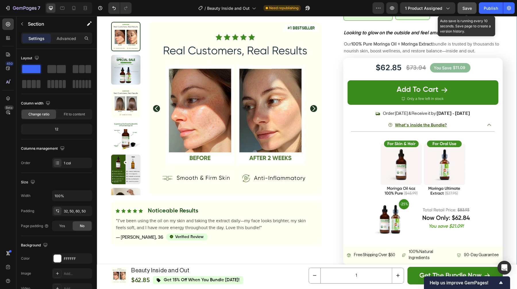
click at [467, 11] on div "Save" at bounding box center [467, 8] width 9 height 6
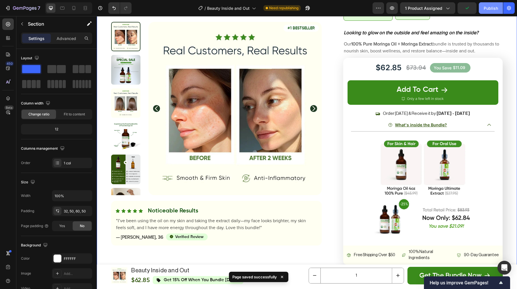
click at [488, 11] on button "Publish" at bounding box center [491, 7] width 24 height 11
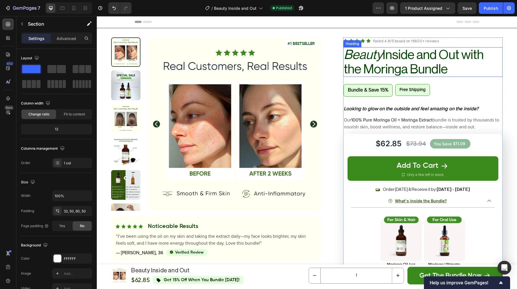
scroll to position [96, 0]
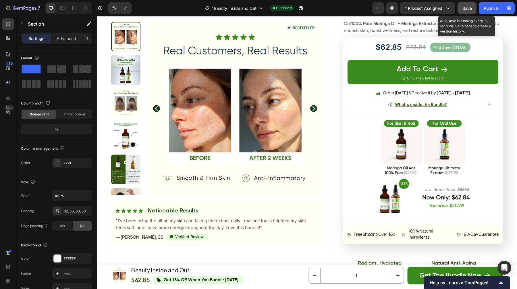
click at [468, 9] on span "Save" at bounding box center [467, 8] width 9 height 5
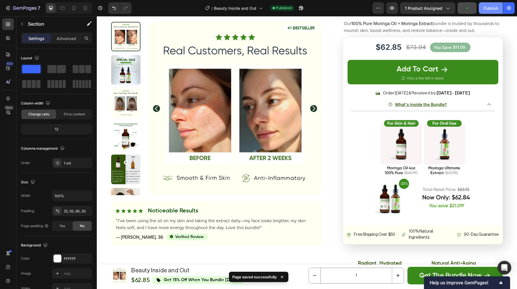
click at [489, 8] on div "Publish" at bounding box center [491, 8] width 14 height 6
click at [122, 70] on img at bounding box center [125, 69] width 29 height 29
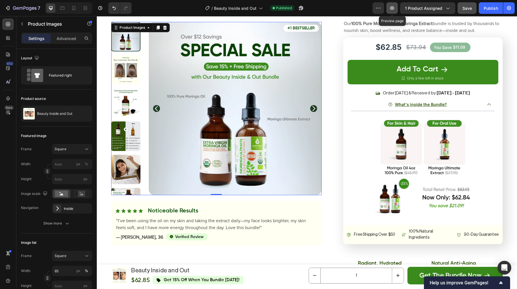
click at [394, 5] on icon "button" at bounding box center [392, 8] width 6 height 6
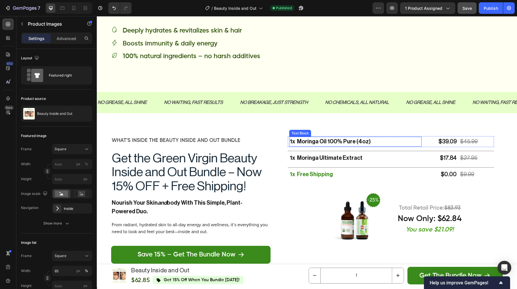
scroll to position [1181, 0]
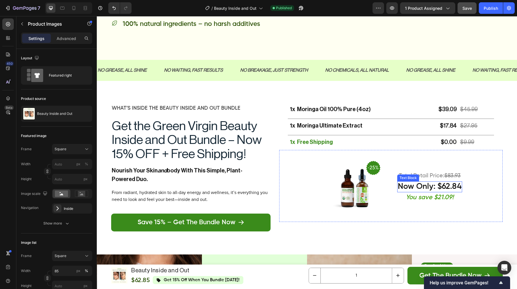
click at [460, 191] on p "now only: $62.84" at bounding box center [430, 187] width 64 height 10
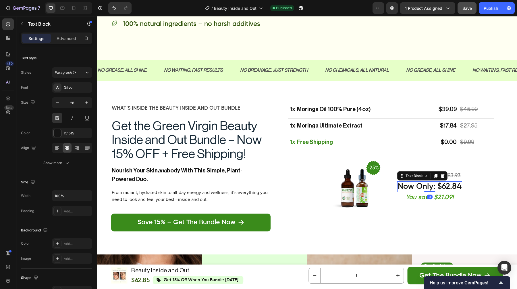
click at [460, 191] on p "now only: $62.84" at bounding box center [430, 187] width 64 height 10
click at [452, 202] on p "You save $21.09!" at bounding box center [429, 197] width 63 height 9
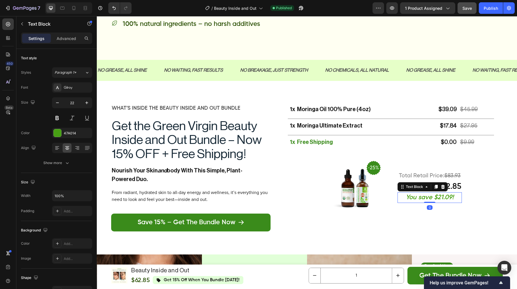
click at [450, 200] on strong "You save $21.09!" at bounding box center [430, 197] width 48 height 6
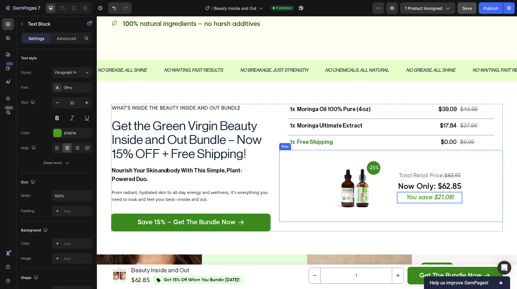
click at [481, 211] on div "Image total retail price: $83.93 Text Block now only: $62.85 Text Block You sav…" at bounding box center [391, 186] width 224 height 72
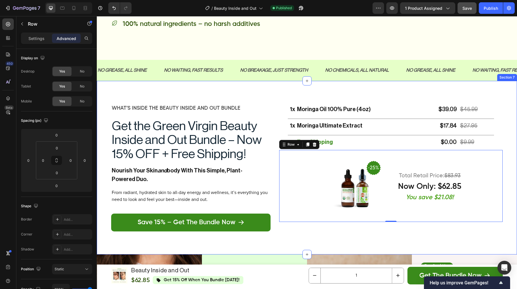
click at [510, 167] on div "1x moringa oil 100% pure (4oz) Text Block $39.09 Text Block $45.99 Text Block R…" at bounding box center [307, 167] width 421 height 173
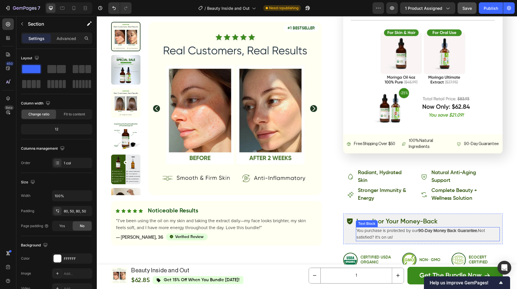
scroll to position [181, 0]
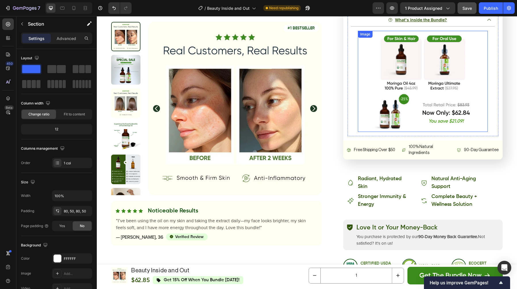
click at [406, 103] on img at bounding box center [423, 81] width 130 height 101
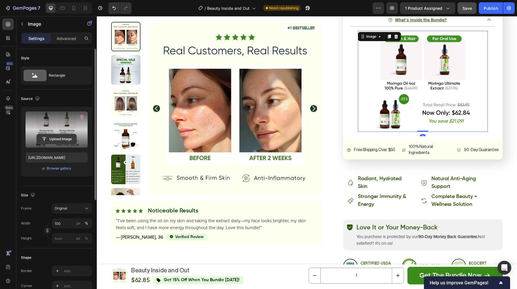
click at [63, 139] on input "file" at bounding box center [57, 139] width 40 height 10
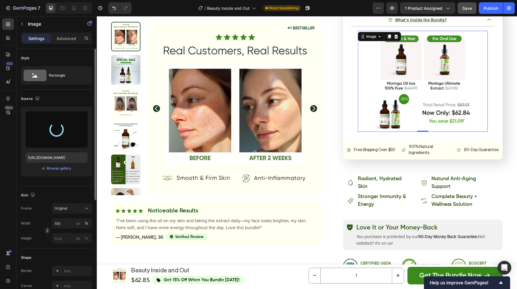
type input "https://cdn.shopify.com/s/files/1/0671/1142/0004/files/gempages_540956623456174…"
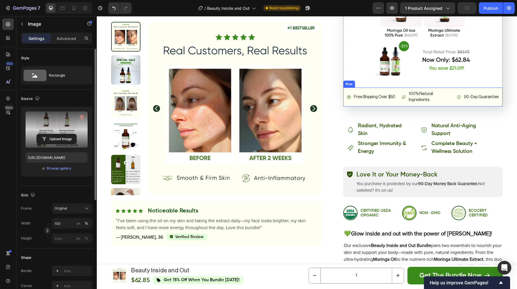
scroll to position [3181, 0]
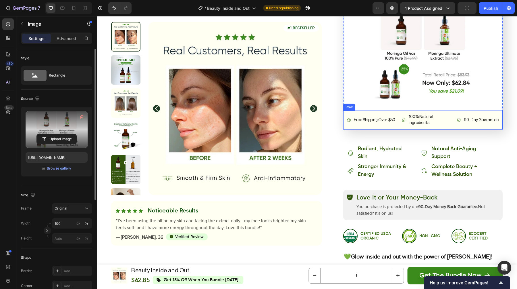
click at [401, 72] on img at bounding box center [423, 51] width 130 height 101
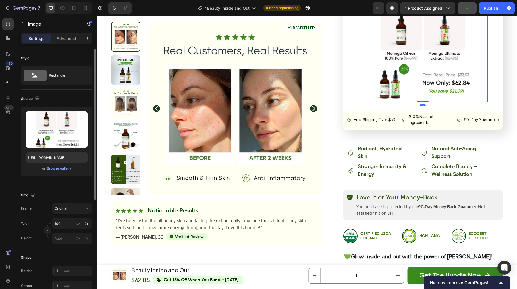
click at [385, 68] on img at bounding box center [423, 51] width 130 height 101
click at [63, 167] on div "Browse gallery" at bounding box center [59, 168] width 24 height 5
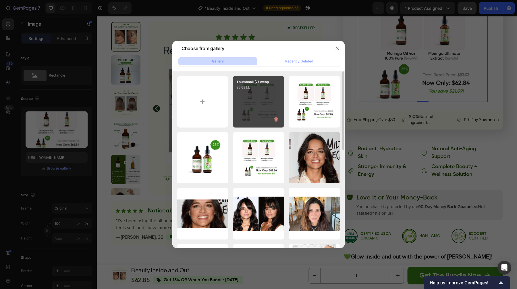
click at [247, 90] on p "35.68 kb" at bounding box center [259, 88] width 45 height 6
type input "https://cdn.shopify.com/s/files/1/0671/1142/0004/files/gempages_540956623456174…"
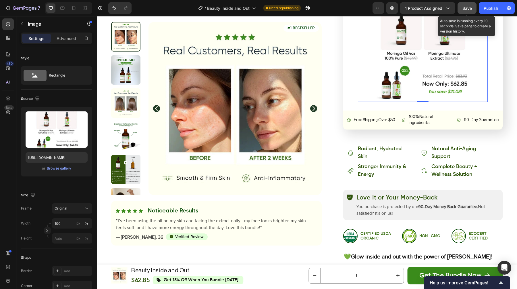
click at [469, 7] on span "Save" at bounding box center [467, 8] width 9 height 5
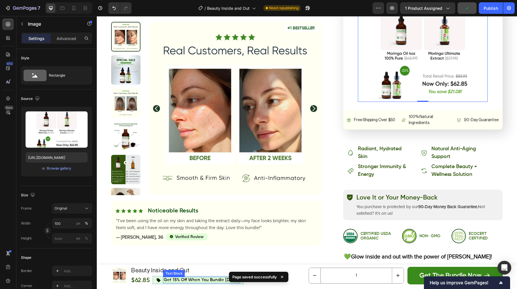
click at [189, 281] on p "get 15% off when you bundle [DATE]!" at bounding box center [202, 279] width 76 height 5
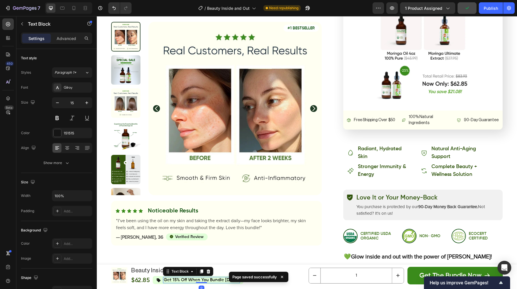
click at [174, 277] on p "get 15% off when you bundle [DATE]!" at bounding box center [202, 279] width 76 height 5
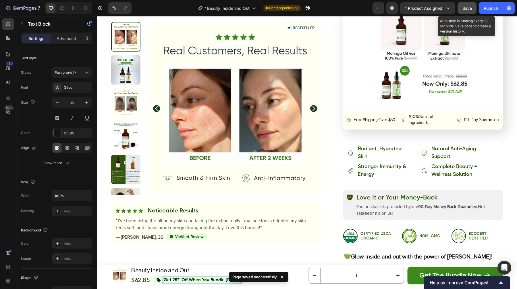
click at [473, 9] on button "Save" at bounding box center [467, 7] width 19 height 11
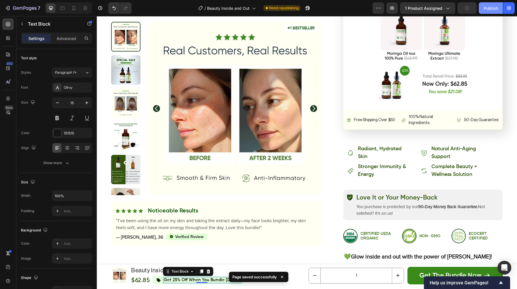
click at [481, 9] on button "Publish" at bounding box center [491, 7] width 24 height 11
click at [281, 261] on div "Product Images Product Images #1 BESTSELLER Text Block Row Icon Icon Icon Icon …" at bounding box center [223, 139] width 224 height 625
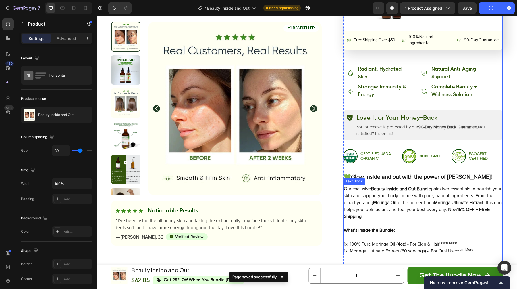
scroll to position [3255, 0]
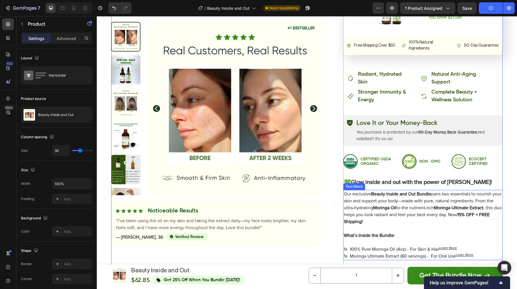
click at [471, 208] on p "Our exclusive Beauty Inside and Out Bundle pairs two essentials to nourish your…" at bounding box center [423, 207] width 158 height 34
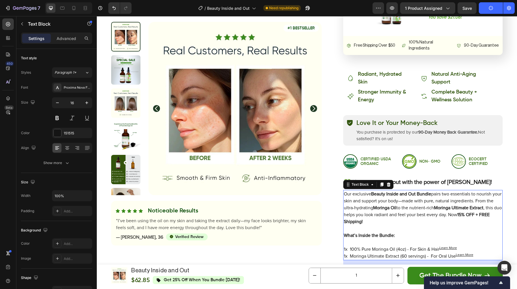
click at [480, 212] on strong "15% OFF + FREE Shipping!" at bounding box center [417, 217] width 146 height 11
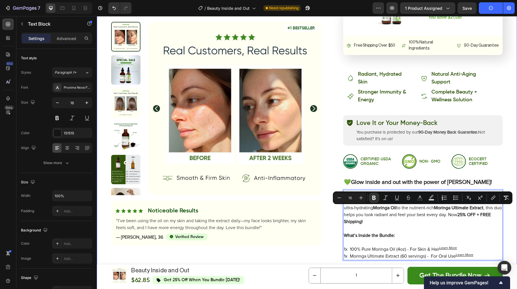
click at [509, 131] on div "get the green virgin moringa skincare kit – now 15% off! Heading Product Images…" at bounding box center [307, 44] width 421 height 702
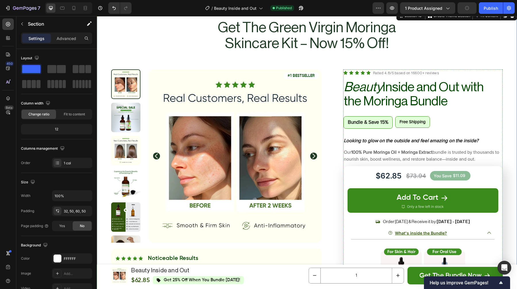
scroll to position [2932, 0]
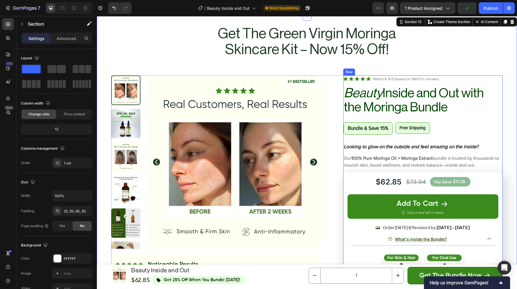
click at [383, 127] on p "bundle & save 15%" at bounding box center [368, 128] width 41 height 7
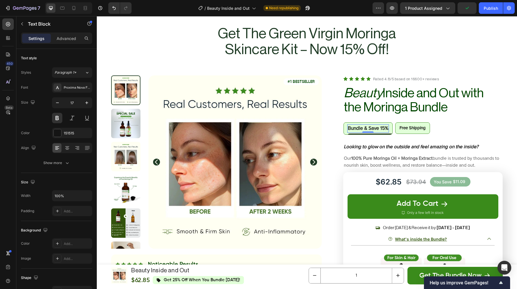
click at [383, 127] on p "bundle & save 15%" at bounding box center [368, 128] width 41 height 7
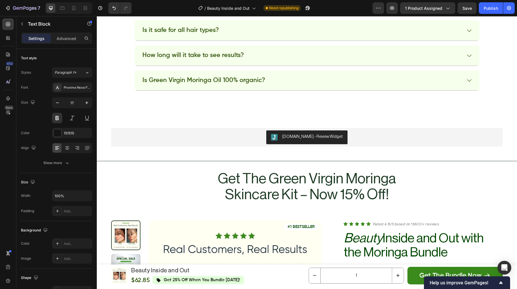
scroll to position [2805, 0]
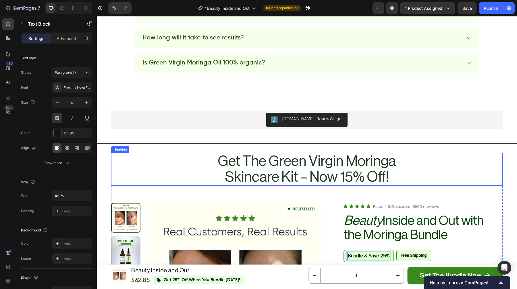
click at [367, 171] on h2 "get the green virgin moringa skincare kit – now 15% off!" at bounding box center [307, 169] width 201 height 33
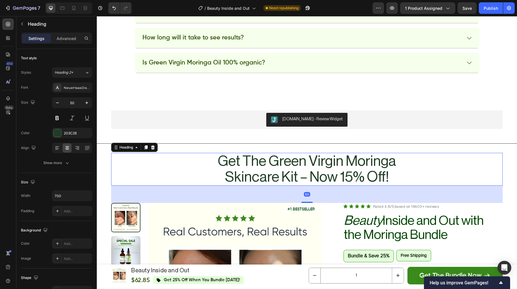
click at [350, 178] on h2 "get the green virgin moringa skincare kit – now 15% off!" at bounding box center [307, 169] width 201 height 33
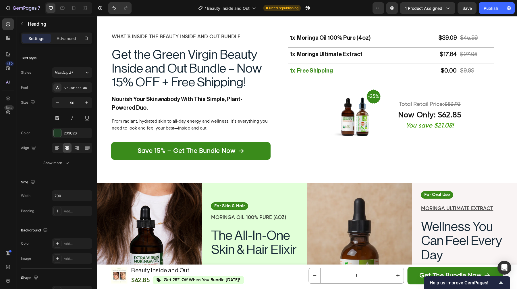
scroll to position [1237, 0]
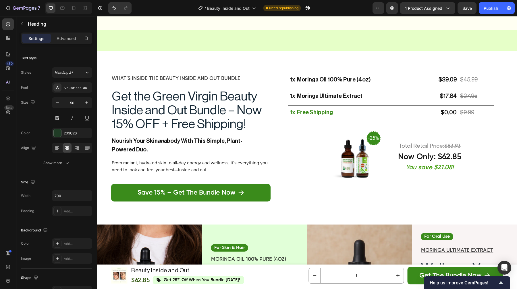
click at [219, 112] on h2 "Get the Green Virgin Beauty Inside and Out Bundle – Now 15% OFF + Free Shipping!" at bounding box center [191, 110] width 160 height 43
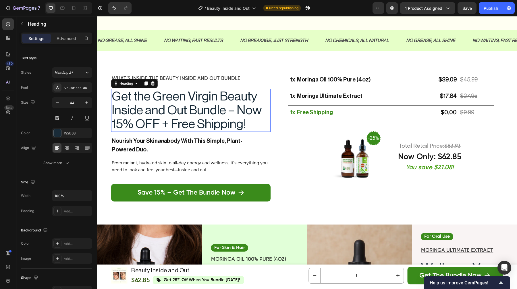
click at [151, 122] on h2 "Get the Green Virgin Beauty Inside and Out Bundle – Now 15% OFF + Free Shipping!" at bounding box center [191, 110] width 160 height 43
click at [121, 125] on p "Get the Green Virgin Beauty Inside and Out Bundle – Now 15% OFF + Free Shipping!" at bounding box center [191, 110] width 158 height 42
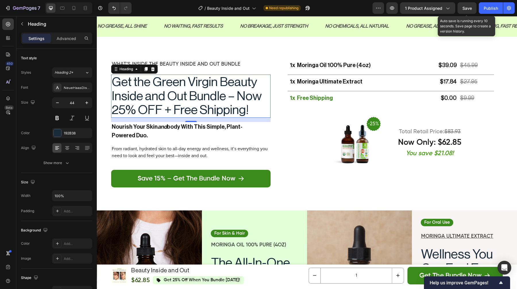
click at [465, 9] on span "Save" at bounding box center [467, 8] width 9 height 5
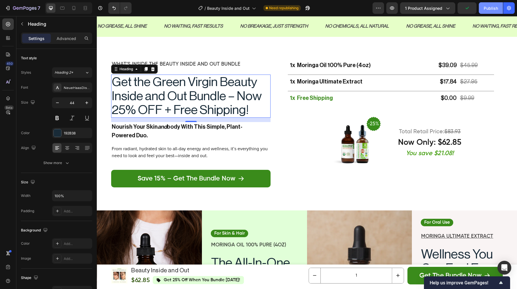
click at [485, 10] on div "Publish" at bounding box center [491, 8] width 14 height 6
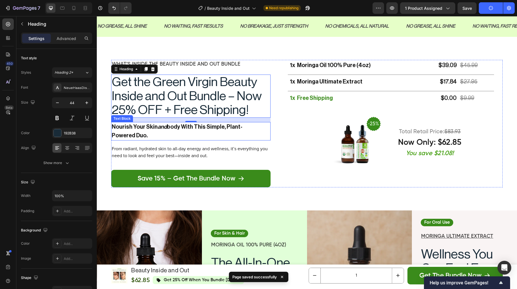
click at [170, 140] on p "nourish your skin and body with this simple, plant-powered duo." at bounding box center [183, 130] width 143 height 17
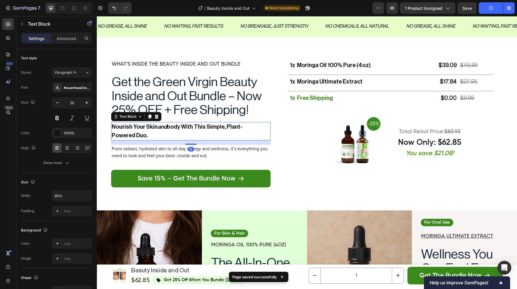
click at [170, 140] on p "nourish your skin and body with this simple, plant-powered duo." at bounding box center [183, 130] width 143 height 17
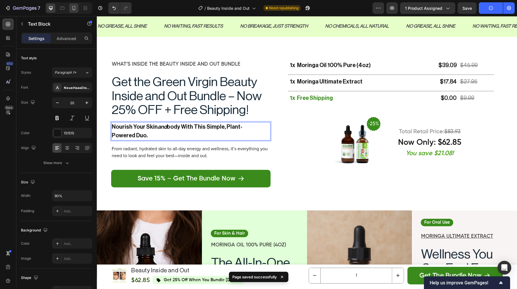
click at [74, 9] on icon at bounding box center [74, 8] width 6 height 6
type input "18"
type input "80%"
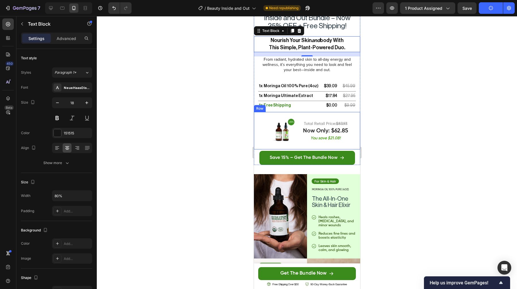
scroll to position [1339, 0]
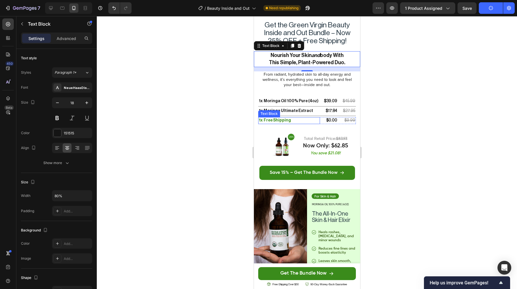
click at [410, 79] on div at bounding box center [307, 152] width 421 height 272
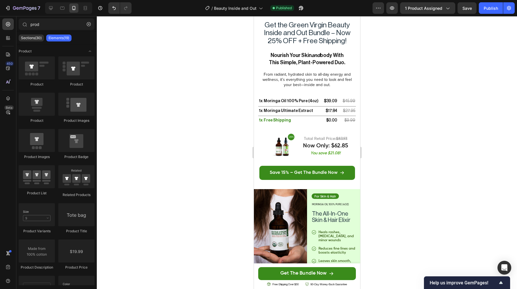
click at [465, 8] on span "Save" at bounding box center [467, 8] width 9 height 5
click at [488, 9] on div "Publish" at bounding box center [491, 8] width 14 height 6
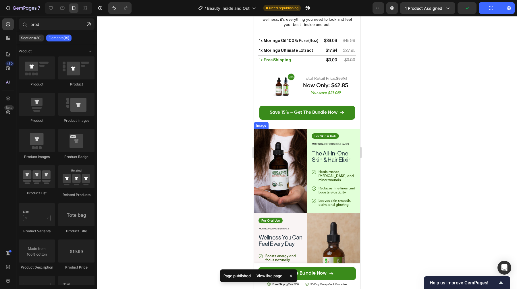
scroll to position [1427, 0]
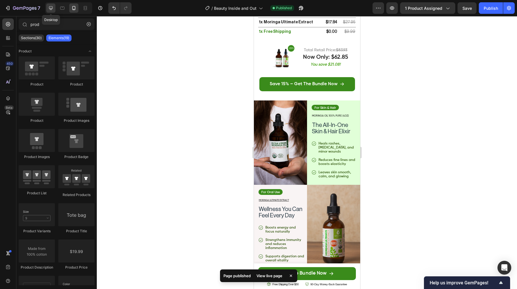
click at [50, 10] on icon at bounding box center [51, 8] width 6 height 6
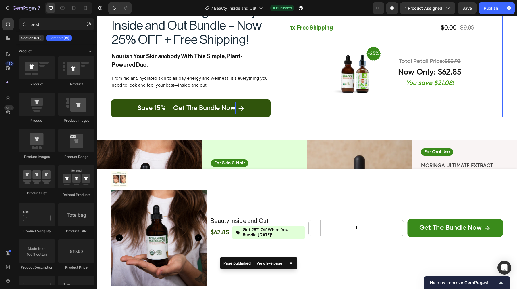
click at [153, 105] on div "Save 15% – Get the Bundle Now" at bounding box center [187, 108] width 98 height 12
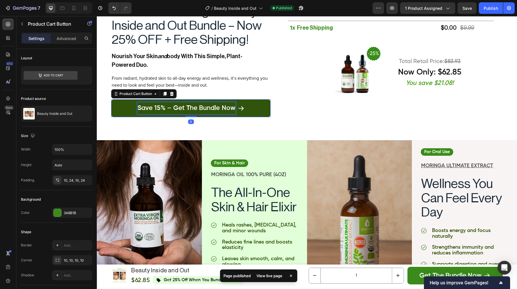
click at [160, 109] on div "Save 15% – Get the Bundle Now" at bounding box center [187, 108] width 98 height 12
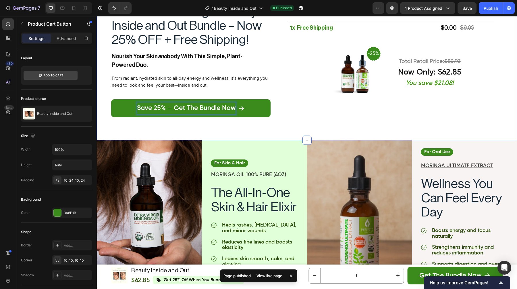
scroll to position [1584, 0]
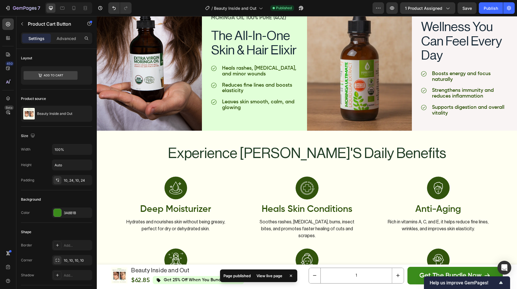
click at [268, 275] on div "Glowing Skin" at bounding box center [307, 280] width 129 height 11
click at [275, 275] on div "Glowing Skin" at bounding box center [307, 280] width 129 height 11
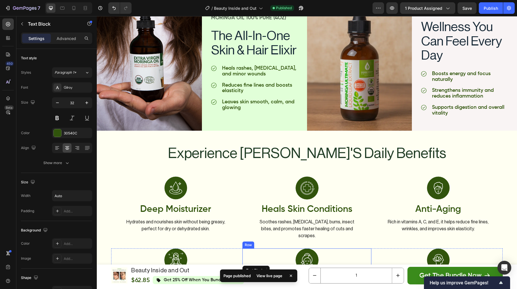
click at [279, 206] on div "experience [PERSON_NAME]'s daily benefits Heading Image Deep Moisturizer Text B…" at bounding box center [307, 242] width 392 height 195
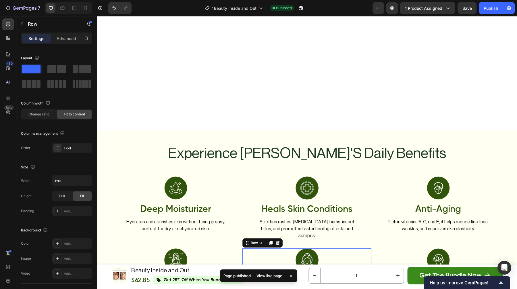
scroll to position [1703, 0]
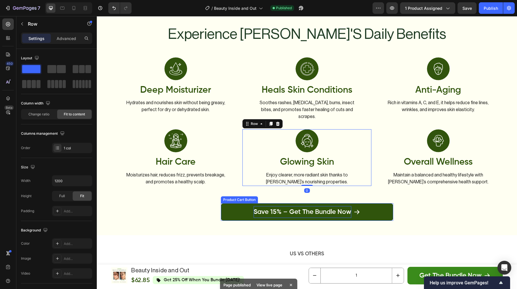
click at [271, 206] on div "Save 15% – Get the Bundle Now" at bounding box center [303, 212] width 98 height 12
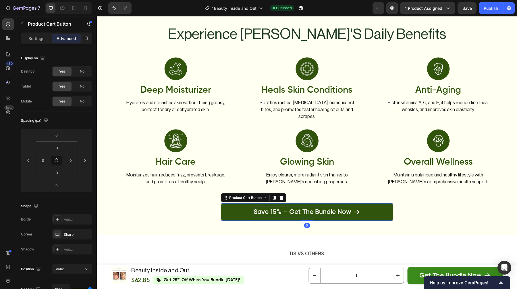
click at [275, 206] on div "Save 15% – Get the Bundle Now" at bounding box center [303, 212] width 98 height 12
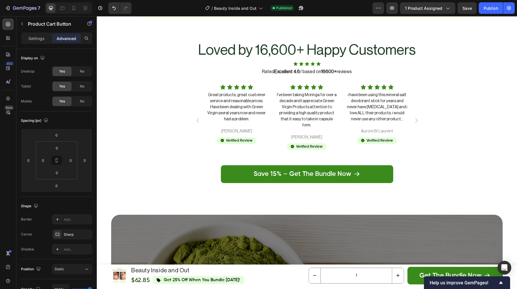
scroll to position [2221, 0]
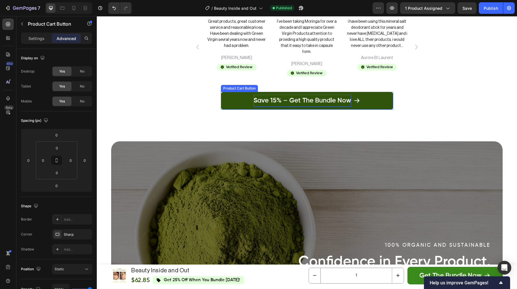
click at [268, 97] on div "Save 15% – Get the Bundle Now" at bounding box center [303, 101] width 98 height 12
click at [272, 96] on div "Save 15% – Get the Bundle Now" at bounding box center [303, 101] width 98 height 12
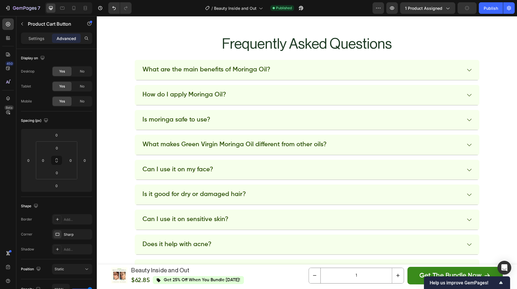
scroll to position [2898, 0]
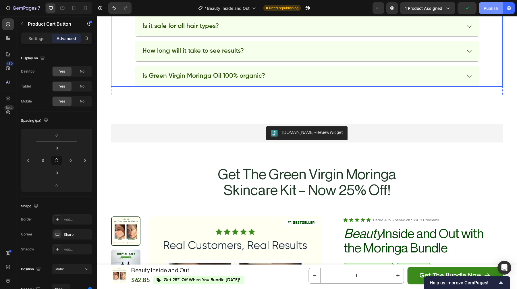
click at [494, 13] on button "Publish" at bounding box center [491, 7] width 24 height 11
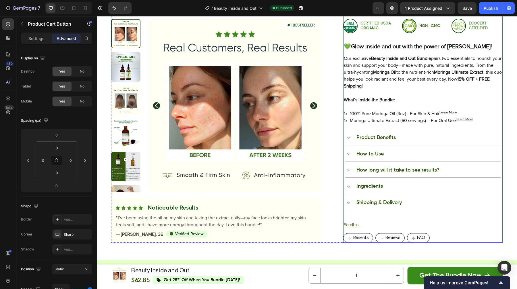
scroll to position [395, 0]
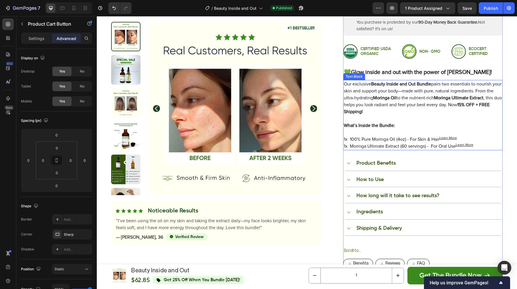
click at [476, 101] on p "Our exclusive Beauty Inside and Out Bundle pairs two essentials to nourish your…" at bounding box center [423, 97] width 158 height 34
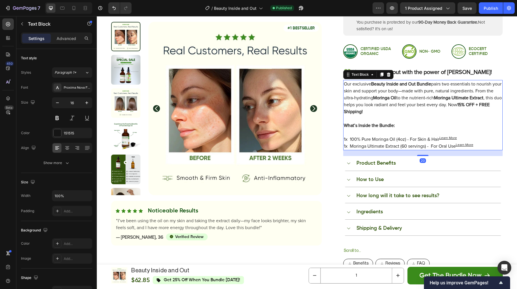
click at [477, 102] on strong "15% OFF + FREE Shipping!" at bounding box center [417, 107] width 146 height 11
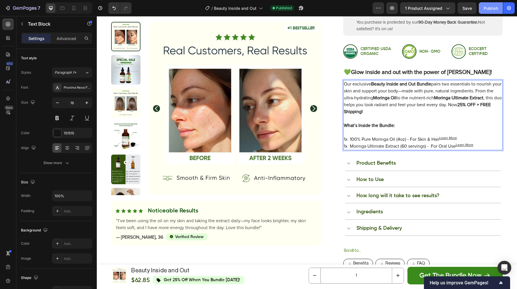
click at [488, 4] on button "Publish" at bounding box center [491, 7] width 24 height 11
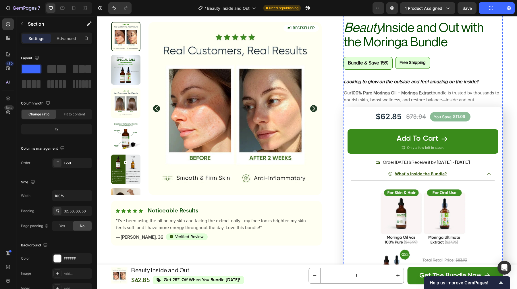
scroll to position [15, 0]
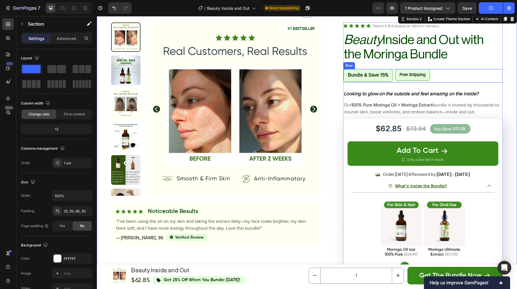
click at [388, 76] on p "bundle & save 15%" at bounding box center [368, 75] width 41 height 7
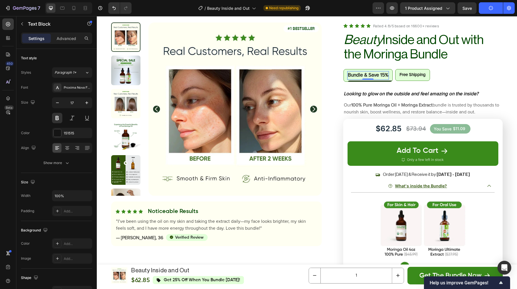
click at [383, 76] on p "bundle & save 15%" at bounding box center [368, 75] width 41 height 7
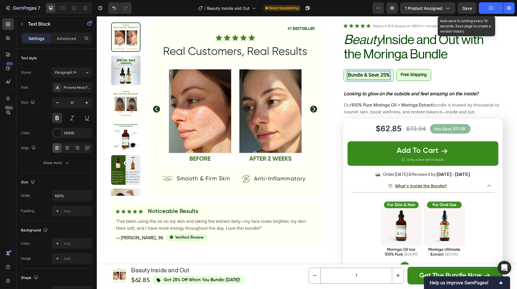
click at [471, 8] on span "Save" at bounding box center [467, 8] width 9 height 5
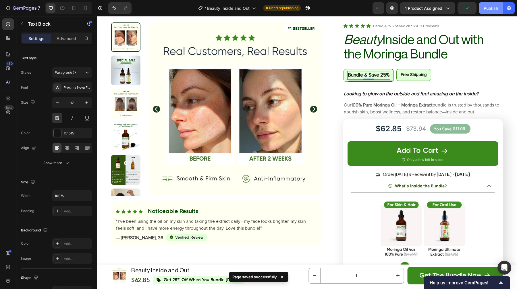
click at [483, 10] on button "Publish" at bounding box center [491, 7] width 24 height 11
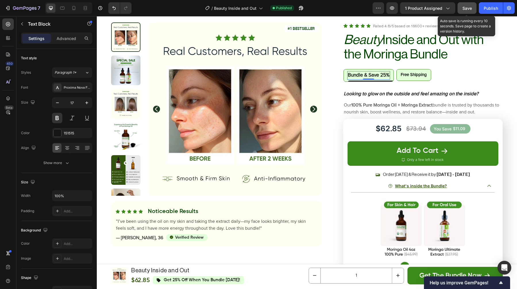
click at [474, 7] on button "Save" at bounding box center [467, 7] width 19 height 11
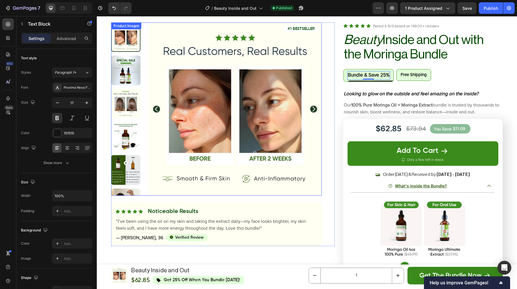
click at [331, 49] on div "Product Images Product Images #1 BESTSELLER Text Block Row Icon Icon Icon Icon …" at bounding box center [223, 133] width 224 height 223
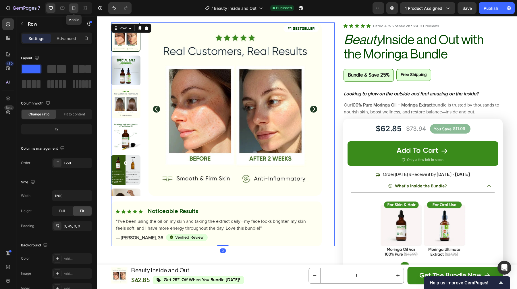
click at [76, 7] on icon at bounding box center [74, 8] width 6 height 6
type input "100%"
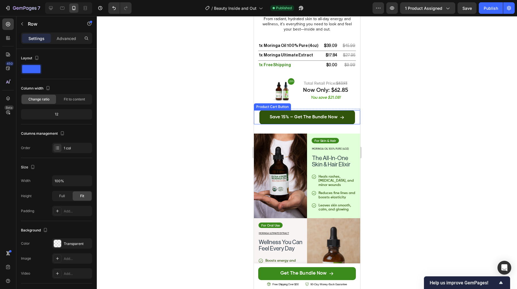
scroll to position [1235, 0]
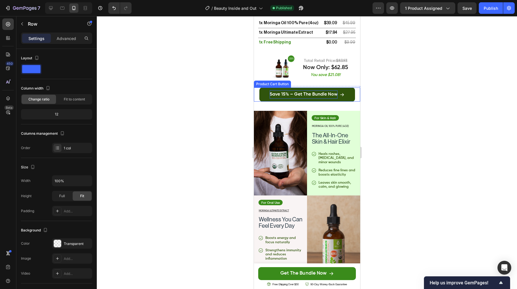
click at [310, 98] on div "Save 15% – Get the Bundle Now" at bounding box center [304, 94] width 68 height 8
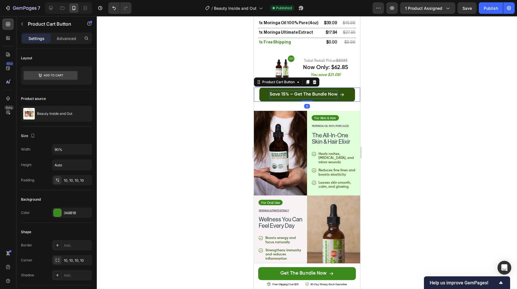
click at [285, 94] on div "Save 15% – Get the Bundle Now" at bounding box center [304, 94] width 68 height 8
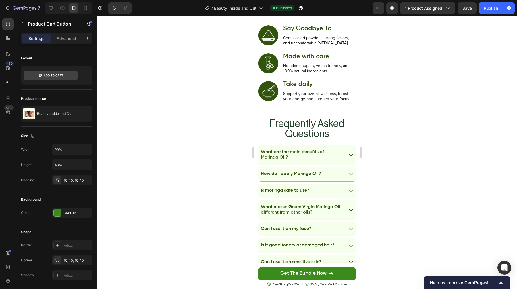
scroll to position [2358, 0]
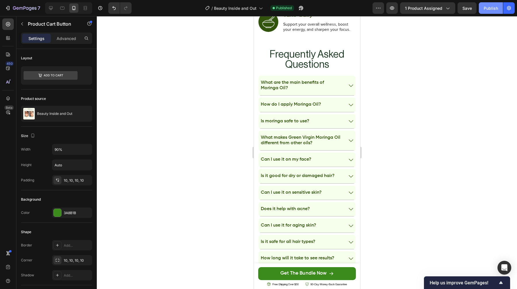
click at [483, 7] on button "Publish" at bounding box center [491, 7] width 24 height 11
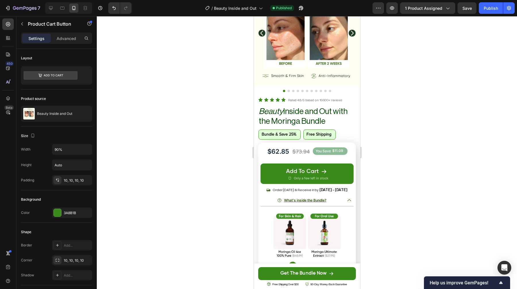
scroll to position [49, 0]
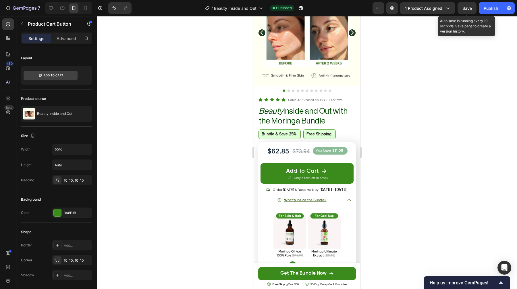
click at [472, 11] on div "Save" at bounding box center [467, 8] width 9 height 6
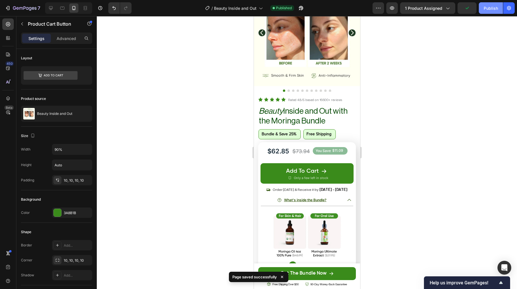
click at [492, 9] on div "Publish" at bounding box center [491, 8] width 14 height 6
click at [54, 10] on div at bounding box center [50, 7] width 9 height 9
type input "23"
type input "100%"
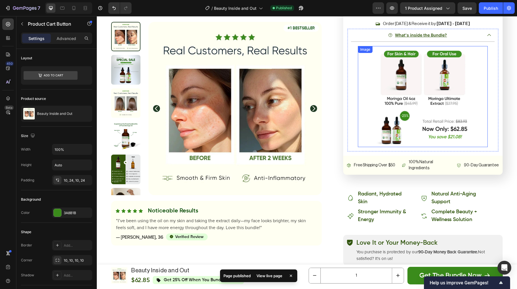
scroll to position [174, 0]
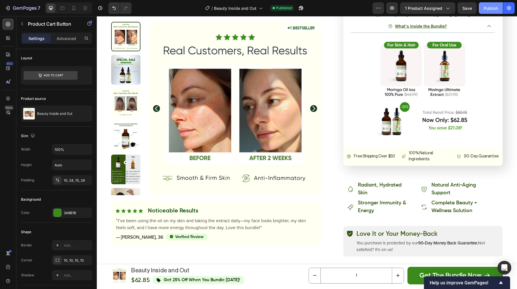
click at [489, 8] on div "Publish" at bounding box center [491, 8] width 14 height 6
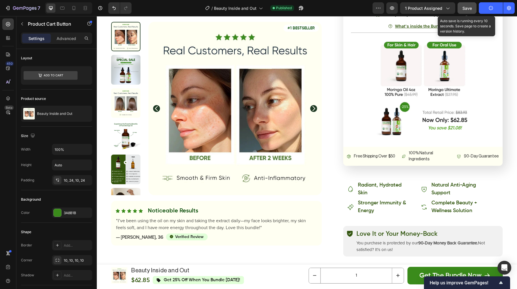
click at [465, 6] on span "Save" at bounding box center [467, 8] width 9 height 5
